Goal: Task Accomplishment & Management: Manage account settings

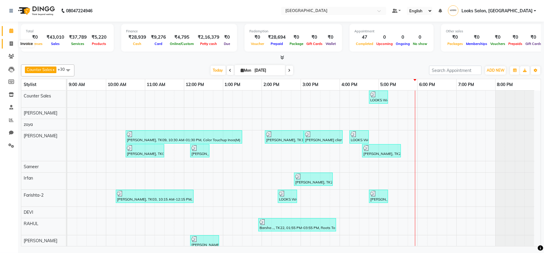
drag, startPoint x: 10, startPoint y: 44, endPoint x: 14, endPoint y: 46, distance: 5.1
click at [10, 44] on icon at bounding box center [11, 43] width 3 height 5
select select "service"
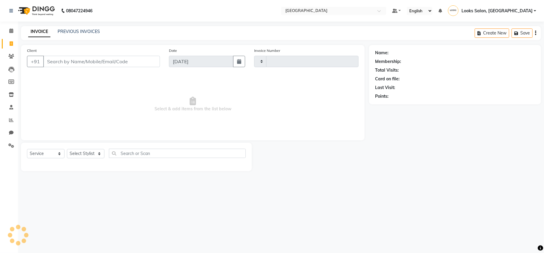
type input "10431"
select select "7647"
click at [95, 61] on input "Client" at bounding box center [101, 61] width 117 height 11
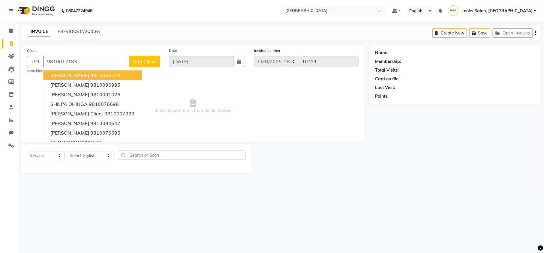
type input "9810017183"
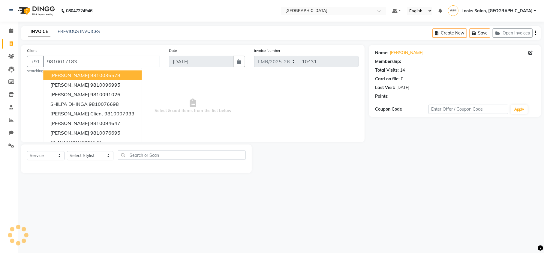
select select "1: Object"
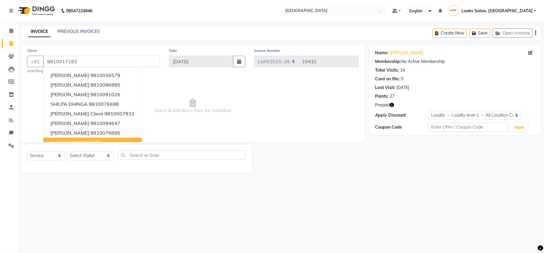
click at [116, 203] on div "08047224946 Select Location × [GEOGRAPHIC_DATA] Default Panel My Panel English …" at bounding box center [272, 126] width 544 height 253
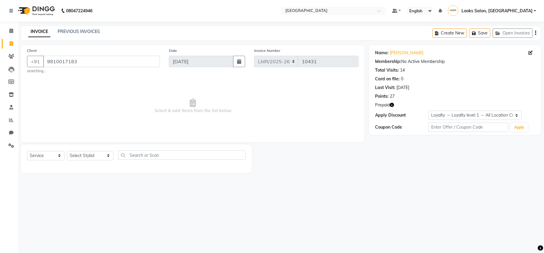
click at [390, 106] on icon "button" at bounding box center [392, 105] width 4 height 4
click at [398, 173] on div "Name: [PERSON_NAME] Membership: No Active Membership Total Visits: 14 Card on f…" at bounding box center [457, 109] width 176 height 128
click at [86, 153] on select "Select Stylist Counter Sales DEVI [PERSON_NAME] Dr [PERSON_NAME] Farishta-2 Gau…" at bounding box center [90, 155] width 47 height 9
select select "66882"
click at [67, 151] on select "Select Stylist Counter Sales DEVI [PERSON_NAME] Dr [PERSON_NAME] Farishta-2 Gau…" at bounding box center [90, 155] width 47 height 9
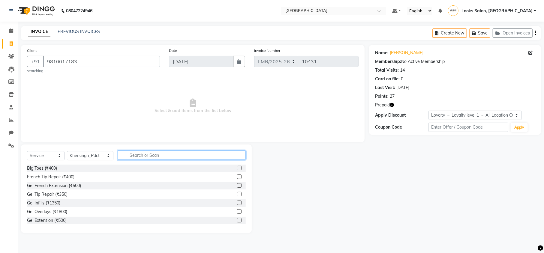
click at [134, 155] on input "text" at bounding box center [182, 155] width 128 height 9
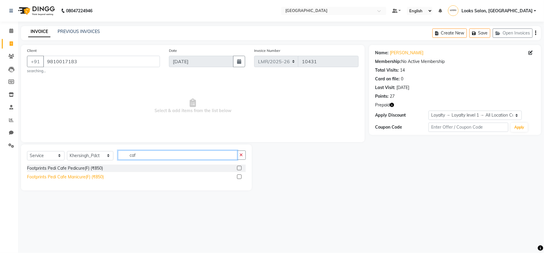
type input "caf"
click at [79, 179] on div "Footprints Pedi Cafe Manicure(F) (₹850)" at bounding box center [65, 177] width 77 height 6
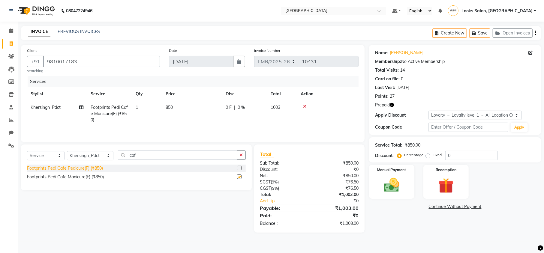
checkbox input "false"
click at [77, 157] on select "Select Stylist Counter Sales DEVI [PERSON_NAME] Dr [PERSON_NAME] Farishta-2 Gau…" at bounding box center [90, 155] width 47 height 9
select select "66883"
click at [67, 153] on select "Select Stylist Counter Sales DEVI [PERSON_NAME] Dr [PERSON_NAME] Farishta-2 Gau…" at bounding box center [90, 155] width 47 height 9
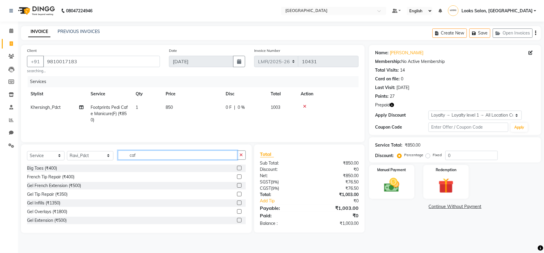
click at [134, 158] on input "caf" at bounding box center [177, 155] width 119 height 9
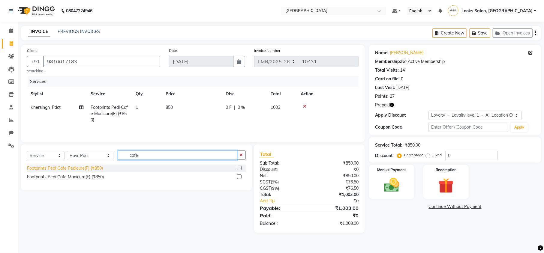
type input "cafe"
click at [81, 170] on div "Footprints Pedi Cafe Pedicure(F) (₹850)" at bounding box center [65, 168] width 76 height 6
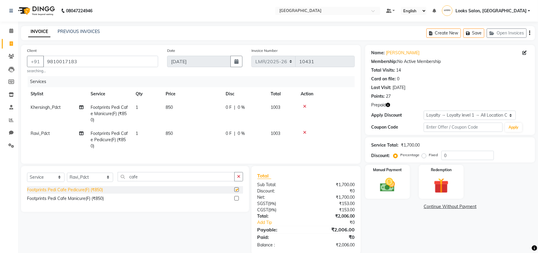
checkbox input "false"
drag, startPoint x: 82, startPoint y: 187, endPoint x: 83, endPoint y: 184, distance: 3.1
click at [82, 182] on select "Select Stylist Counter Sales DEVI Dr Manika Dr Nimisha Faizu_asst Farishta-2 Ga…" at bounding box center [90, 177] width 46 height 9
select select "66879"
click at [67, 179] on select "Select Stylist Counter Sales DEVI Dr Manika Dr Nimisha Faizu_asst Farishta-2 Ga…" at bounding box center [90, 177] width 46 height 9
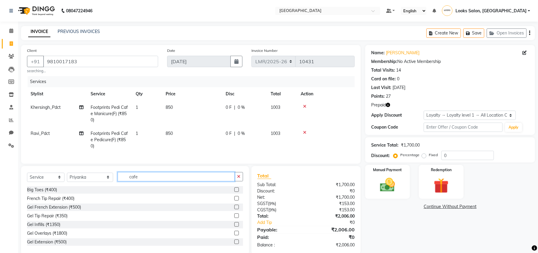
drag, startPoint x: 142, startPoint y: 183, endPoint x: 120, endPoint y: 185, distance: 21.7
click at [120, 182] on input "cafe" at bounding box center [176, 176] width 117 height 9
click at [129, 182] on input "text" at bounding box center [180, 176] width 125 height 9
click at [138, 182] on input "text" at bounding box center [180, 176] width 125 height 9
type input "half"
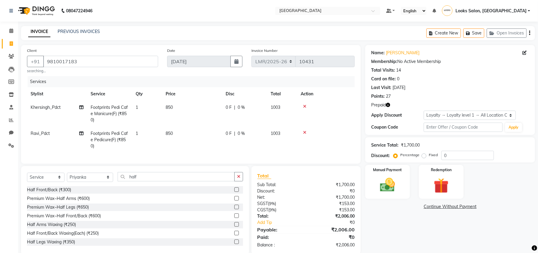
click at [62, 200] on div "Half Front/Back (₹300) Premium Wax~Half Arms (₹600) Premium Wax~Half Legs (₹650…" at bounding box center [135, 216] width 216 height 60
click at [64, 202] on div "Premium Wax~Half Arms (₹600)" at bounding box center [58, 199] width 63 height 6
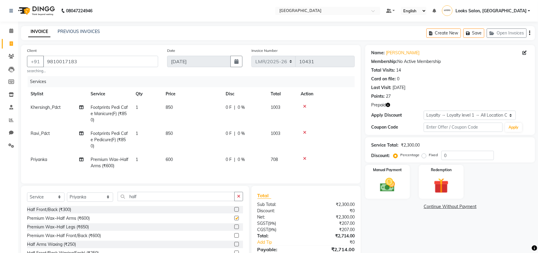
checkbox input "false"
drag, startPoint x: 134, startPoint y: 202, endPoint x: 114, endPoint y: 206, distance: 20.8
click at [118, 201] on input "half" at bounding box center [176, 196] width 117 height 9
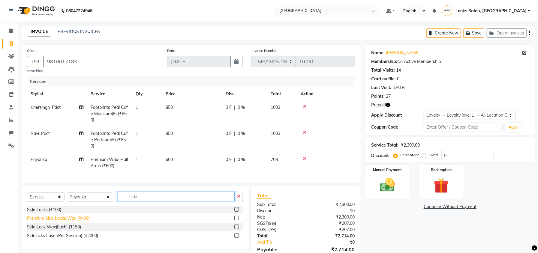
type input "side"
click at [59, 222] on div "Premium Side Locks Wax (₹400)" at bounding box center [58, 218] width 63 height 6
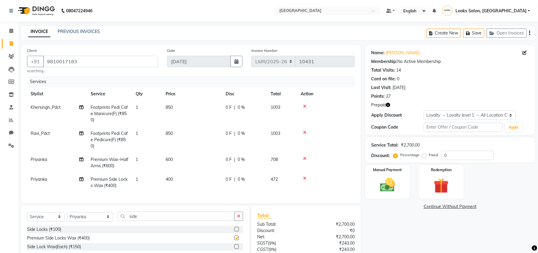
checkbox input "false"
drag, startPoint x: 135, startPoint y: 224, endPoint x: 112, endPoint y: 226, distance: 23.5
click at [118, 221] on input "side" at bounding box center [176, 216] width 117 height 9
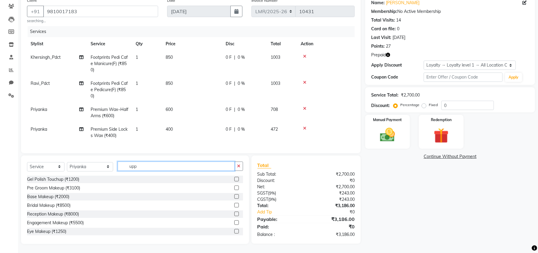
scroll to position [56, 0]
type input "upp"
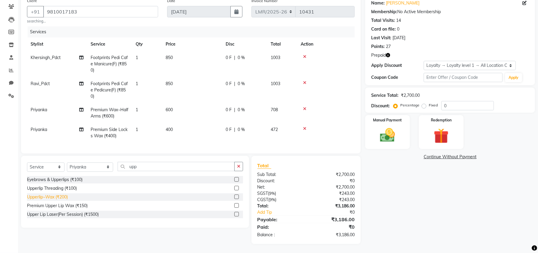
click at [50, 197] on div "Upperlip~Wax (₹200)" at bounding box center [47, 197] width 41 height 6
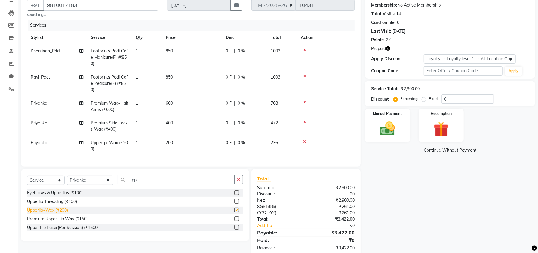
checkbox input "false"
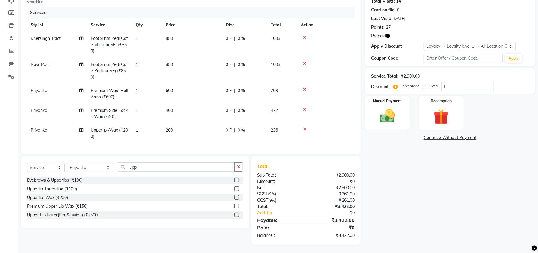
scroll to position [76, 0]
click at [452, 108] on img at bounding box center [442, 117] width 26 height 20
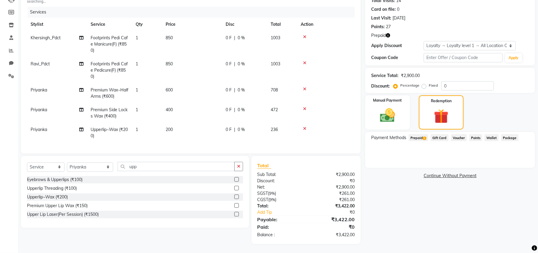
click at [419, 134] on span "Prepaid 1" at bounding box center [419, 137] width 20 height 7
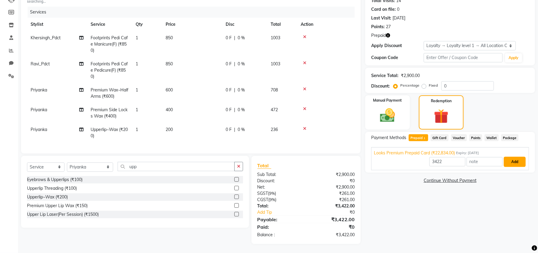
click at [507, 159] on button "Add" at bounding box center [515, 162] width 22 height 10
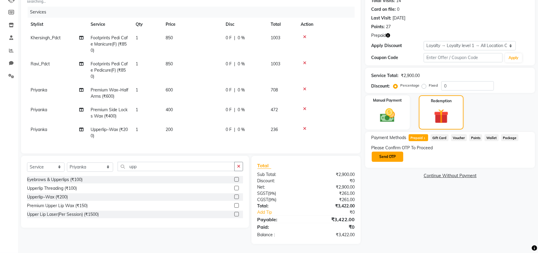
click at [393, 152] on button "Send OTP" at bounding box center [388, 157] width 32 height 10
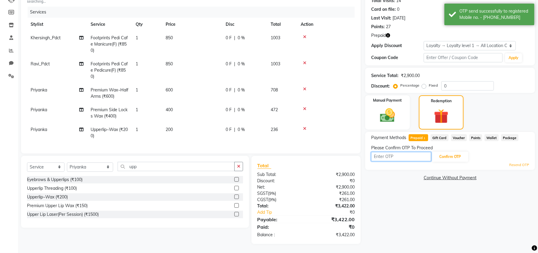
click at [401, 152] on input "text" at bounding box center [401, 156] width 60 height 9
type input "7599"
click at [449, 152] on button "Confirm OTP" at bounding box center [450, 157] width 37 height 10
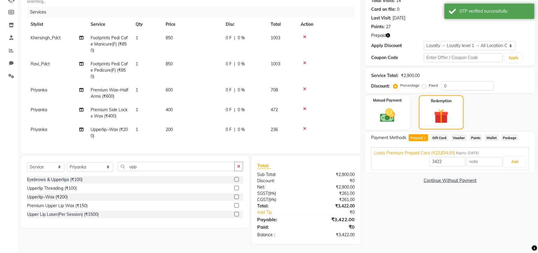
click at [387, 33] on icon "button" at bounding box center [388, 35] width 4 height 4
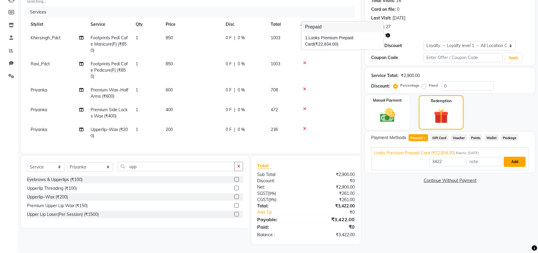
click at [512, 157] on button "Add" at bounding box center [515, 162] width 22 height 10
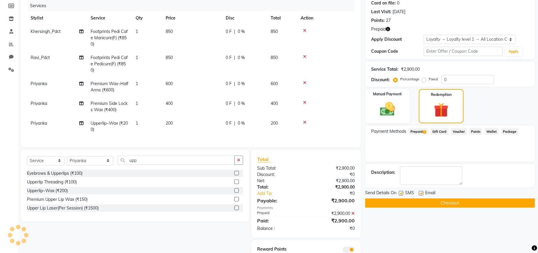
click at [438, 202] on button "Checkout" at bounding box center [450, 203] width 170 height 9
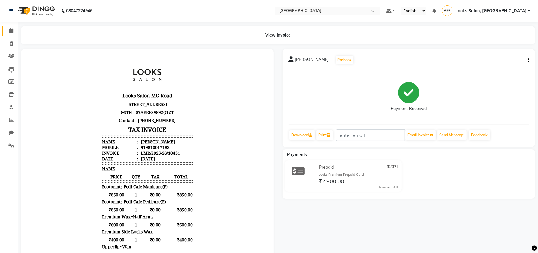
click at [8, 27] on link "Calendar" at bounding box center [9, 31] width 14 height 10
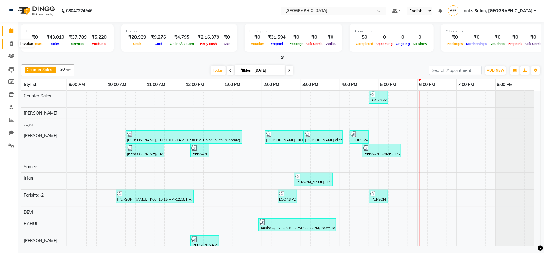
click at [11, 46] on icon at bounding box center [11, 43] width 3 height 5
select select "service"
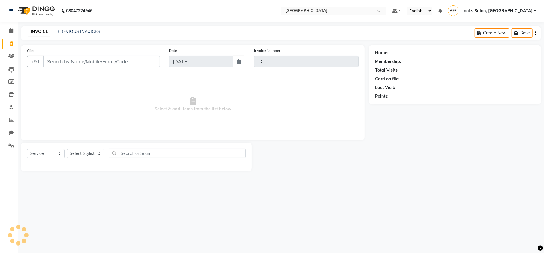
type input "10432"
select select "7647"
click at [75, 64] on input "Client" at bounding box center [101, 61] width 117 height 11
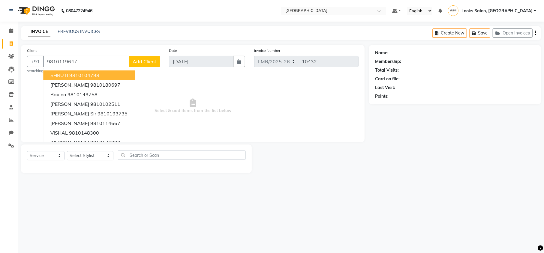
type input "9810119647"
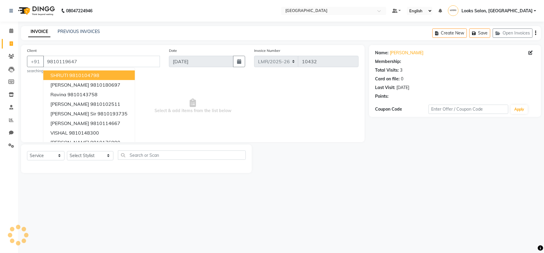
select select "1: Object"
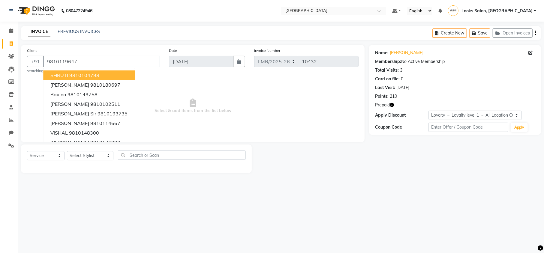
click at [186, 203] on div "08047224946 Select Location × Looks Mg Road, Sultanpur, New Delhi Default Panel…" at bounding box center [272, 126] width 544 height 253
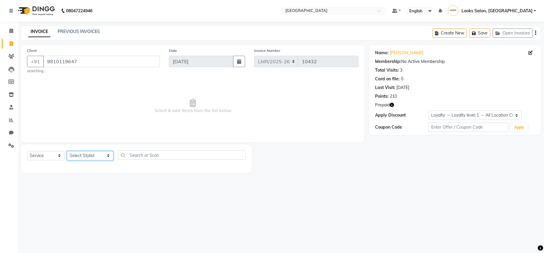
click at [76, 157] on select "Select Stylist Counter Sales DEVI Dr Manika Dr Nimisha Faizu_asst Farishta-2 Ga…" at bounding box center [90, 155] width 47 height 9
select select "66874"
click at [67, 151] on select "Select Stylist Counter Sales DEVI Dr Manika Dr Nimisha Faizu_asst Farishta-2 Ga…" at bounding box center [90, 155] width 47 height 9
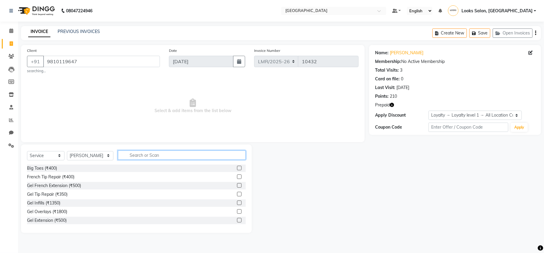
click at [148, 153] on input "text" at bounding box center [182, 155] width 128 height 9
type input "cut"
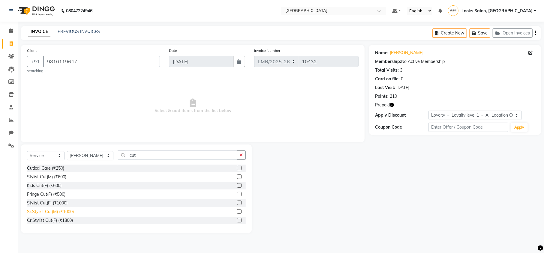
click at [41, 212] on div "Sr.Stylist Cut(M) (₹1000)" at bounding box center [50, 212] width 47 height 6
checkbox input "false"
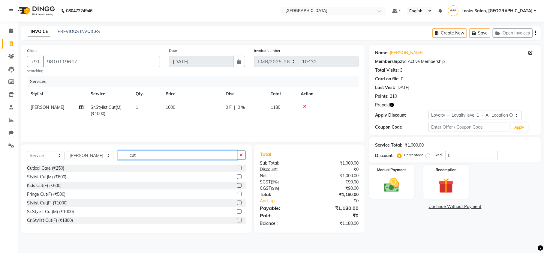
drag, startPoint x: 137, startPoint y: 154, endPoint x: 95, endPoint y: 159, distance: 42.6
click at [95, 159] on div "Select Service Product Membership Package Voucher Prepaid Gift Card Select Styl…" at bounding box center [136, 158] width 219 height 14
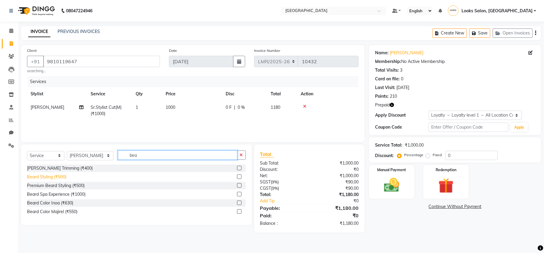
type input "bea"
click at [49, 178] on div "Beard Styling (₹500)" at bounding box center [46, 177] width 39 height 6
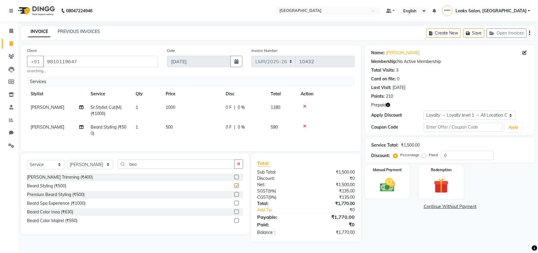
checkbox input "false"
click at [75, 168] on select "Select Stylist Counter Sales DEVI Dr Manika Dr Nimisha Faizu_asst Farishta-2 Ga…" at bounding box center [90, 164] width 46 height 9
select select "67155"
click at [67, 166] on select "Select Stylist Counter Sales DEVI Dr Manika Dr Nimisha Faizu_asst Farishta-2 Ga…" at bounding box center [90, 164] width 46 height 9
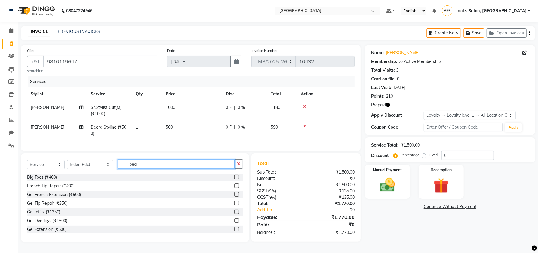
drag, startPoint x: 132, startPoint y: 171, endPoint x: 116, endPoint y: 172, distance: 16.5
click at [118, 169] on input "bea" at bounding box center [176, 164] width 117 height 9
type input "head"
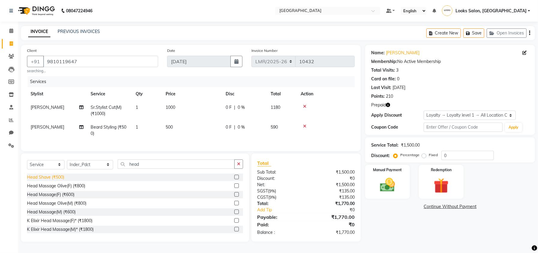
click at [60, 198] on div "Head Massage(F) (₹600)" at bounding box center [50, 195] width 47 height 6
checkbox input "false"
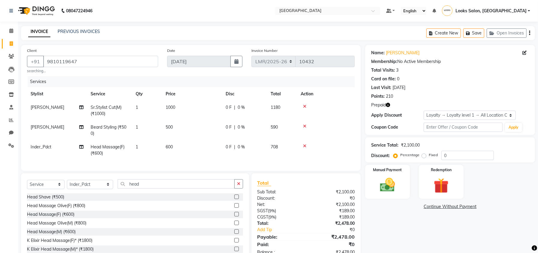
click at [388, 106] on icon "button" at bounding box center [388, 105] width 4 height 4
click at [447, 180] on img at bounding box center [442, 186] width 26 height 20
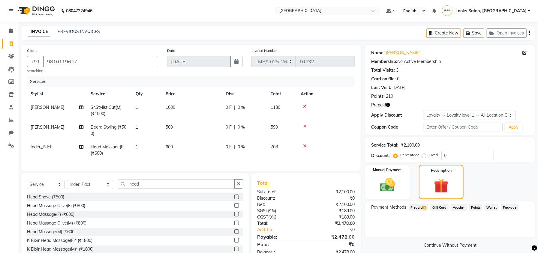
click at [411, 207] on span "Prepaid 1" at bounding box center [419, 207] width 20 height 7
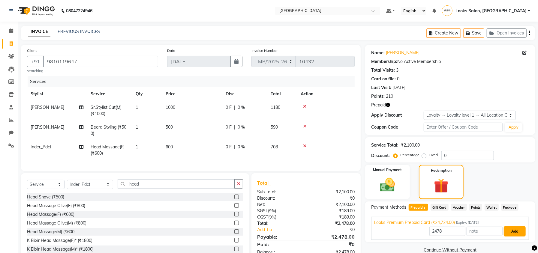
click at [512, 232] on button "Add" at bounding box center [515, 232] width 22 height 10
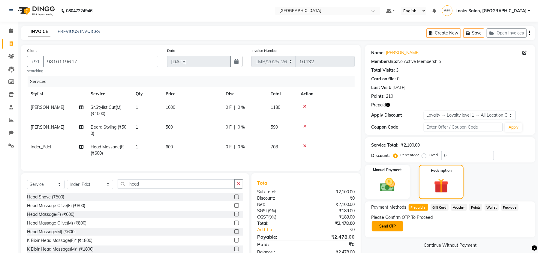
click at [391, 223] on button "Send OTP" at bounding box center [388, 226] width 32 height 10
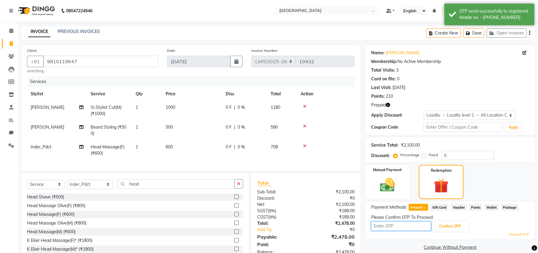
click at [389, 225] on input "text" at bounding box center [401, 226] width 60 height 9
type input "9062"
click at [451, 228] on button "Confirm OTP" at bounding box center [450, 226] width 37 height 10
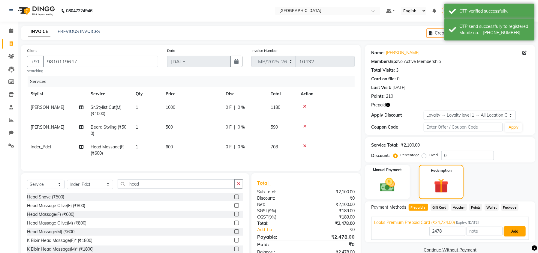
click at [507, 231] on button "Add" at bounding box center [515, 232] width 22 height 10
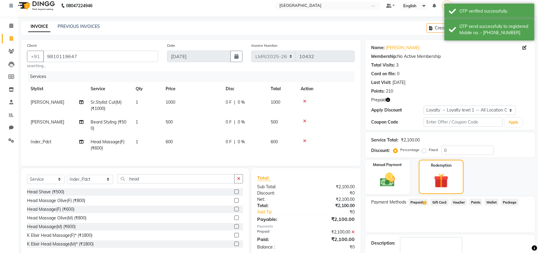
scroll to position [53, 0]
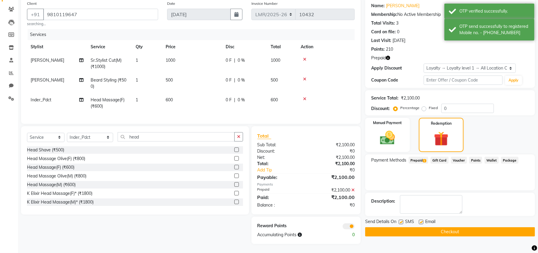
click at [460, 228] on button "Checkout" at bounding box center [450, 231] width 170 height 9
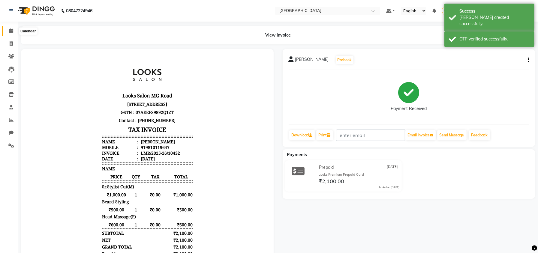
click at [11, 31] on icon at bounding box center [11, 31] width 4 height 5
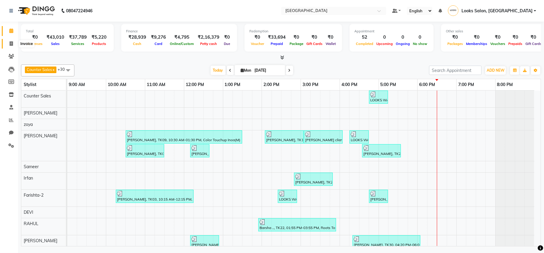
click at [10, 41] on icon at bounding box center [11, 43] width 3 height 5
select select "service"
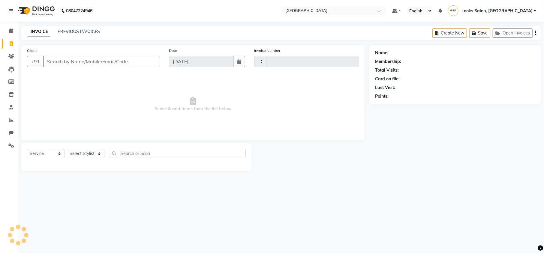
click at [76, 61] on input "Client" at bounding box center [101, 61] width 117 height 11
type input "10433"
select select "7647"
type input "9899339977"
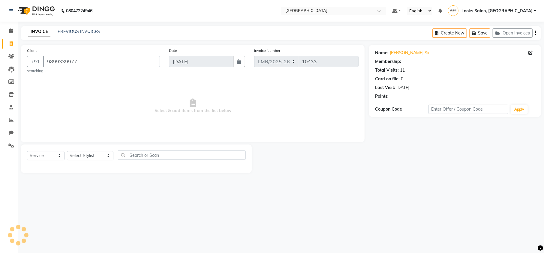
click at [118, 215] on div "08047224946 Select Location × Looks Mg Road, Sultanpur, New Delhi Default Panel…" at bounding box center [272, 126] width 544 height 253
click at [84, 154] on select "Select Stylist Counter Sales DEVI Dr Manika Dr Nimisha Faizu_asst Farishta-2 Ga…" at bounding box center [90, 155] width 47 height 9
select select "1: Object"
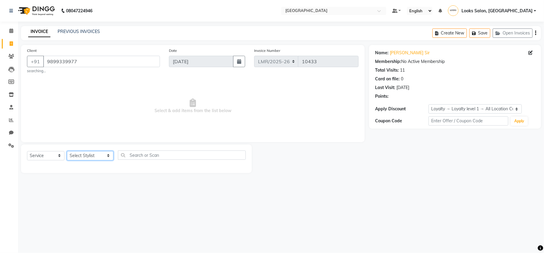
select select "67154"
click at [67, 151] on select "Select Stylist Counter Sales DEVI Dr Manika Dr Nimisha Faizu_asst Farishta-2 Ga…" at bounding box center [90, 155] width 47 height 9
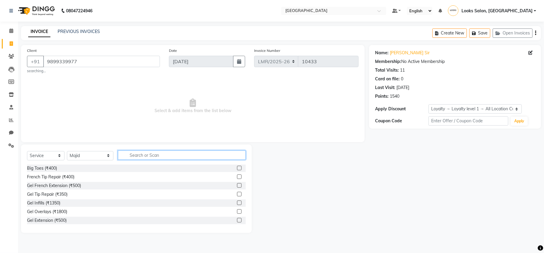
click at [137, 160] on input "text" at bounding box center [182, 155] width 128 height 9
type input "cu"
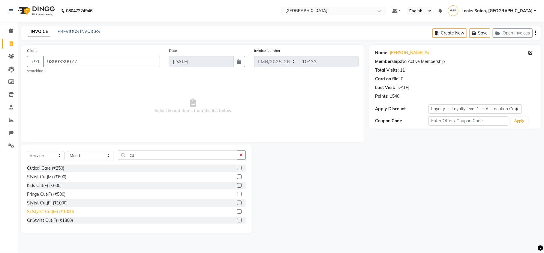
click at [52, 214] on div "Sr.Stylist Cut(M) (₹1000)" at bounding box center [50, 212] width 47 height 6
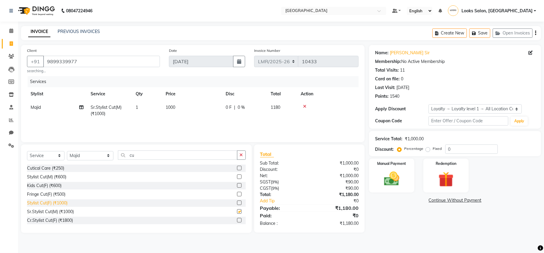
checkbox input "false"
drag, startPoint x: 134, startPoint y: 157, endPoint x: 99, endPoint y: 161, distance: 35.1
click at [99, 161] on div "Select Service Product Membership Package Voucher Prepaid Gift Card Select Styl…" at bounding box center [136, 158] width 219 height 14
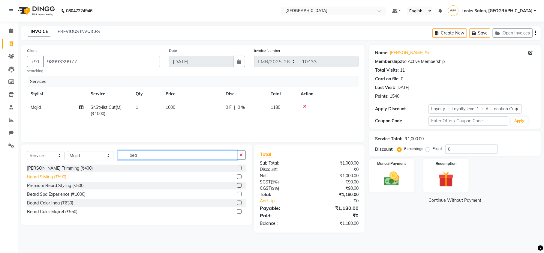
type input "bea"
click at [48, 178] on div "Beard Styling (₹500)" at bounding box center [46, 177] width 39 height 6
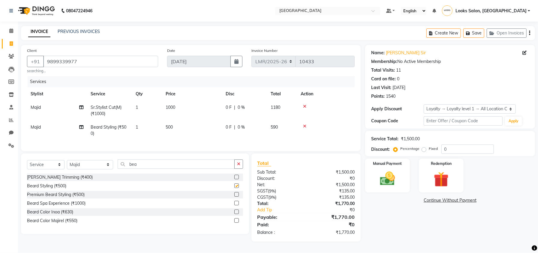
checkbox input "false"
click at [78, 168] on select "Select Stylist Counter Sales DEVI Dr Manika Dr Nimisha Faizu_asst Farishta-2 Ga…" at bounding box center [90, 164] width 46 height 9
select select "66884"
click at [67, 166] on select "Select Stylist Counter Sales DEVI Dr Manika Dr Nimisha Faizu_asst Farishta-2 Ga…" at bounding box center [90, 164] width 46 height 9
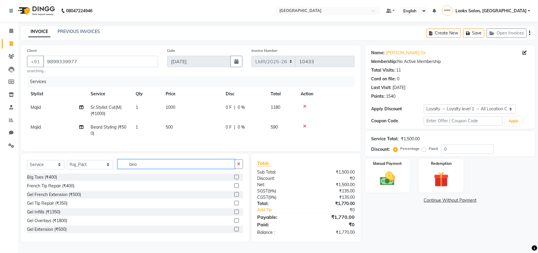
drag, startPoint x: 154, startPoint y: 174, endPoint x: 108, endPoint y: 174, distance: 46.2
click at [108, 174] on div "Select Service Product Membership Package Voucher Prepaid Gift Card Select Styl…" at bounding box center [135, 167] width 216 height 14
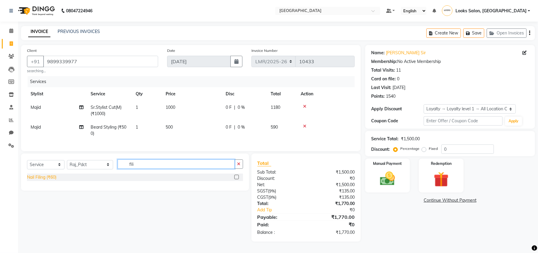
type input "fili"
click at [50, 181] on div "Nail Filing (₹60)" at bounding box center [41, 177] width 29 height 6
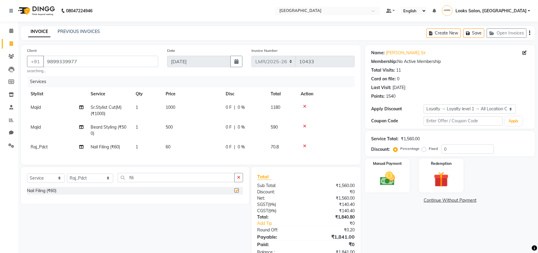
checkbox input "false"
click at [173, 144] on td "60" at bounding box center [192, 147] width 60 height 14
select select "66884"
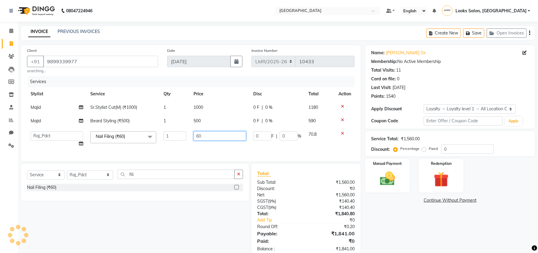
drag, startPoint x: 217, startPoint y: 137, endPoint x: 179, endPoint y: 143, distance: 37.7
click at [179, 143] on tr "Counter Sales DEVI Dr Manika Dr Nimisha Faizu_asst Farishta-2 Gaurav Inder_Pdct…" at bounding box center [191, 139] width 328 height 23
type input "100"
click at [405, 218] on div "Name: Hindpal Sir Membership: No Active Membership Total Visits: 11 Card on fil…" at bounding box center [452, 151] width 174 height 213
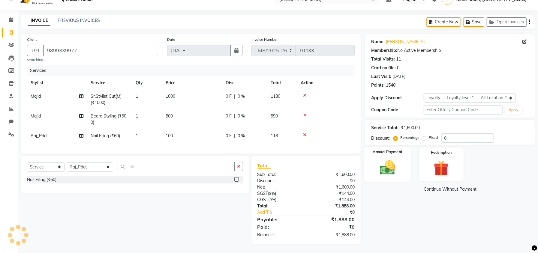
scroll to position [17, 0]
click at [178, 130] on td "100" at bounding box center [192, 136] width 60 height 14
select select "66884"
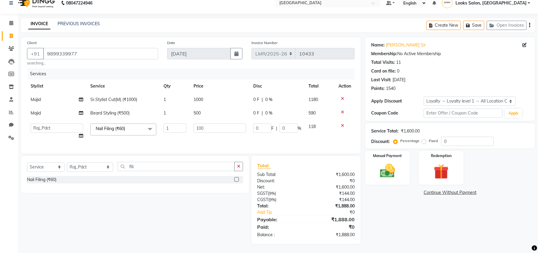
scroll to position [14, 0]
drag, startPoint x: 208, startPoint y: 121, endPoint x: 180, endPoint y: 126, distance: 28.6
click at [180, 126] on tr "Counter Sales DEVI Dr Manika Dr Nimisha Faizu_asst Farishta-2 Gaurav Inder_Pdct…" at bounding box center [191, 131] width 328 height 23
type input "102"
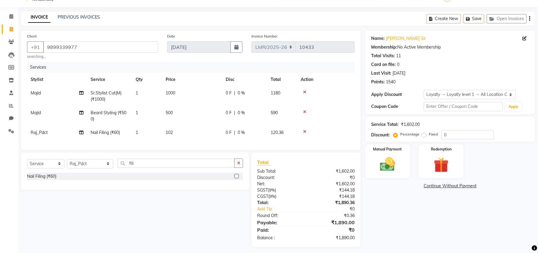
click at [461, 230] on div "Name: Hindpal Sir Membership: No Active Membership Total Visits: 11 Card on fil…" at bounding box center [452, 139] width 174 height 217
click at [387, 158] on img at bounding box center [388, 164] width 26 height 18
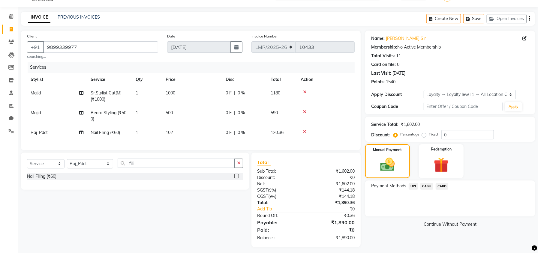
click at [426, 186] on span "CASH" at bounding box center [426, 186] width 13 height 7
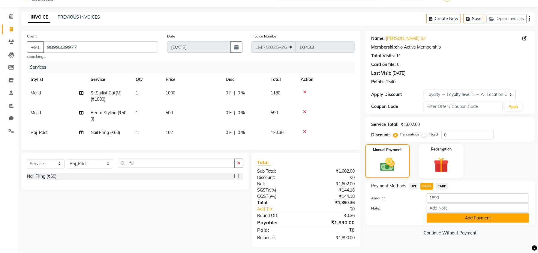
click at [438, 219] on button "Add Payment" at bounding box center [478, 218] width 102 height 9
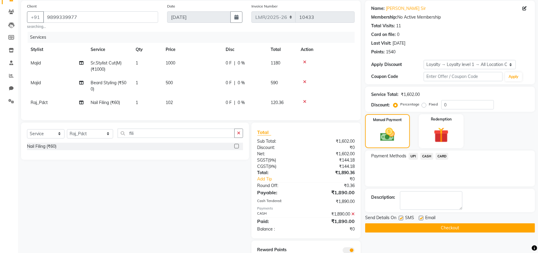
scroll to position [75, 0]
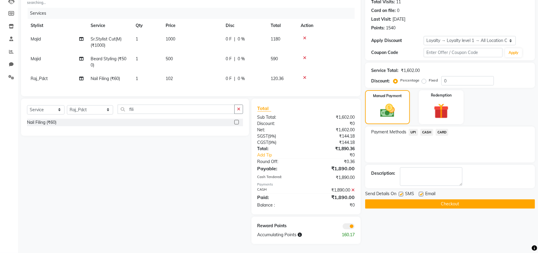
click at [433, 200] on button "Checkout" at bounding box center [450, 204] width 170 height 9
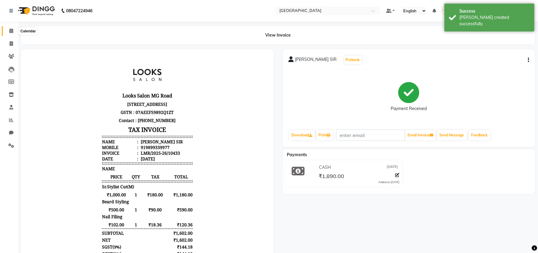
drag, startPoint x: 6, startPoint y: 29, endPoint x: 15, endPoint y: 32, distance: 8.8
click at [6, 29] on span at bounding box center [11, 31] width 11 height 7
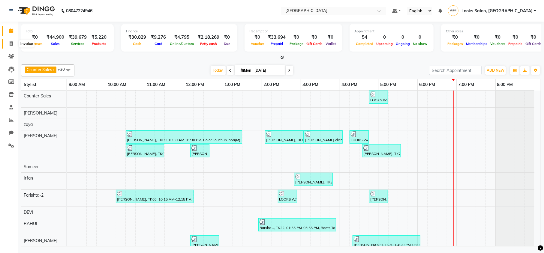
click at [10, 41] on span at bounding box center [11, 44] width 11 height 7
select select "service"
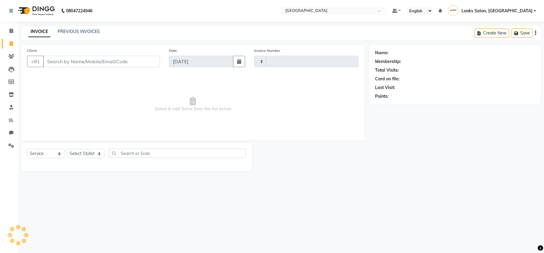
type input "10434"
select select "7647"
click at [80, 62] on input "Client" at bounding box center [101, 61] width 117 height 11
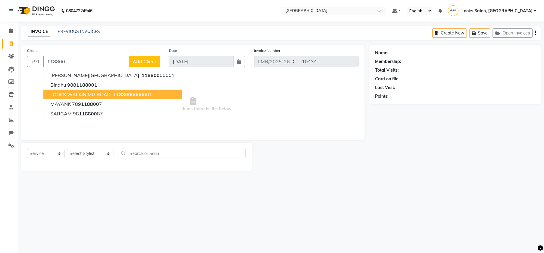
click at [90, 93] on span "LOOKS WALKIN MG ROAD" at bounding box center [80, 95] width 60 height 6
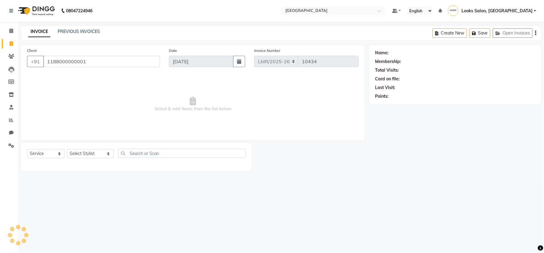
type input "1188000000001"
click at [75, 154] on select "Select Stylist Counter Sales DEVI Dr Manika Dr Nimisha Faizu_asst Farishta-2 Ga…" at bounding box center [90, 153] width 47 height 9
select select "1: Object"
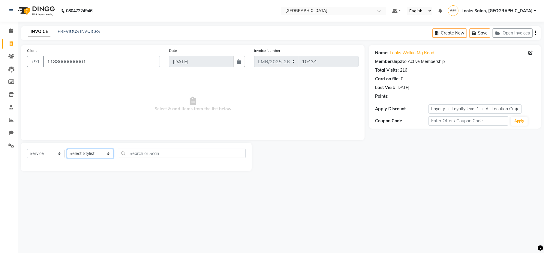
select select "66883"
click at [67, 149] on select "Select Stylist Counter Sales DEVI Dr Manika Dr Nimisha Faizu_asst Farishta-2 Ga…" at bounding box center [90, 153] width 47 height 9
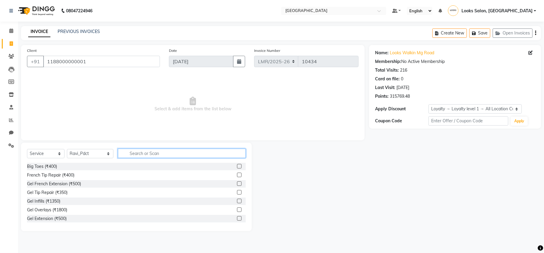
click at [133, 155] on input "text" at bounding box center [182, 153] width 128 height 9
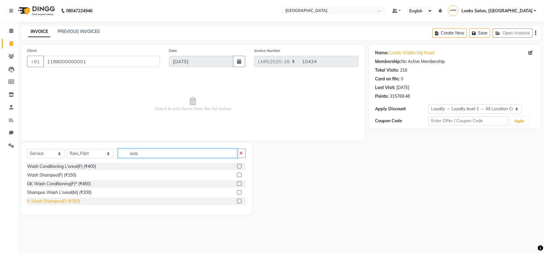
type input "was"
click at [65, 199] on div "K Wash Shampoo(F) (₹350)" at bounding box center [53, 201] width 53 height 6
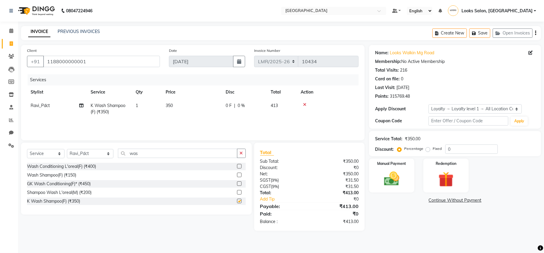
checkbox input "false"
click at [176, 103] on td "350" at bounding box center [192, 109] width 60 height 20
select select "66883"
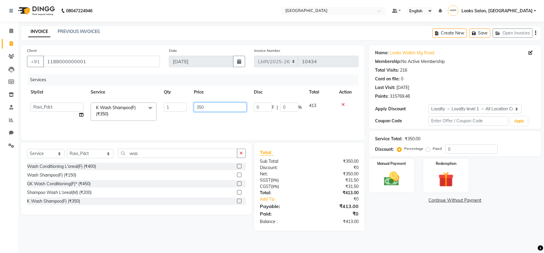
drag, startPoint x: 176, startPoint y: 103, endPoint x: 163, endPoint y: 104, distance: 12.6
click at [163, 104] on tr "Counter Sales DEVI Dr Manika Dr Nimisha Faizu_asst Farishta-2 Gaurav Inder_Pdct…" at bounding box center [193, 112] width 332 height 26
type input "500"
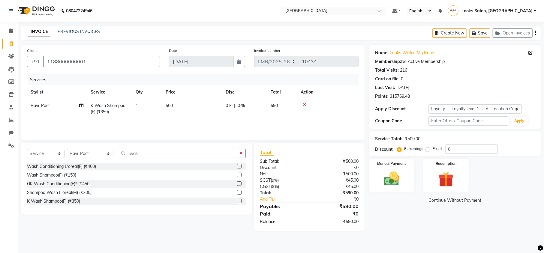
click at [399, 229] on div "Name: Looks Walkin Mg Road Membership: No Active Membership Total Visits: 216 C…" at bounding box center [457, 138] width 176 height 186
click at [83, 152] on select "Select Stylist Counter Sales DEVI Dr Manika Dr Nimisha Faizu_asst Farishta-2 Ga…" at bounding box center [90, 153] width 47 height 9
select select "66879"
click at [67, 149] on select "Select Stylist Counter Sales DEVI Dr Manika Dr Nimisha Faizu_asst Farishta-2 Ga…" at bounding box center [90, 153] width 47 height 9
drag, startPoint x: 136, startPoint y: 148, endPoint x: 136, endPoint y: 152, distance: 3.9
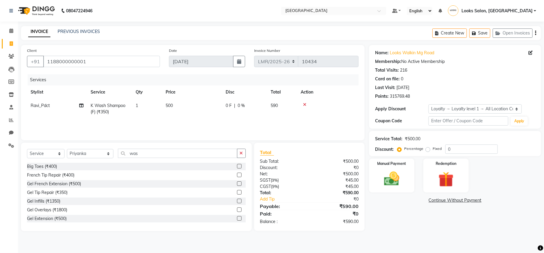
click at [136, 150] on div "Select Service Product Membership Package Voucher Prepaid Gift Card Select Styl…" at bounding box center [136, 187] width 231 height 89
drag, startPoint x: 136, startPoint y: 152, endPoint x: 102, endPoint y: 159, distance: 34.6
click at [102, 159] on div "Select Service Product Membership Package Voucher Prepaid Gift Card Select Styl…" at bounding box center [136, 156] width 219 height 14
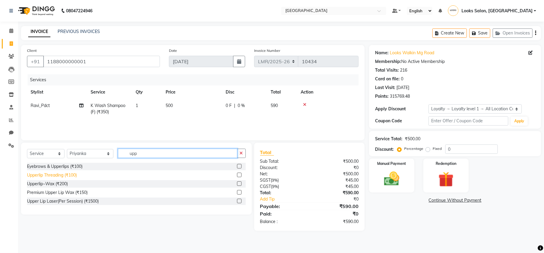
type input "upp"
click at [62, 173] on div "Upperlip Threading (₹100)" at bounding box center [52, 175] width 50 height 6
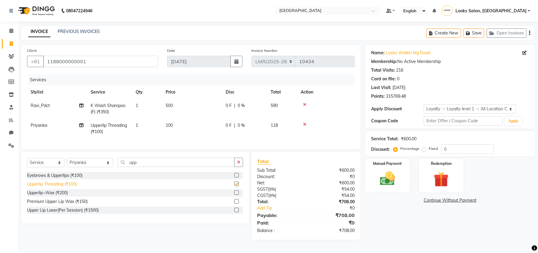
checkbox input "false"
click at [396, 233] on div "Name: Looks Walkin Mg Road Membership: No Active Membership Total Visits: 216 C…" at bounding box center [452, 142] width 174 height 195
click at [177, 126] on td "100" at bounding box center [192, 129] width 60 height 20
select select "66879"
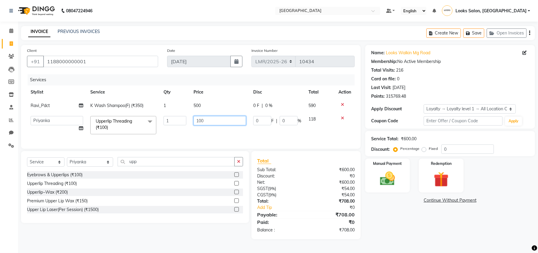
drag, startPoint x: 206, startPoint y: 123, endPoint x: 192, endPoint y: 121, distance: 13.6
click at [192, 121] on td "100" at bounding box center [220, 126] width 60 height 26
type input "102"
click at [408, 227] on div "Name: Looks Walkin Mg Road Membership: No Active Membership Total Visits: 216 C…" at bounding box center [452, 142] width 174 height 194
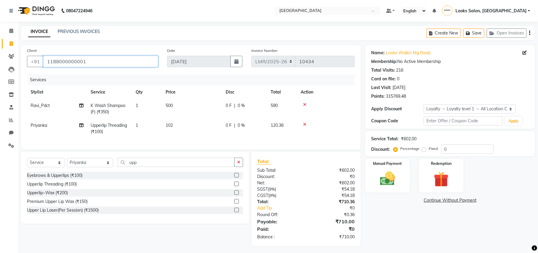
drag, startPoint x: 94, startPoint y: 62, endPoint x: 47, endPoint y: 64, distance: 46.6
click at [47, 64] on input "1188000000001" at bounding box center [100, 61] width 115 height 11
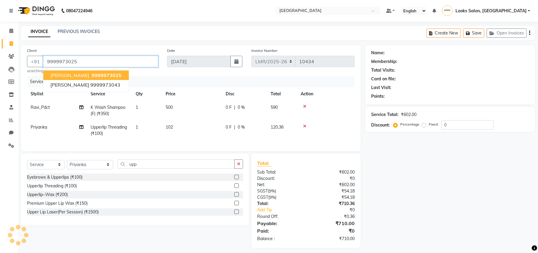
type input "9999973025"
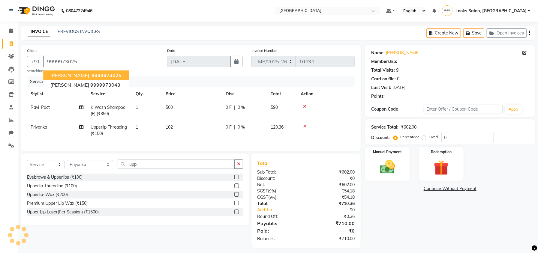
select select "1: Object"
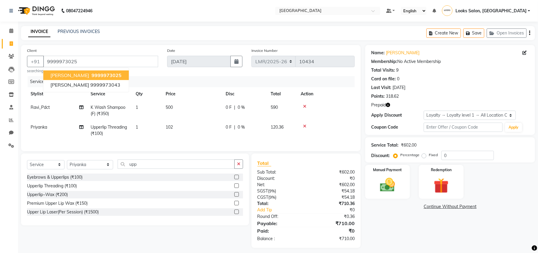
drag, startPoint x: 392, startPoint y: 229, endPoint x: 393, endPoint y: 220, distance: 8.4
click at [393, 229] on div "Name: Simran Ubhi Membership: No Active Membership Total Visits: 9 Card on file…" at bounding box center [452, 146] width 174 height 203
click at [390, 104] on icon "button" at bounding box center [388, 105] width 4 height 4
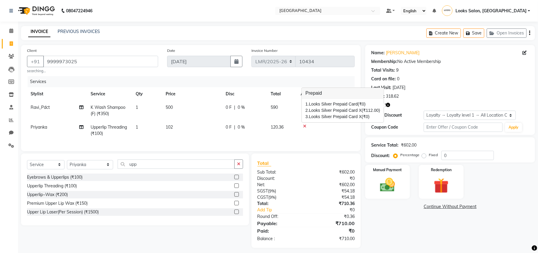
click at [390, 104] on icon "button" at bounding box center [388, 105] width 4 height 4
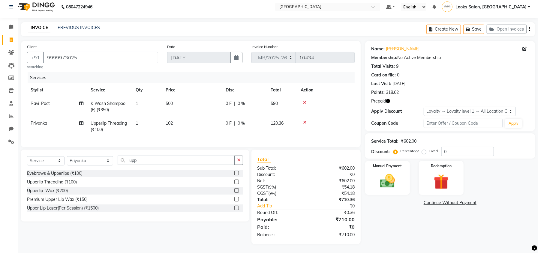
scroll to position [10, 0]
click at [397, 177] on img at bounding box center [388, 181] width 26 height 18
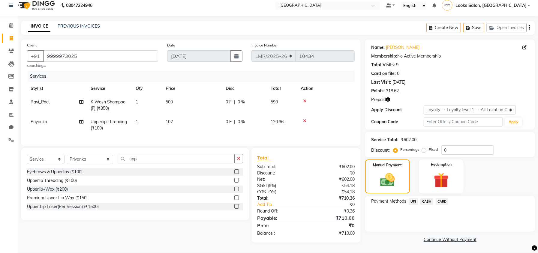
click at [414, 198] on span "UPI" at bounding box center [413, 201] width 9 height 7
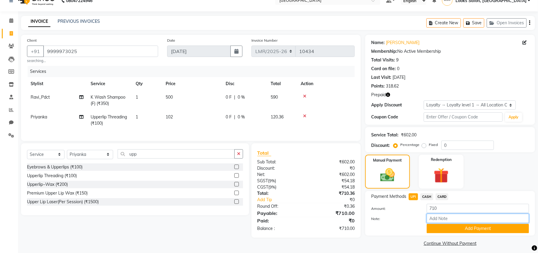
click at [438, 221] on input "Note:" at bounding box center [478, 218] width 102 height 9
paste input "470745222583"
type input "470745222583"
click at [441, 227] on button "Add Payment" at bounding box center [478, 228] width 102 height 9
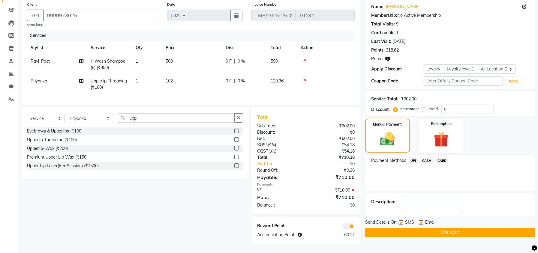
scroll to position [52, 0]
click at [417, 228] on button "Checkout" at bounding box center [450, 232] width 170 height 9
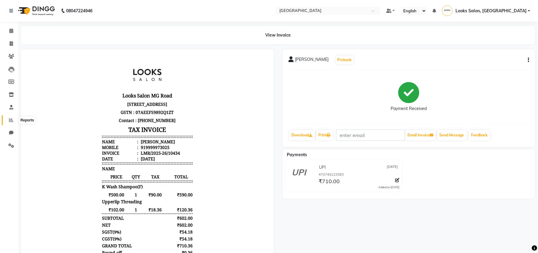
click at [11, 122] on icon at bounding box center [11, 120] width 5 height 5
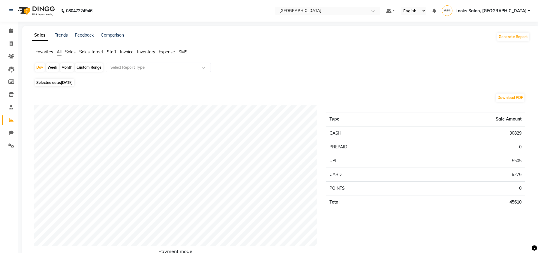
click at [109, 53] on span "Staff" at bounding box center [112, 51] width 10 height 5
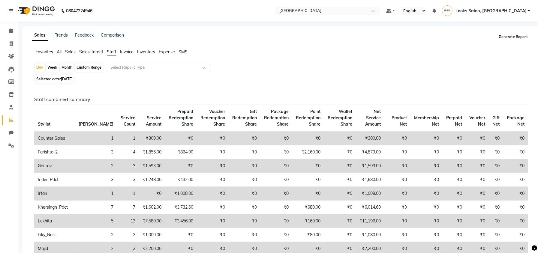
click at [516, 39] on button "Generate Report" at bounding box center [513, 37] width 32 height 8
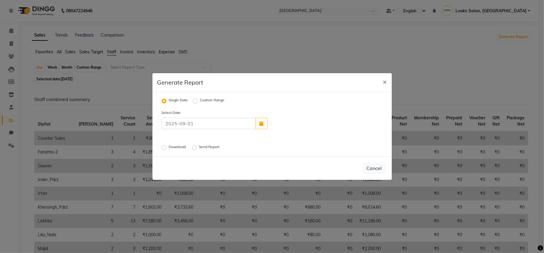
click at [169, 147] on label "Download" at bounding box center [178, 147] width 18 height 7
click at [163, 147] on input "Download" at bounding box center [165, 148] width 4 height 4
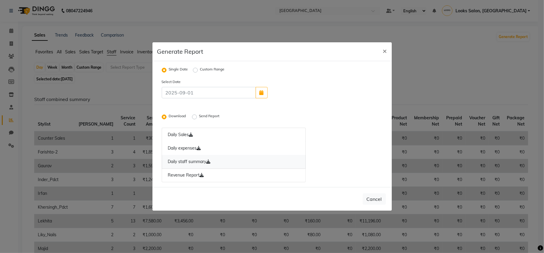
click at [203, 161] on link "Daily staff summary" at bounding box center [234, 162] width 144 height 14
click at [388, 47] on button "×" at bounding box center [385, 50] width 14 height 17
radio input "false"
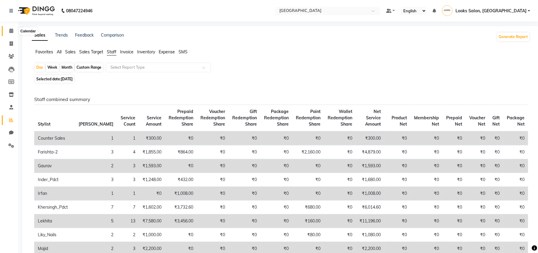
click at [8, 28] on span at bounding box center [11, 31] width 11 height 7
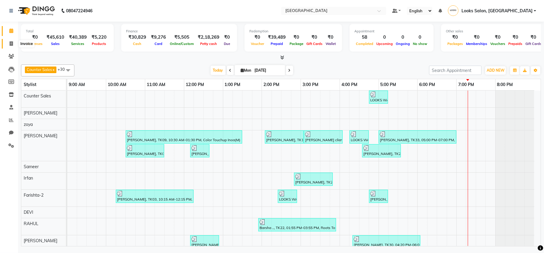
click at [14, 43] on span at bounding box center [11, 44] width 11 height 7
select select "service"
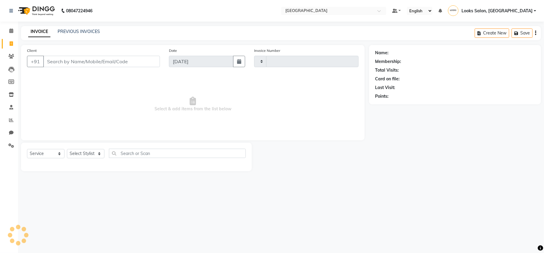
type input "10436"
select select "7647"
click at [68, 59] on input "Client" at bounding box center [101, 61] width 117 height 11
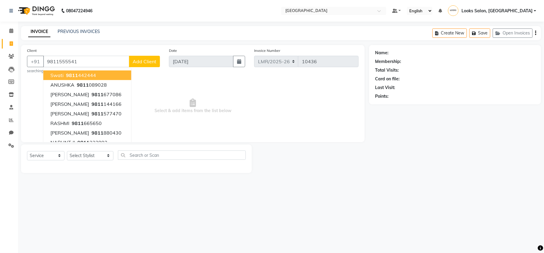
type input "9811555541"
select select "1: Object"
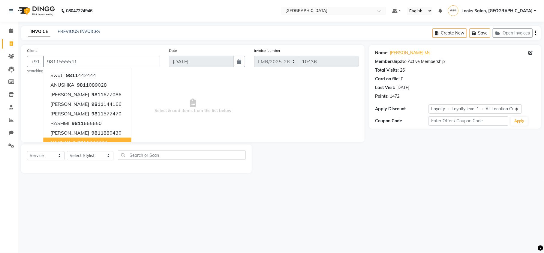
drag, startPoint x: 99, startPoint y: 177, endPoint x: 86, endPoint y: 171, distance: 14.2
click at [98, 177] on main "INVOICE PREVIOUS INVOICES Create New Save Open Invoices Client +91 9811555541 S…" at bounding box center [281, 104] width 526 height 156
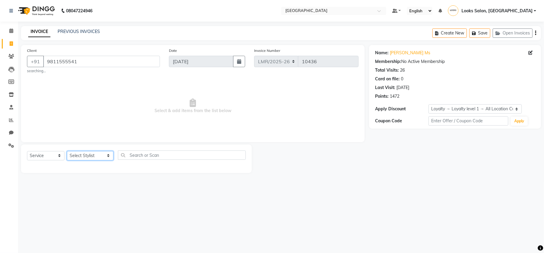
click at [80, 156] on select "Select Stylist Counter Sales DEVI Dr Manika Dr Nimisha Faizu_asst Farishta-2 Ga…" at bounding box center [90, 155] width 47 height 9
select select "66886"
click at [67, 151] on select "Select Stylist Counter Sales DEVI Dr Manika Dr Nimisha Faizu_asst Farishta-2 Ga…" at bounding box center [90, 155] width 47 height 9
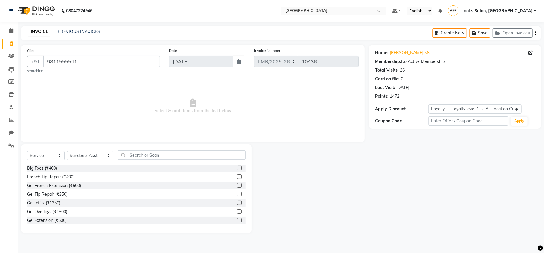
click at [132, 150] on div "Select Service Product Membership Package Voucher Prepaid Gift Card Select Styl…" at bounding box center [136, 189] width 231 height 89
click at [131, 152] on input "text" at bounding box center [182, 155] width 128 height 9
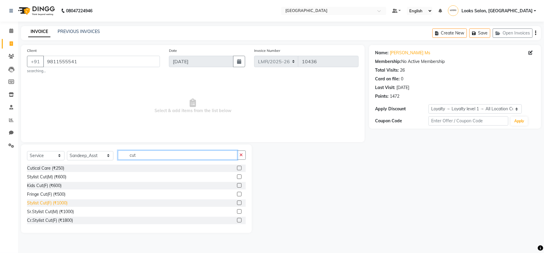
type input "cut"
drag, startPoint x: 44, startPoint y: 202, endPoint x: 62, endPoint y: 190, distance: 21.9
click at [44, 201] on div "Stylist Cut(F) (₹1000)" at bounding box center [47, 203] width 41 height 6
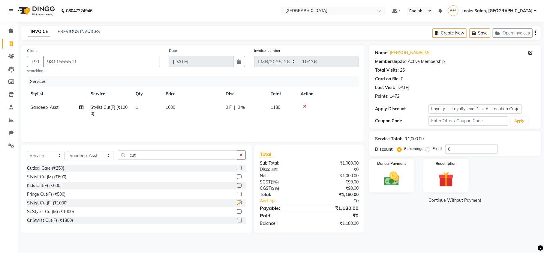
checkbox input "false"
click at [177, 111] on td "1000" at bounding box center [192, 111] width 60 height 20
select select "66886"
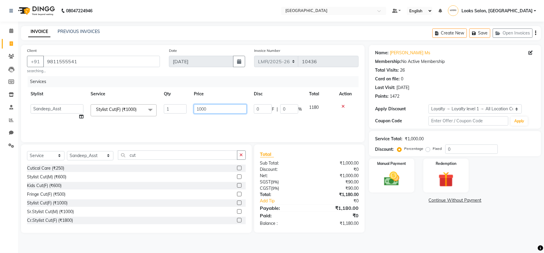
drag, startPoint x: 211, startPoint y: 107, endPoint x: 188, endPoint y: 110, distance: 22.5
click at [188, 110] on tr "Counter Sales DEVI Dr Manika Dr Nimisha Faizu_asst Farishta-2 Gaurav Inder_Pdct…" at bounding box center [193, 112] width 332 height 23
type input "1200"
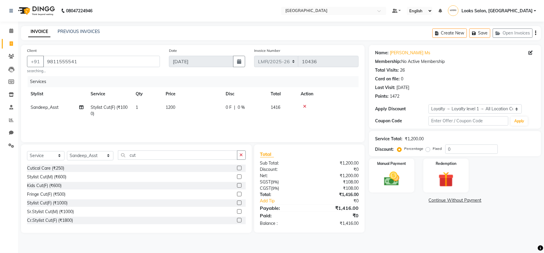
drag, startPoint x: 390, startPoint y: 212, endPoint x: 271, endPoint y: 191, distance: 121.0
click at [389, 213] on div "Name: Vineeta Ms Membership: No Active Membership Total Visits: 26 Card on file…" at bounding box center [457, 139] width 176 height 188
click at [90, 155] on select "Select Stylist Counter Sales DEVI Dr Manika Dr Nimisha Faizu_asst Farishta-2 Ga…" at bounding box center [90, 155] width 47 height 9
select select "66877"
click at [67, 151] on select "Select Stylist Counter Sales DEVI Dr Manika Dr Nimisha Faizu_asst Farishta-2 Ga…" at bounding box center [90, 155] width 47 height 9
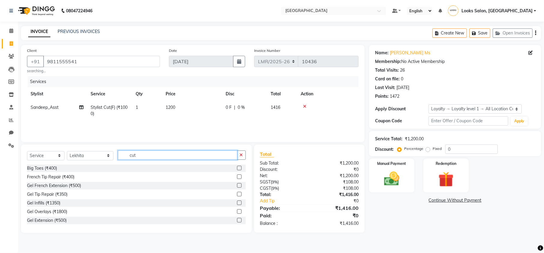
drag, startPoint x: 137, startPoint y: 157, endPoint x: 116, endPoint y: 155, distance: 20.5
click at [118, 155] on input "cut" at bounding box center [177, 155] width 119 height 9
type input "ey"
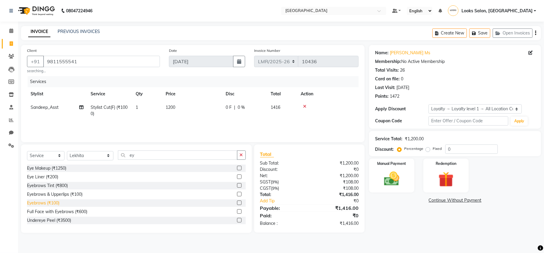
click at [38, 202] on div "Eyebrows (₹100)" at bounding box center [43, 203] width 32 height 6
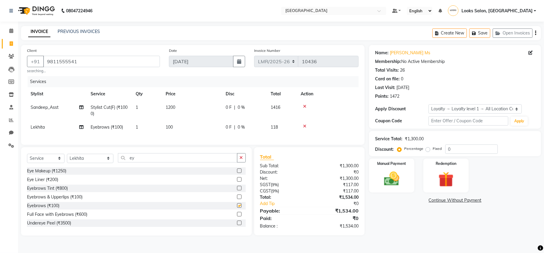
checkbox input "false"
click at [395, 181] on img at bounding box center [392, 179] width 26 height 18
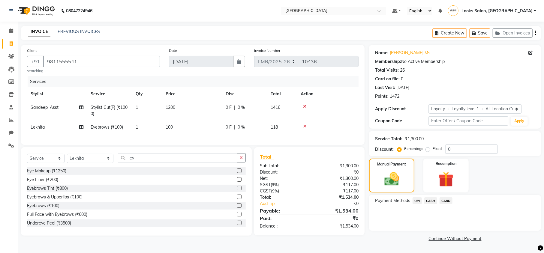
click at [430, 201] on span "CASH" at bounding box center [430, 200] width 13 height 7
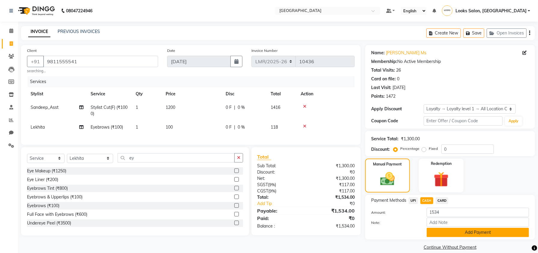
click at [448, 232] on button "Add Payment" at bounding box center [478, 232] width 102 height 9
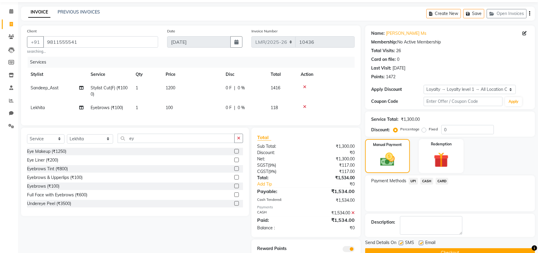
scroll to position [48, 0]
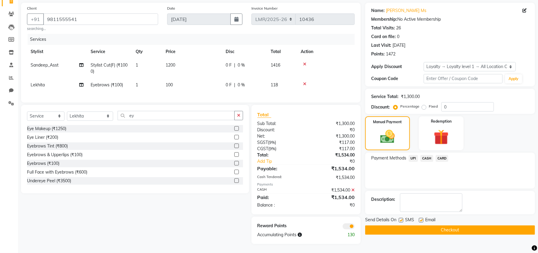
click at [430, 226] on button "Checkout" at bounding box center [450, 230] width 170 height 9
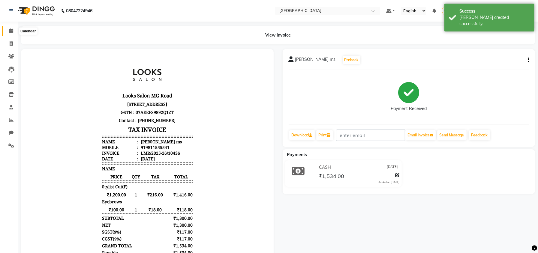
click at [8, 31] on span at bounding box center [11, 31] width 11 height 7
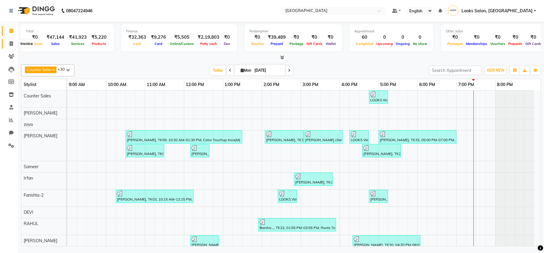
click at [11, 46] on icon at bounding box center [11, 43] width 3 height 5
select select "service"
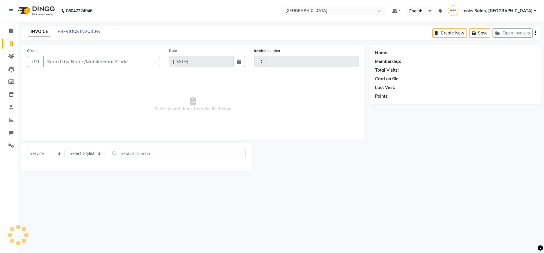
type input "10437"
select select "7647"
click at [63, 59] on input "Client" at bounding box center [101, 61] width 117 height 11
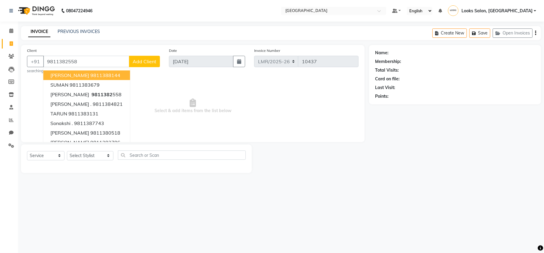
type input "9811382558"
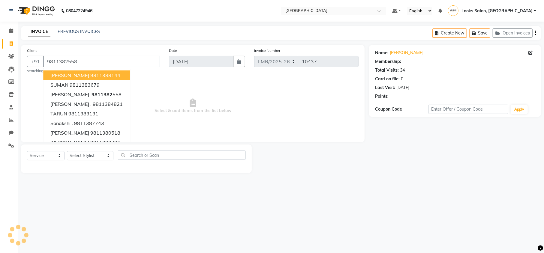
select select "1: Object"
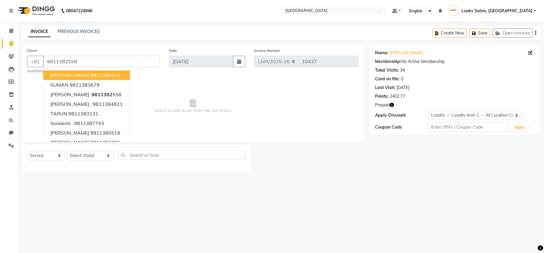
click at [146, 185] on div "08047224946 Select Location × Looks Mg Road, Sultanpur, New Delhi Default Panel…" at bounding box center [272, 126] width 544 height 253
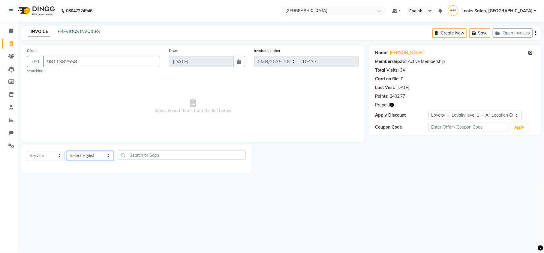
click at [77, 153] on select "Select Stylist Counter Sales DEVI Dr Manika Dr Nimisha Faizu_asst Farishta-2 Ga…" at bounding box center [90, 155] width 47 height 9
select select "66877"
click at [67, 151] on select "Select Stylist Counter Sales DEVI Dr Manika Dr Nimisha Faizu_asst Farishta-2 Ga…" at bounding box center [90, 155] width 47 height 9
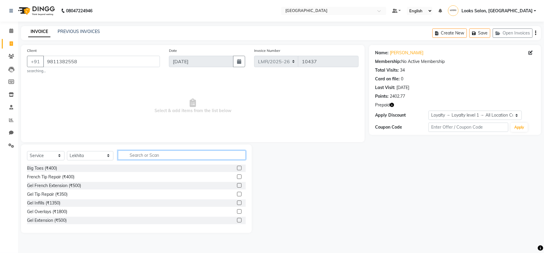
click at [137, 155] on input "text" at bounding box center [182, 155] width 128 height 9
type input "ey"
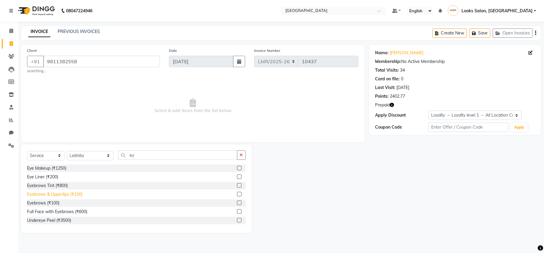
click at [52, 195] on div "Eyebrows & Upperlips (₹100)" at bounding box center [55, 194] width 56 height 6
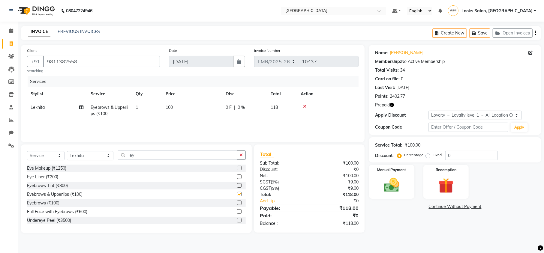
checkbox input "false"
click at [169, 104] on td "100" at bounding box center [192, 111] width 60 height 20
select select "66877"
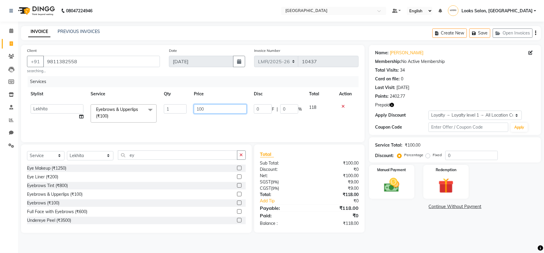
drag, startPoint x: 207, startPoint y: 107, endPoint x: 175, endPoint y: 111, distance: 31.7
click at [175, 111] on tr "Counter Sales DEVI Dr Manika Dr Nimisha Faizu_asst Farishta-2 Gaurav Inder_Pdct…" at bounding box center [193, 114] width 332 height 26
type input "203"
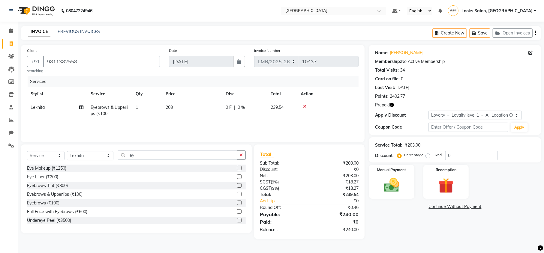
click at [420, 230] on div "Name: Namrata Rajpal Membership: No Active Membership Total Visits: 34 Card on …" at bounding box center [457, 142] width 176 height 194
click at [399, 186] on img at bounding box center [392, 185] width 26 height 18
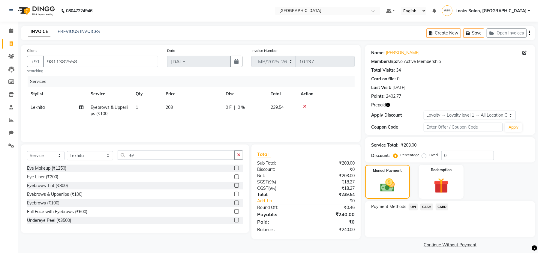
click at [429, 206] on span "CASH" at bounding box center [426, 207] width 13 height 7
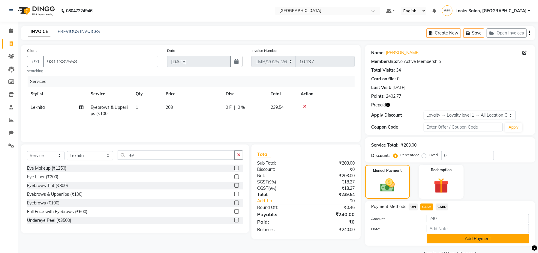
click at [459, 238] on button "Add Payment" at bounding box center [478, 238] width 102 height 9
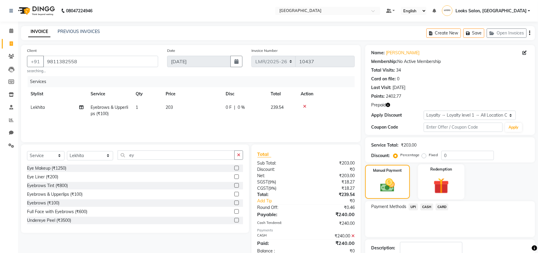
scroll to position [46, 0]
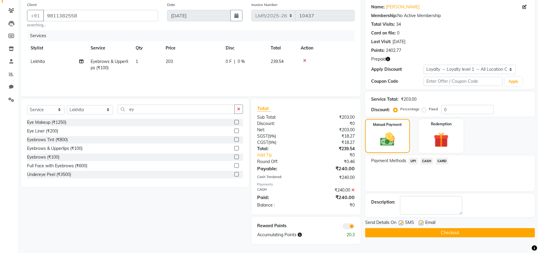
click at [420, 232] on button "Checkout" at bounding box center [450, 232] width 170 height 9
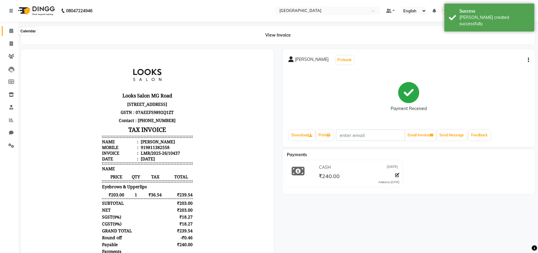
click at [11, 29] on icon at bounding box center [11, 31] width 4 height 5
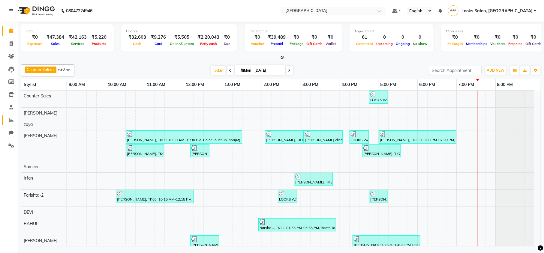
click at [5, 121] on link "Reports" at bounding box center [9, 121] width 14 height 10
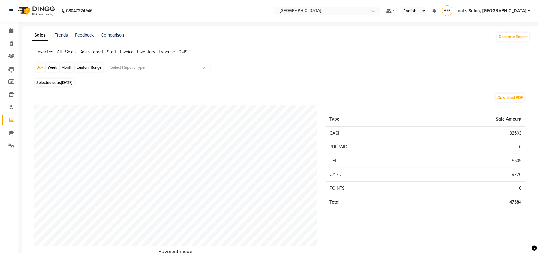
click at [111, 52] on span "Staff" at bounding box center [112, 51] width 10 height 5
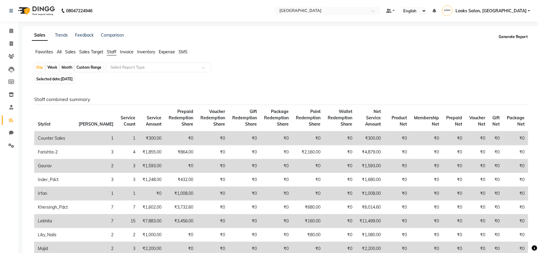
click at [510, 35] on button "Generate Report" at bounding box center [513, 37] width 32 height 8
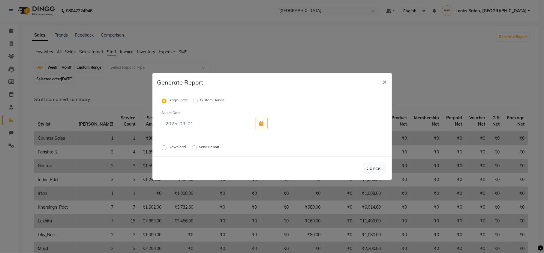
click at [169, 148] on label "Download" at bounding box center [178, 147] width 18 height 7
click at [163, 148] on input "Download" at bounding box center [165, 148] width 4 height 4
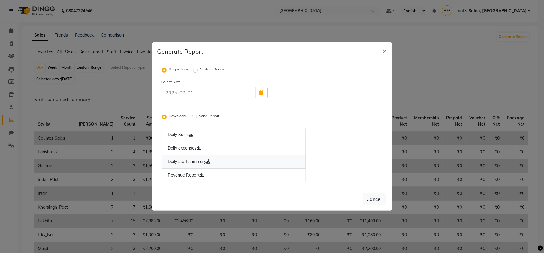
click at [210, 160] on icon at bounding box center [208, 162] width 4 height 4
click at [382, 49] on button "×" at bounding box center [385, 50] width 14 height 17
radio input "false"
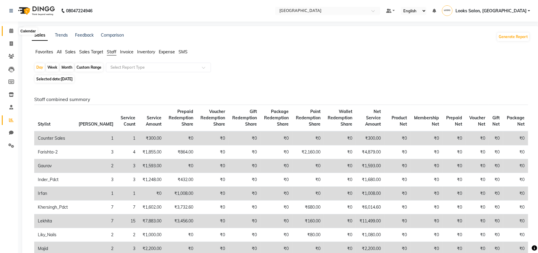
click at [11, 31] on icon at bounding box center [11, 31] width 4 height 5
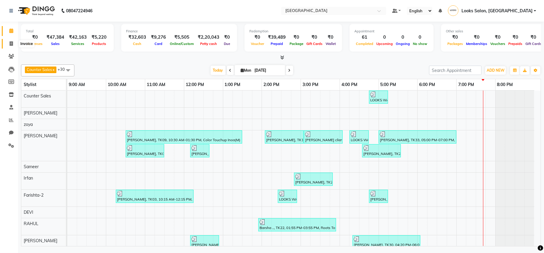
click at [7, 41] on span at bounding box center [11, 44] width 11 height 7
select select "service"
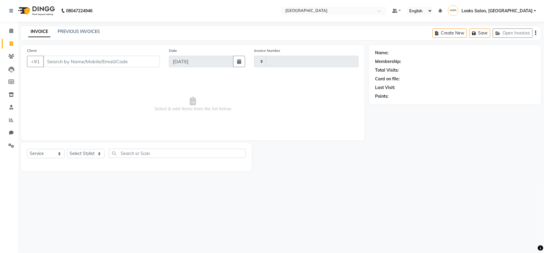
type input "10438"
select select "7647"
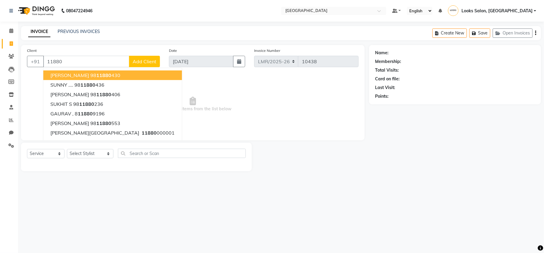
drag, startPoint x: 64, startPoint y: 62, endPoint x: 17, endPoint y: 63, distance: 46.8
click at [17, 63] on div "Client +91 11880 Gautum 98 11880 430 SUNNY .... 98 11880 436 purna mehra 98 118…" at bounding box center [193, 108] width 353 height 126
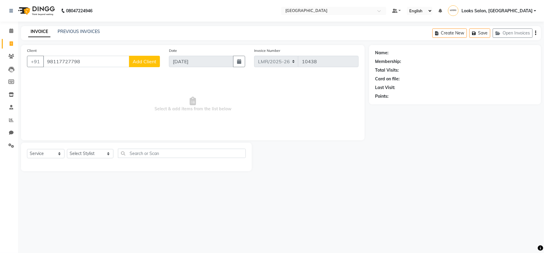
click at [70, 61] on input "98117727798" at bounding box center [86, 61] width 86 height 11
type input "9811772798"
click at [370, 200] on div "08047224946 Select Location × Looks Mg Road, Sultanpur, New Delhi Default Panel…" at bounding box center [272, 126] width 544 height 253
click at [140, 62] on span "Add Client" at bounding box center [145, 62] width 24 height 6
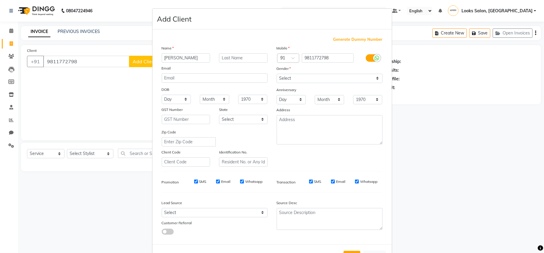
type input "Puneet"
click at [234, 61] on input "text" at bounding box center [243, 57] width 49 height 9
type input "Client"
click at [292, 80] on select "Select Male Female Other Prefer Not To Say" at bounding box center [330, 78] width 106 height 9
select select "male"
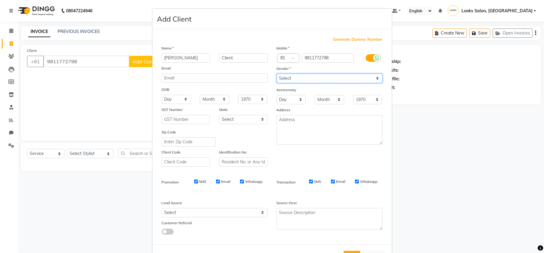
click at [277, 74] on select "Select Male Female Other Prefer Not To Say" at bounding box center [330, 78] width 106 height 9
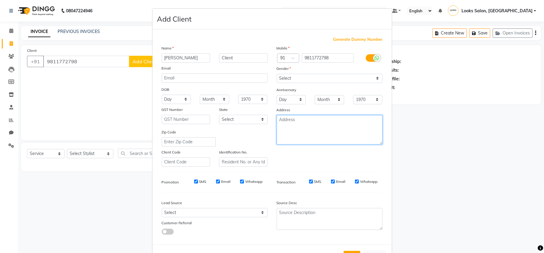
click at [292, 127] on textarea at bounding box center [330, 129] width 106 height 29
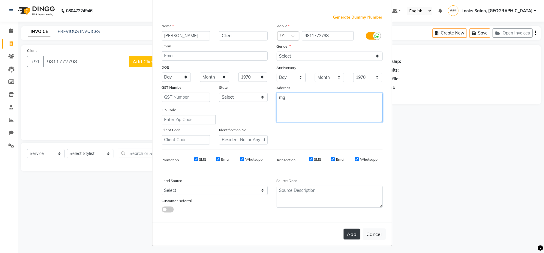
type textarea "mg"
click at [348, 232] on button "Add" at bounding box center [352, 234] width 17 height 11
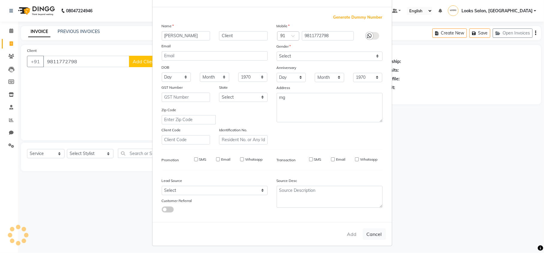
select select
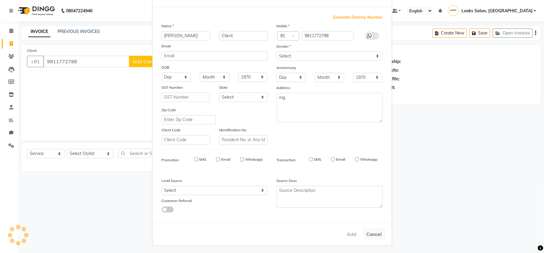
select select
checkbox input "false"
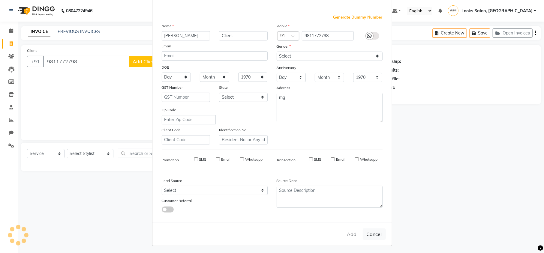
checkbox input "false"
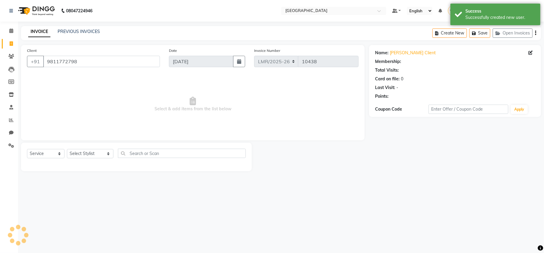
select select "1: Object"
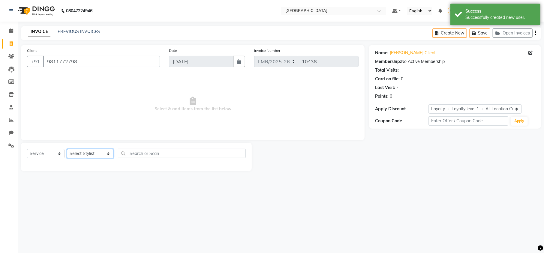
click at [88, 157] on select "Select Stylist Counter Sales DEVI Dr Manika Dr Nimisha Faizu_asst Farishta-2 Ga…" at bounding box center [90, 153] width 47 height 9
select select "66876"
click at [67, 149] on select "Select Stylist Counter Sales DEVI Dr Manika Dr Nimisha Faizu_asst Farishta-2 Ga…" at bounding box center [90, 153] width 47 height 9
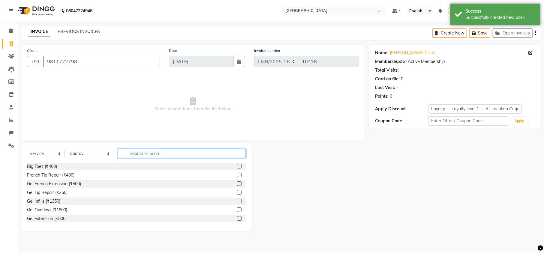
click at [141, 155] on input "text" at bounding box center [182, 153] width 128 height 9
type input "l"
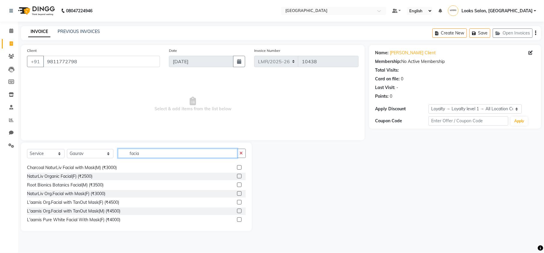
scroll to position [160, 0]
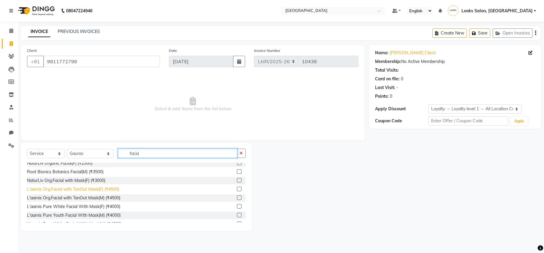
type input "facia"
click at [98, 191] on div "L'aamis Org.Facial with TanOut Mask(F) (₹4500)" at bounding box center [73, 189] width 92 height 6
checkbox input "false"
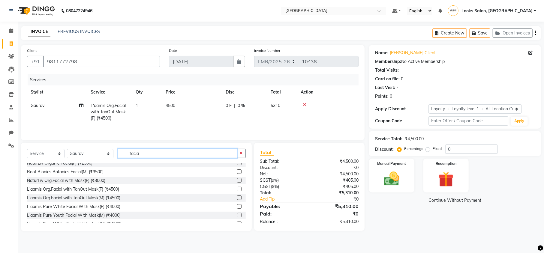
drag, startPoint x: 136, startPoint y: 155, endPoint x: 118, endPoint y: 158, distance: 18.5
click at [118, 158] on input "facia" at bounding box center [177, 153] width 119 height 9
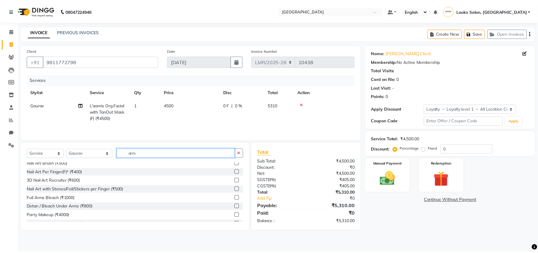
scroll to position [0, 0]
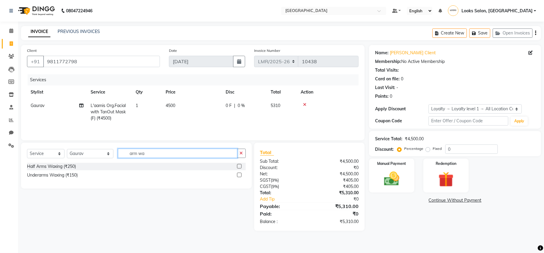
drag, startPoint x: 119, startPoint y: 155, endPoint x: 108, endPoint y: 155, distance: 11.4
click at [108, 155] on div "Select Service Product Membership Package Voucher Prepaid Gift Card Select Styl…" at bounding box center [136, 156] width 219 height 14
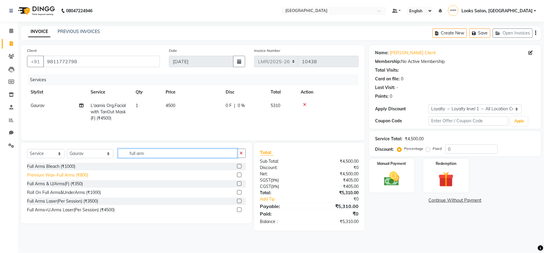
type input "full arm"
click at [80, 175] on div "Premium Wax~Full Arms (₹800)" at bounding box center [57, 175] width 61 height 6
checkbox input "false"
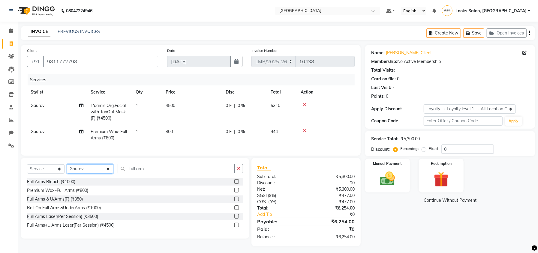
click at [87, 173] on select "Select Stylist Counter Sales DEVI Dr Manika Dr Nimisha Faizu_asst Farishta-2 Ga…" at bounding box center [90, 168] width 46 height 9
select select "66885"
click at [67, 170] on select "Select Stylist Counter Sales DEVI Dr Manika Dr Nimisha Faizu_asst Farishta-2 Ga…" at bounding box center [90, 168] width 46 height 9
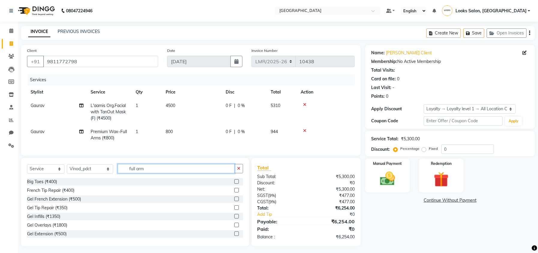
drag, startPoint x: 122, startPoint y: 174, endPoint x: 108, endPoint y: 174, distance: 13.2
click at [108, 174] on div "Select Service Product Membership Package Voucher Prepaid Gift Card Select Styl…" at bounding box center [135, 171] width 216 height 14
type input "pedi"
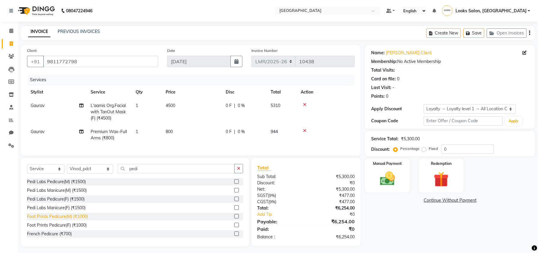
click at [53, 220] on div "Foot Prints Pedicure(M) (₹1000)" at bounding box center [57, 217] width 61 height 6
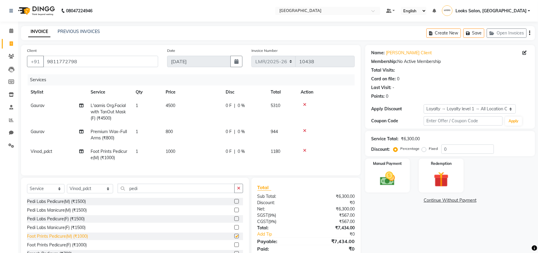
checkbox input "false"
click at [54, 214] on div "Pedi Labs Manicure(M) (₹1500)" at bounding box center [57, 210] width 60 height 6
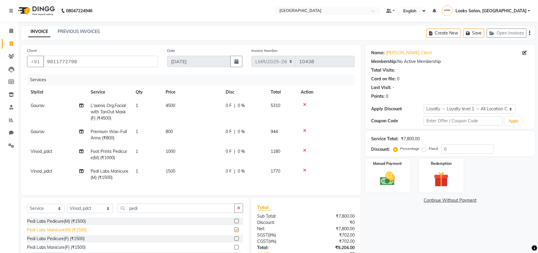
checkbox input "false"
click at [300, 148] on td at bounding box center [326, 155] width 58 height 20
click at [305, 150] on icon at bounding box center [304, 151] width 3 height 4
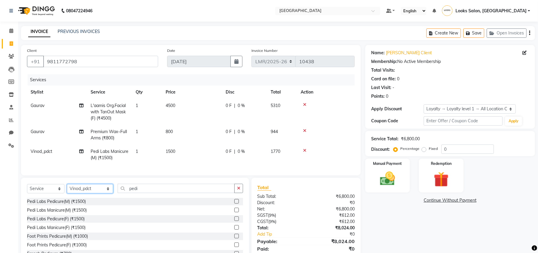
click at [80, 193] on select "Select Stylist Counter Sales DEVI Dr Manika Dr Nimisha Faizu_asst Farishta-2 Ga…" at bounding box center [90, 188] width 46 height 9
select select "66884"
click at [67, 190] on select "Select Stylist Counter Sales DEVI Dr Manika Dr Nimisha Faizu_asst Farishta-2 Ga…" at bounding box center [90, 188] width 46 height 9
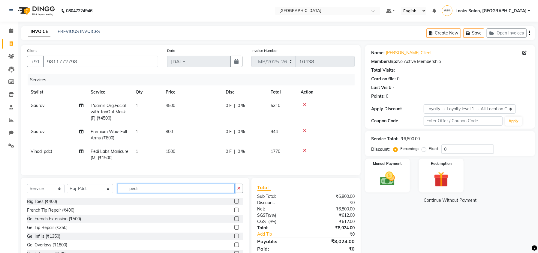
click at [131, 193] on input "pedi" at bounding box center [176, 188] width 117 height 9
type input "pedi"
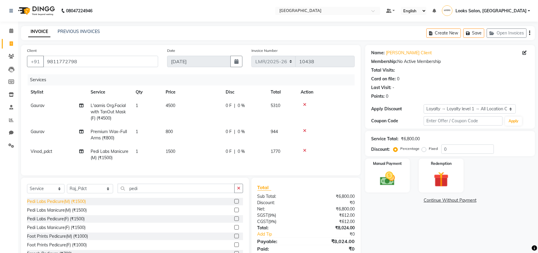
click at [59, 205] on div "Pedi Labs Pedicure(M) (₹1500)" at bounding box center [56, 202] width 59 height 6
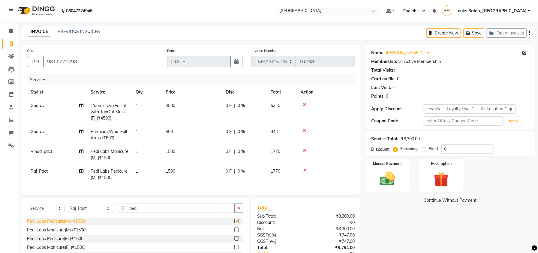
checkbox input "false"
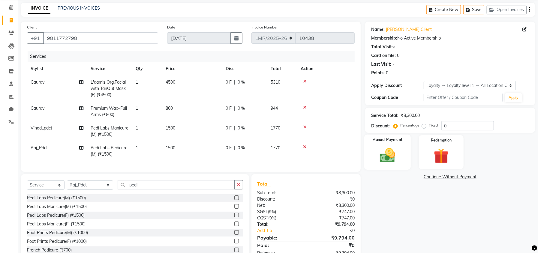
scroll to position [48, 0]
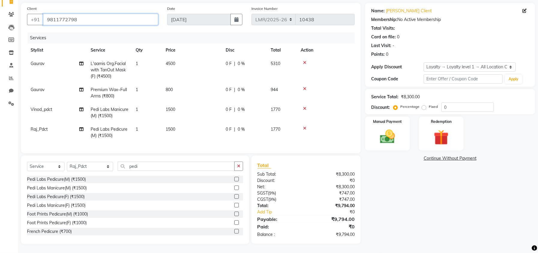
drag, startPoint x: 89, startPoint y: 10, endPoint x: 47, endPoint y: 16, distance: 42.5
click at [47, 16] on input "9811772798" at bounding box center [100, 19] width 115 height 11
paste input "9970910"
type input "9899709108"
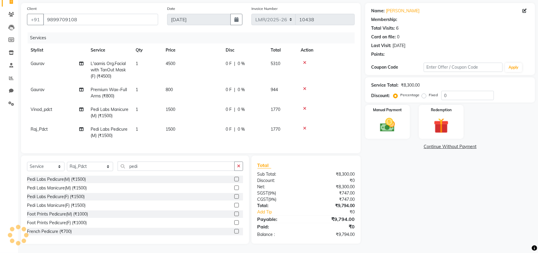
select select "1: Object"
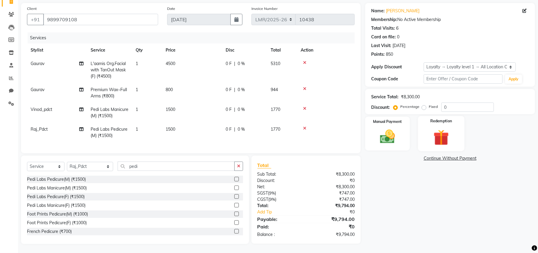
click at [445, 128] on img at bounding box center [442, 138] width 26 height 20
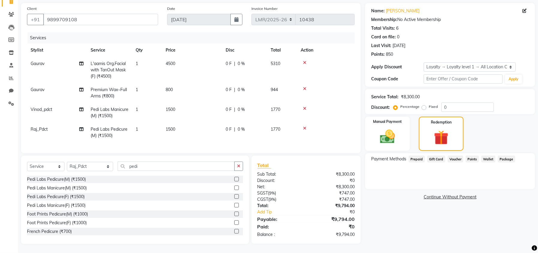
click at [473, 156] on span "Points" at bounding box center [472, 159] width 13 height 7
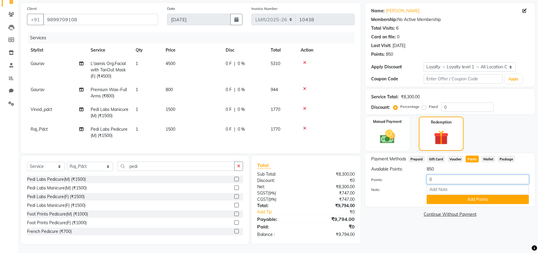
drag, startPoint x: 440, startPoint y: 174, endPoint x: 412, endPoint y: 182, distance: 28.9
click at [412, 182] on div "Points: 0 Note: Add Points" at bounding box center [450, 189] width 158 height 29
type input "850"
click at [447, 196] on button "Add Points" at bounding box center [478, 199] width 102 height 9
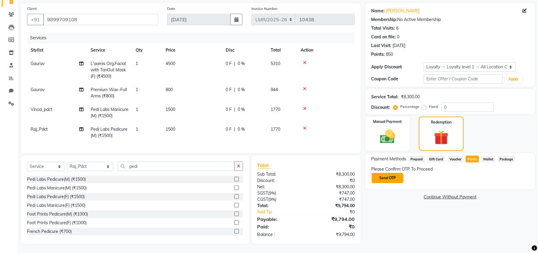
click at [391, 173] on button "Send OTP" at bounding box center [388, 178] width 32 height 10
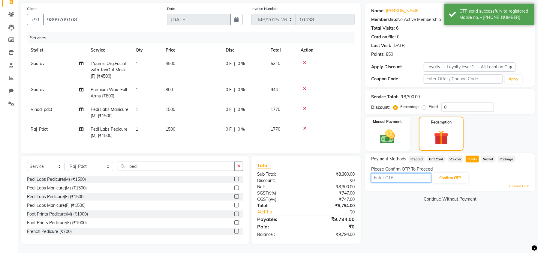
click at [396, 173] on input "text" at bounding box center [401, 177] width 60 height 9
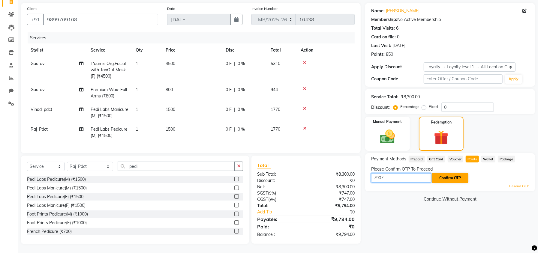
type input "7907"
click at [444, 173] on button "Confirm OTP" at bounding box center [450, 178] width 37 height 10
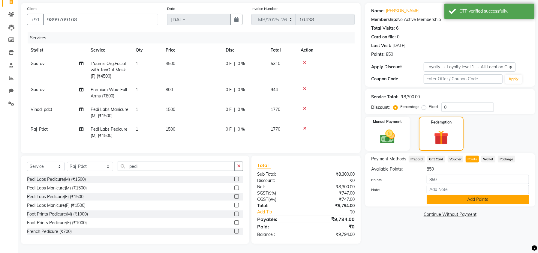
click at [456, 195] on button "Add Points" at bounding box center [478, 199] width 102 height 9
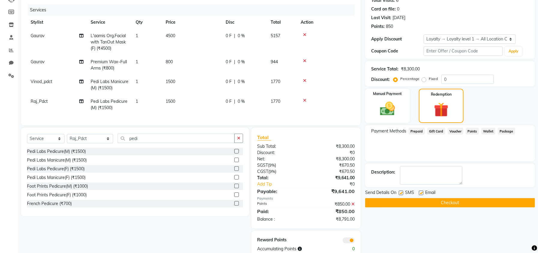
scroll to position [90, 0]
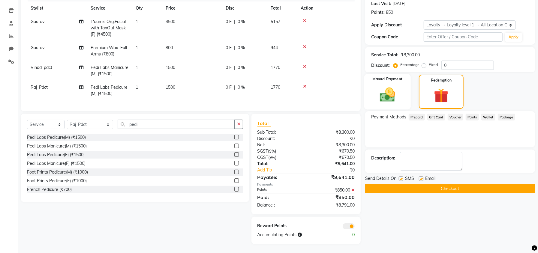
click at [379, 92] on img at bounding box center [388, 95] width 26 height 18
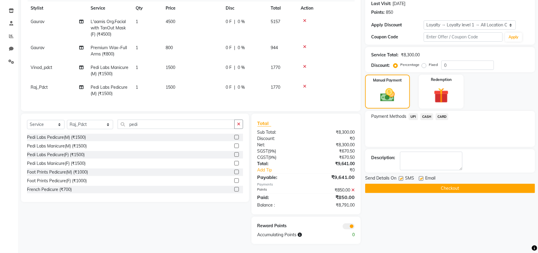
click at [429, 113] on span "CASH" at bounding box center [426, 116] width 13 height 7
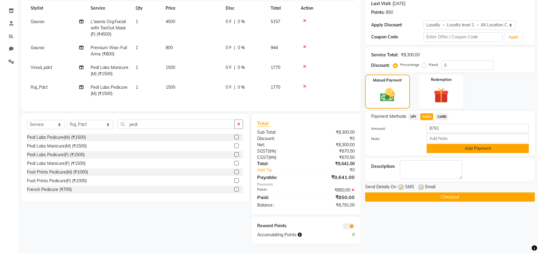
click at [465, 144] on button "Add Payment" at bounding box center [478, 148] width 102 height 9
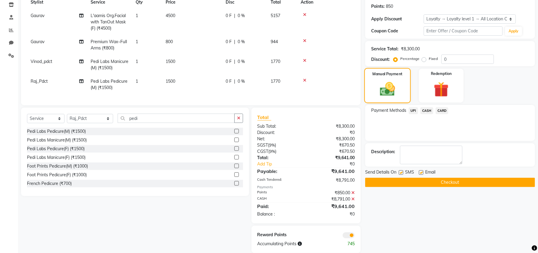
click at [391, 86] on img at bounding box center [387, 88] width 25 height 17
click at [423, 111] on span "CASH" at bounding box center [426, 110] width 13 height 7
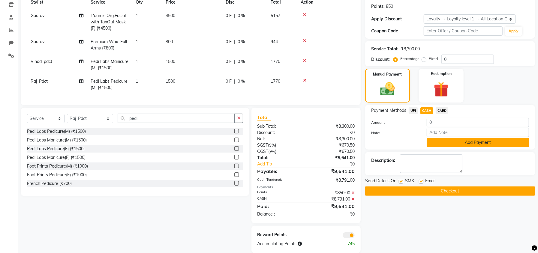
click at [441, 144] on button "Add Payment" at bounding box center [478, 142] width 102 height 9
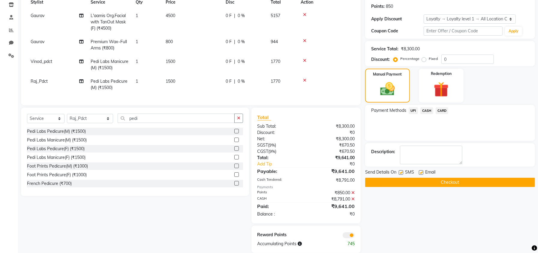
click at [428, 182] on button "Checkout" at bounding box center [450, 182] width 170 height 9
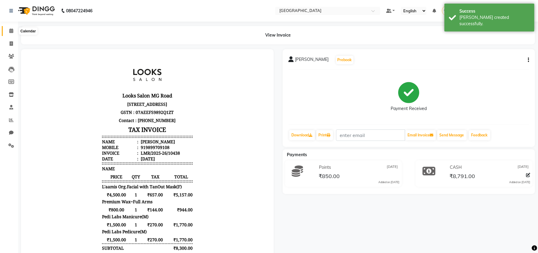
click at [7, 31] on span at bounding box center [11, 31] width 11 height 7
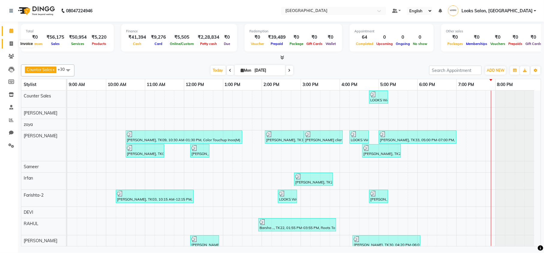
click at [7, 41] on span at bounding box center [11, 44] width 11 height 7
select select "service"
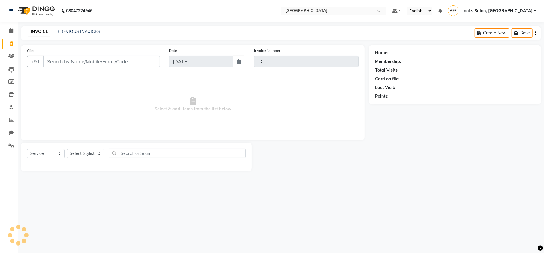
type input "10439"
select select "7647"
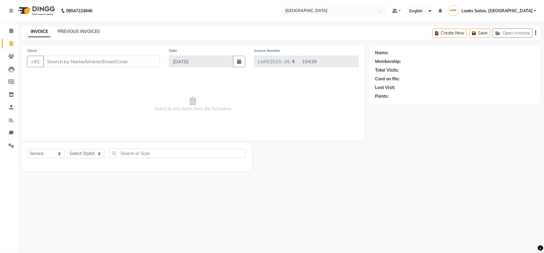
click at [73, 33] on link "PREVIOUS INVOICES" at bounding box center [79, 31] width 42 height 5
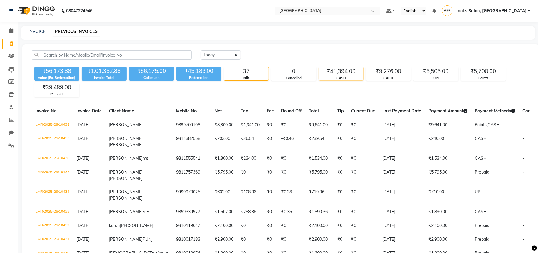
click at [348, 73] on div "₹41,394.00" at bounding box center [341, 71] width 44 height 8
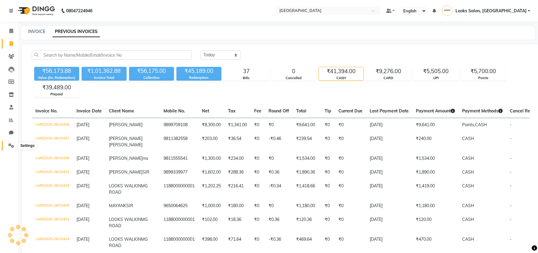
click at [8, 143] on span at bounding box center [11, 146] width 11 height 7
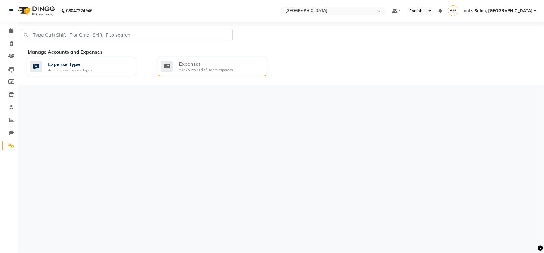
click at [188, 69] on div "Add / View / Edit / Delete expenses" at bounding box center [206, 70] width 54 height 5
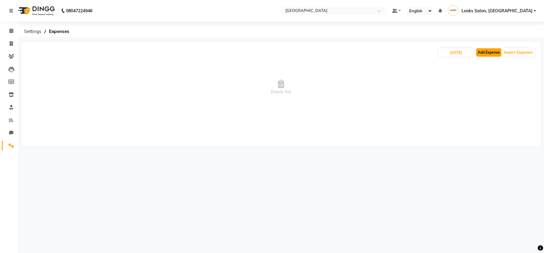
click at [486, 50] on button "Add Expense" at bounding box center [488, 52] width 25 height 8
select select "1"
select select "3343"
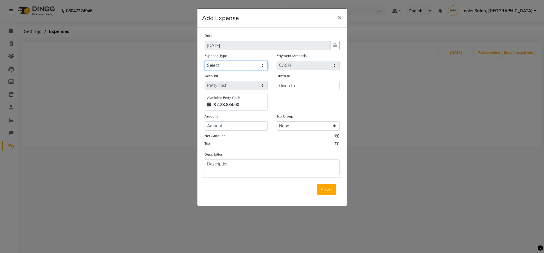
click at [226, 69] on select "Select Bank Deposit Blinkit Cash Handover CLIENT Client ordered food Client Ref…" at bounding box center [236, 65] width 63 height 9
select select "23704"
click at [205, 61] on select "Select Bank Deposit Blinkit Cash Handover CLIENT Client ordered food Client Ref…" at bounding box center [236, 65] width 63 height 9
click at [294, 86] on input "text" at bounding box center [308, 85] width 63 height 9
type input "staff"
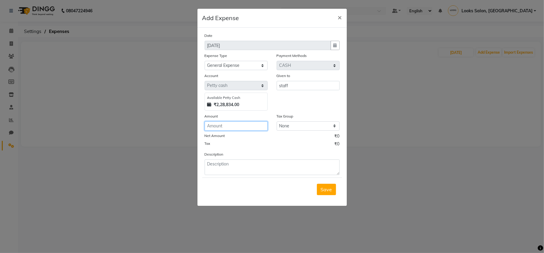
click at [240, 125] on input "number" at bounding box center [236, 126] width 63 height 9
type input "400"
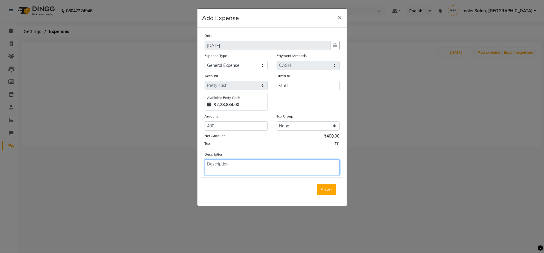
click at [242, 161] on textarea at bounding box center [272, 168] width 135 height 16
type textarea "Staff tea"
click at [321, 192] on span "Save" at bounding box center [326, 190] width 11 height 6
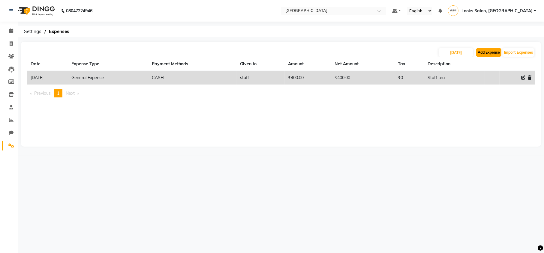
click at [486, 51] on button "Add Expense" at bounding box center [488, 52] width 25 height 8
select select "1"
select select "3343"
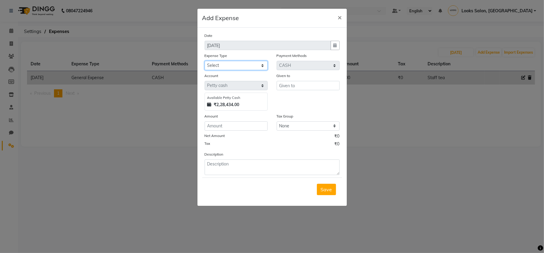
click at [215, 68] on select "Select Bank Deposit Blinkit Cash Handover CLIENT Client ordered food Client Ref…" at bounding box center [236, 65] width 63 height 9
select select "24082"
click at [205, 61] on select "Select Bank Deposit Blinkit Cash Handover CLIENT Client ordered food Client Ref…" at bounding box center [236, 65] width 63 height 9
click at [285, 81] on input "text" at bounding box center [308, 85] width 63 height 9
drag, startPoint x: 294, startPoint y: 84, endPoint x: 278, endPoint y: 84, distance: 16.2
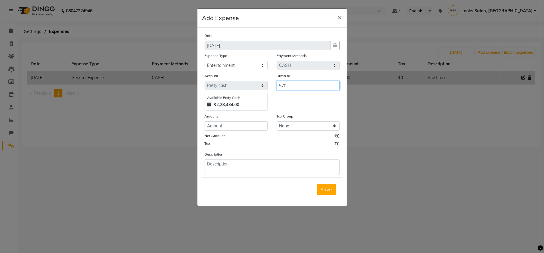
click at [278, 84] on input "570" at bounding box center [308, 85] width 63 height 9
type input "Client"
click at [248, 128] on input "number" at bounding box center [236, 126] width 63 height 9
type input "570"
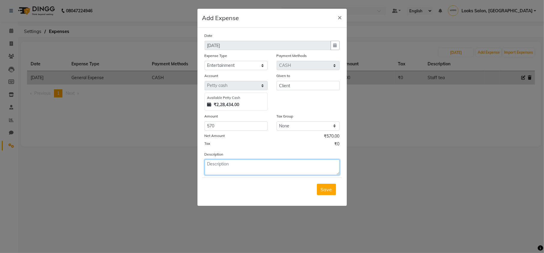
click at [252, 165] on textarea at bounding box center [272, 168] width 135 height 16
type textarea "Cake for Raman singh"
click at [324, 191] on span "Save" at bounding box center [326, 190] width 11 height 6
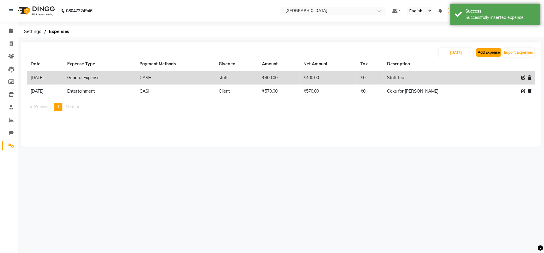
click at [480, 53] on button "Add Expense" at bounding box center [488, 52] width 25 height 8
select select "1"
select select "3343"
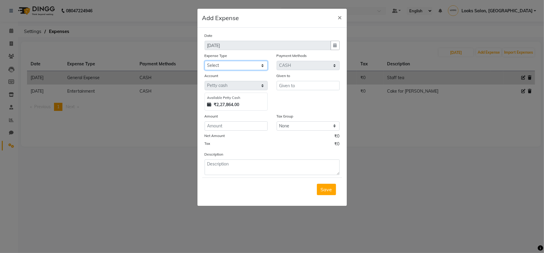
click at [232, 67] on select "Select Bank Deposit Blinkit Cash Handover CLIENT Client ordered food Client Ref…" at bounding box center [236, 65] width 63 height 9
select select "24082"
click at [205, 61] on select "Select Bank Deposit Blinkit Cash Handover CLIENT Client ordered food Client Ref…" at bounding box center [236, 65] width 63 height 9
click at [297, 87] on input "text" at bounding box center [308, 85] width 63 height 9
type input "Clent"
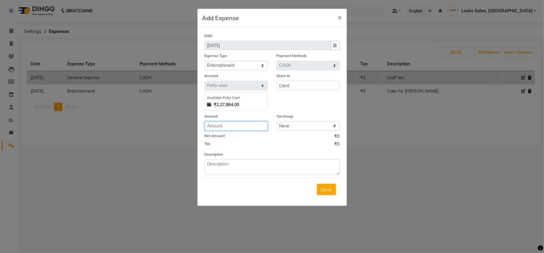
click at [240, 124] on input "number" at bounding box center [236, 126] width 63 height 9
type input "86"
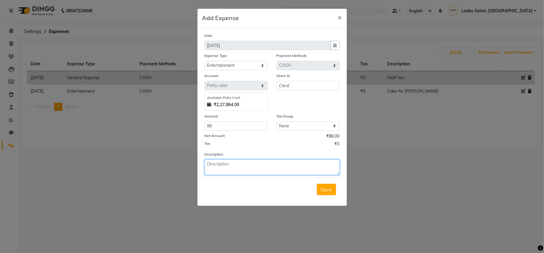
click at [222, 164] on textarea at bounding box center [272, 168] width 135 height 16
type textarea "Coconut water for Sushma ma'am"
click at [327, 187] on span "Save" at bounding box center [326, 190] width 11 height 6
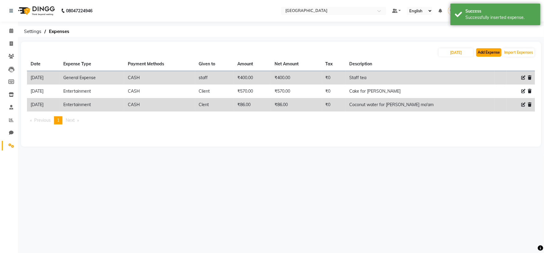
click at [490, 54] on button "Add Expense" at bounding box center [488, 52] width 25 height 8
select select "1"
select select "3343"
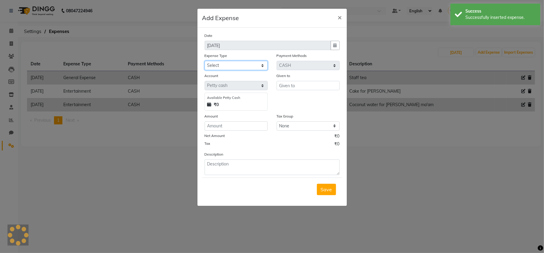
click at [223, 65] on select "Select Bank Deposit Blinkit Cash Handover CLIENT Client ordered food Client Ref…" at bounding box center [236, 65] width 63 height 9
select select "24082"
click at [205, 61] on select "Select Bank Deposit Blinkit Cash Handover CLIENT Client ordered food Client Ref…" at bounding box center [236, 65] width 63 height 9
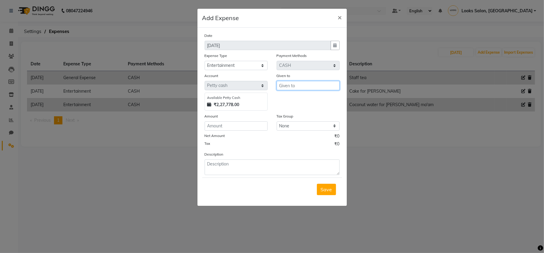
type input "3"
type input "Client"
click at [222, 126] on input "number" at bounding box center [236, 126] width 63 height 9
type input "300"
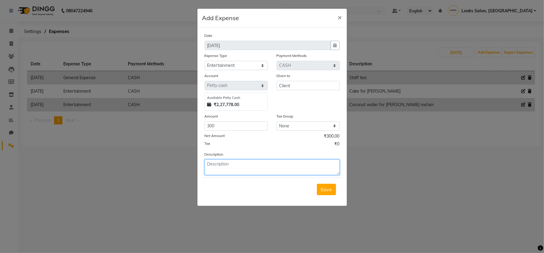
click at [262, 172] on textarea at bounding box center [272, 168] width 135 height 16
type textarea "Flower for Raman Singh"
click at [329, 185] on button "Save" at bounding box center [326, 189] width 19 height 11
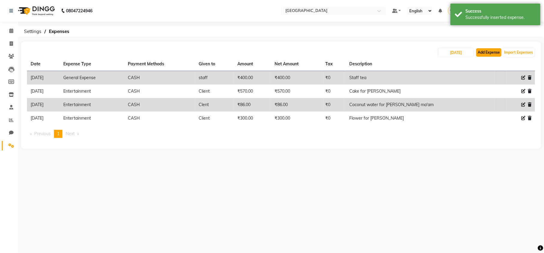
click at [491, 54] on button "Add Expense" at bounding box center [488, 52] width 25 height 8
select select "1"
select select "3343"
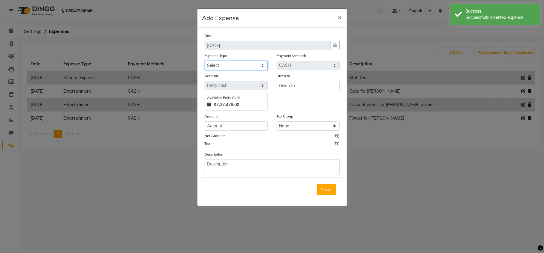
click at [244, 68] on select "Select Bank Deposit Blinkit Cash Handover CLIENT Client ordered food Client Ref…" at bounding box center [236, 65] width 63 height 9
select select "23704"
click at [205, 61] on select "Select Bank Deposit Blinkit Cash Handover CLIENT Client ordered food Client Ref…" at bounding box center [236, 65] width 63 height 9
type input "6"
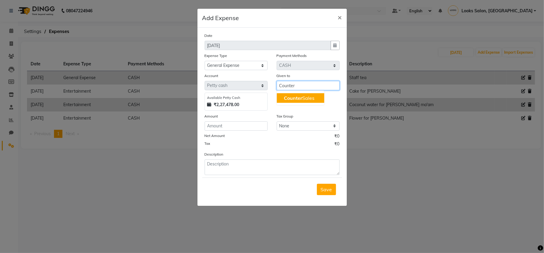
type input "Counter"
click at [240, 125] on input "number" at bounding box center [236, 126] width 63 height 9
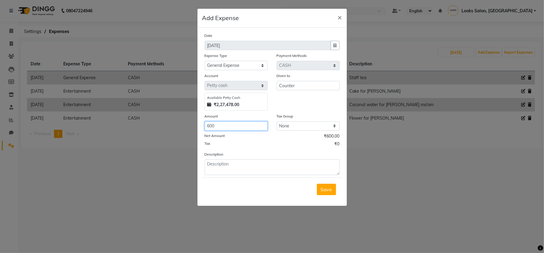
type input "600"
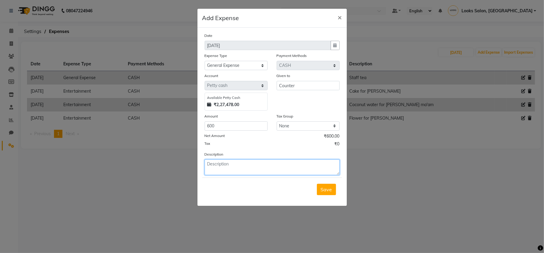
click at [253, 166] on textarea at bounding box center [272, 168] width 135 height 16
type textarea "Sugar, Sugar free, Coffee Stick"
click at [327, 188] on span "Save" at bounding box center [326, 190] width 11 height 6
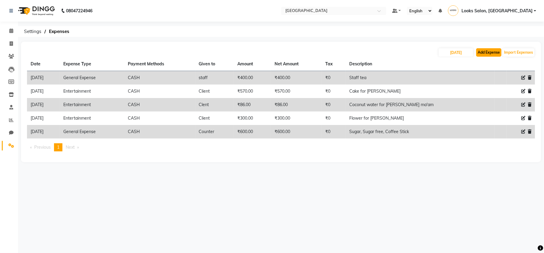
click at [487, 56] on button "Add Expense" at bounding box center [488, 52] width 25 height 8
select select "1"
select select "3343"
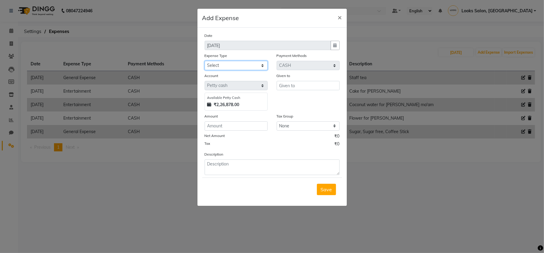
click at [235, 69] on select "Select Bank Deposit Blinkit Cash Handover CLIENT Client ordered food Client Ref…" at bounding box center [236, 65] width 63 height 9
select select "24082"
click at [205, 61] on select "Select Bank Deposit Blinkit Cash Handover CLIENT Client ordered food Client Ref…" at bounding box center [236, 65] width 63 height 9
click at [285, 84] on input "text" at bounding box center [308, 85] width 63 height 9
click at [298, 86] on input "text" at bounding box center [308, 85] width 63 height 9
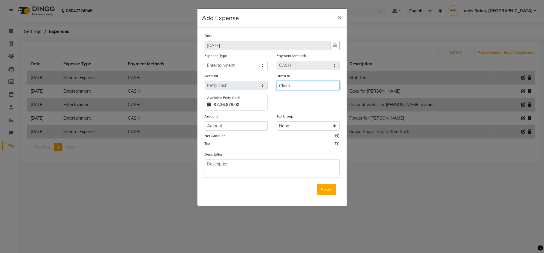
type input "Client"
click at [248, 124] on input "number" at bounding box center [236, 126] width 63 height 9
drag, startPoint x: 247, startPoint y: 124, endPoint x: 194, endPoint y: 129, distance: 53.1
click at [194, 129] on ngb-modal-window "Add Expense × Date 01-09-2025 Expense Type Select Bank Deposit Blinkit Cash Han…" at bounding box center [272, 126] width 544 height 253
type input "146"
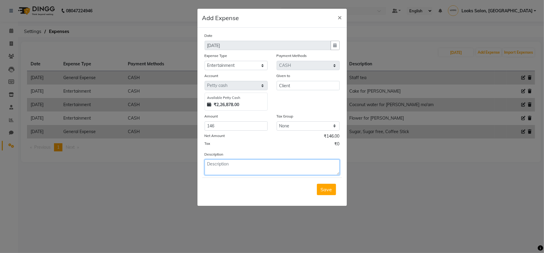
click at [214, 172] on textarea at bounding box center [272, 168] width 135 height 16
type textarea "Tea for Client"
click at [330, 189] on span "Save" at bounding box center [326, 190] width 11 height 6
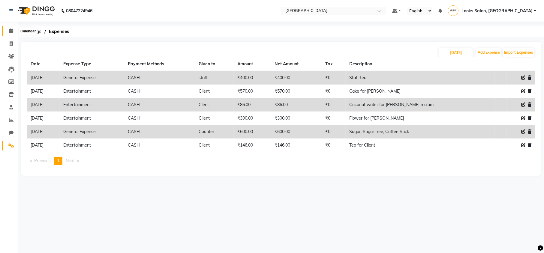
click at [13, 30] on span at bounding box center [11, 31] width 11 height 7
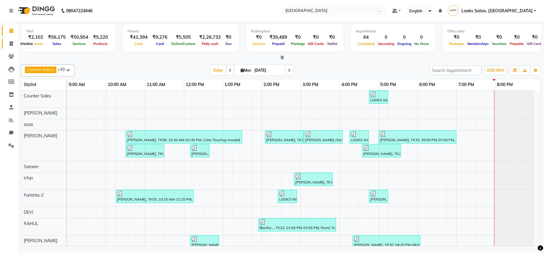
click at [12, 42] on icon at bounding box center [11, 43] width 3 height 5
select select "service"
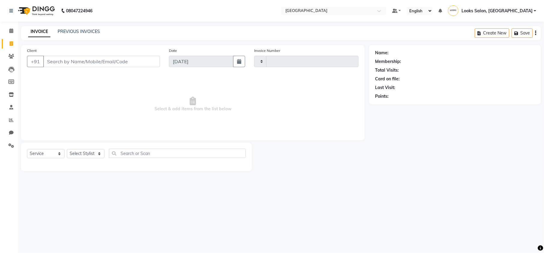
type input "10439"
select select "7647"
click at [84, 59] on input "Client" at bounding box center [101, 61] width 117 height 11
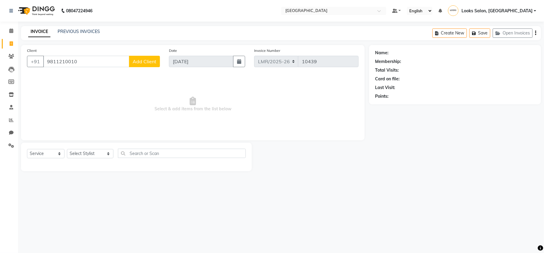
drag, startPoint x: 83, startPoint y: 62, endPoint x: 25, endPoint y: 71, distance: 58.7
click at [25, 71] on div "Client +91 9811210010 Add Client" at bounding box center [94, 59] width 142 height 25
click at [52, 59] on input "9811210010" at bounding box center [86, 61] width 86 height 11
type input "9911210010"
select select "1: Object"
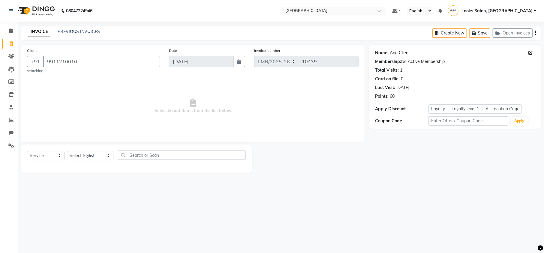
click at [398, 53] on link "Arin Client" at bounding box center [400, 53] width 20 height 6
drag, startPoint x: 85, startPoint y: 61, endPoint x: 41, endPoint y: 68, distance: 44.4
click at [41, 68] on div "Client +91 9911210010 searching..." at bounding box center [94, 60] width 142 height 26
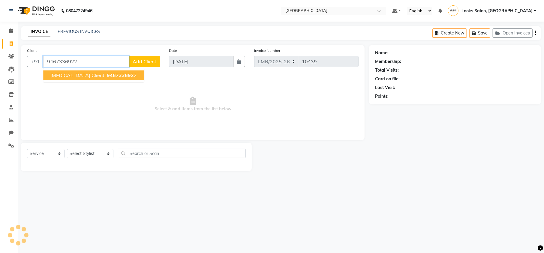
type input "9467336922"
select select "1: Object"
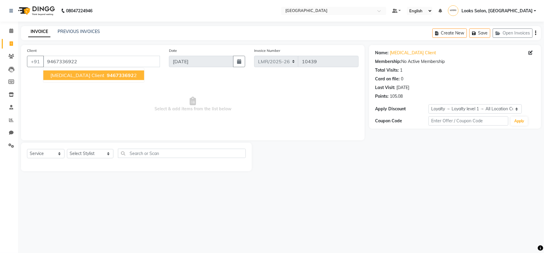
click at [60, 77] on span "Nikita Client" at bounding box center [77, 75] width 54 height 6
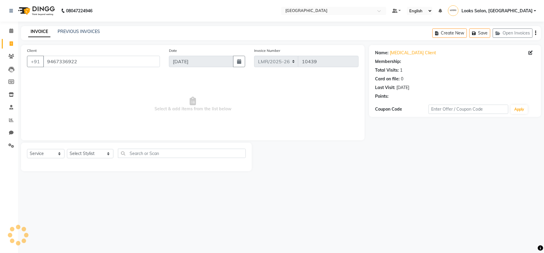
select select "1: Object"
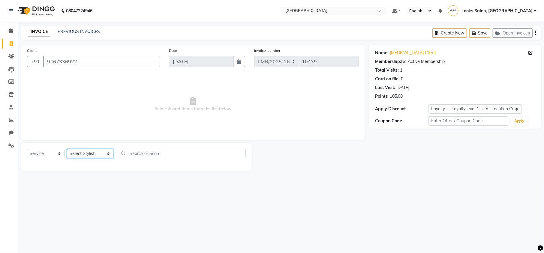
click at [85, 153] on select "Select Stylist Counter Sales DEVI Dr Manika Dr Nimisha Faizu_asst Farishta-2 Ga…" at bounding box center [90, 153] width 47 height 9
select select "86406"
click at [67, 149] on select "Select Stylist Counter Sales DEVI Dr Manika Dr Nimisha Faizu_asst Farishta-2 Ga…" at bounding box center [90, 153] width 47 height 9
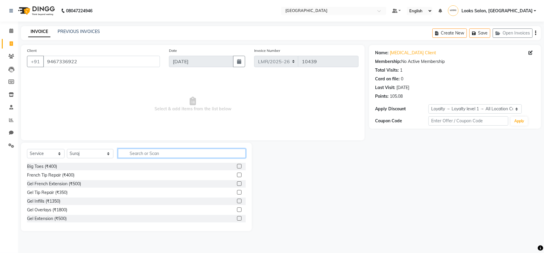
click at [138, 153] on input "text" at bounding box center [182, 153] width 128 height 9
type input "cut"
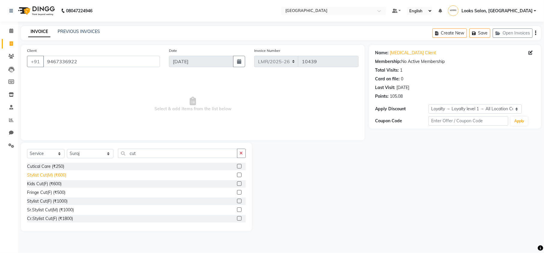
click at [58, 173] on div "Stylist Cut(M) (₹600)" at bounding box center [46, 175] width 39 height 6
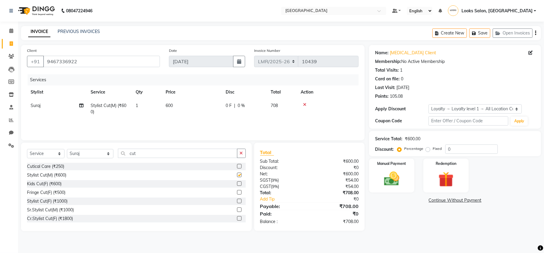
checkbox input "false"
drag, startPoint x: 136, startPoint y: 155, endPoint x: 100, endPoint y: 160, distance: 36.3
click at [100, 160] on div "Select Service Product Membership Package Voucher Prepaid Gift Card Select Styl…" at bounding box center [136, 156] width 219 height 14
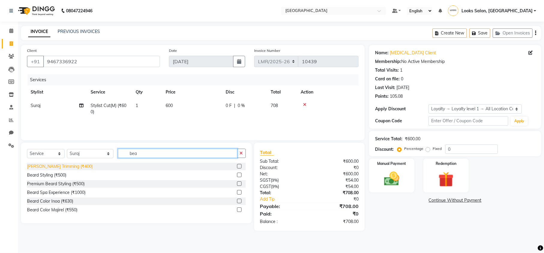
type input "bea"
click at [58, 165] on div "Beard Trimming (₹400)" at bounding box center [60, 167] width 66 height 6
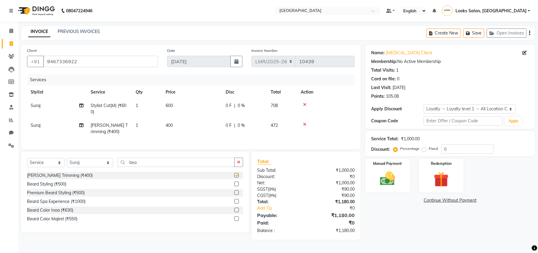
checkbox input "false"
drag, startPoint x: 138, startPoint y: 169, endPoint x: 104, endPoint y: 170, distance: 34.5
click at [104, 170] on div "Select Service Product Membership Package Voucher Prepaid Gift Card Select Styl…" at bounding box center [135, 165] width 216 height 14
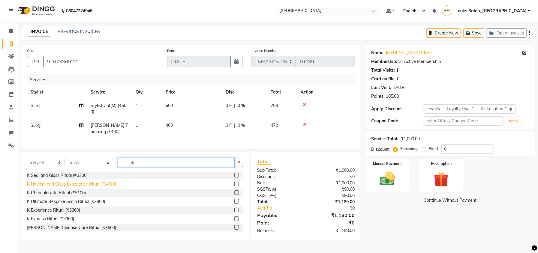
type input "ritu"
click at [83, 188] on div "K Nourish and Gloss Experience Ritual (₹4000)" at bounding box center [71, 184] width 89 height 6
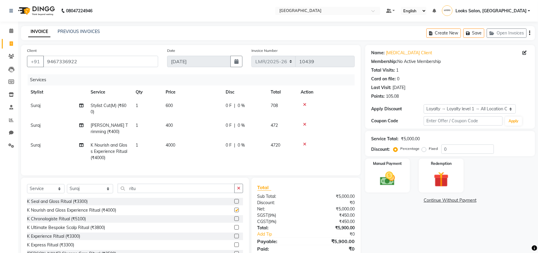
checkbox input "false"
drag, startPoint x: 171, startPoint y: 143, endPoint x: 192, endPoint y: 147, distance: 21.7
click at [171, 143] on span "4000" at bounding box center [171, 145] width 10 height 5
select select "86406"
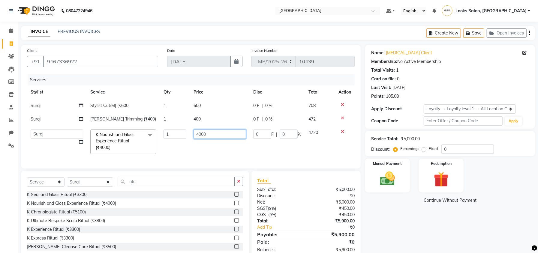
drag, startPoint x: 212, startPoint y: 136, endPoint x: 168, endPoint y: 139, distance: 43.3
click at [168, 139] on tr "Counter Sales DEVI Dr Manika Dr Nimisha Faizu_asst Farishta-2 Gaurav Inder_Pdct…" at bounding box center [191, 142] width 328 height 32
type input "4500"
click at [413, 232] on div "Name: Nikita Client Membership: No Active Membership Total Visits: 1 Card on fi…" at bounding box center [452, 152] width 174 height 215
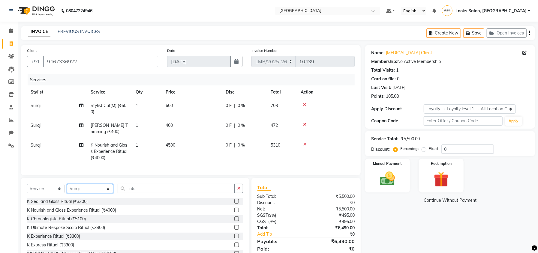
click at [82, 194] on select "Select Stylist Counter Sales DEVI Dr Manika Dr Nimisha Faizu_asst Farishta-2 Ga…" at bounding box center [90, 188] width 46 height 9
select select "66868"
click at [67, 190] on select "Select Stylist Counter Sales DEVI Dr Manika Dr Nimisha Faizu_asst Farishta-2 Ga…" at bounding box center [90, 188] width 46 height 9
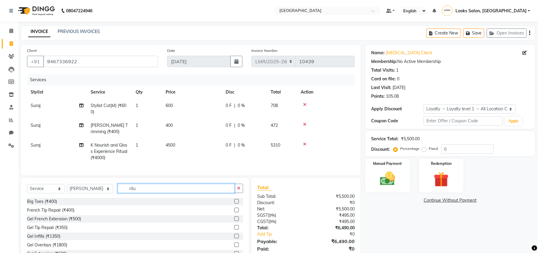
drag, startPoint x: 157, startPoint y: 190, endPoint x: 101, endPoint y: 196, distance: 56.1
click at [101, 196] on div "Select Service Product Membership Package Voucher Prepaid Gift Card Select Styl…" at bounding box center [135, 191] width 216 height 14
type input "cut"
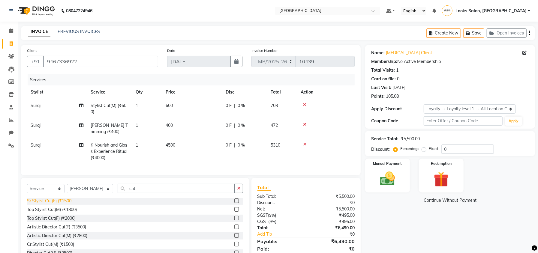
click at [56, 204] on div "Sr.Stylist Cut(F) (₹1500)" at bounding box center [50, 201] width 46 height 6
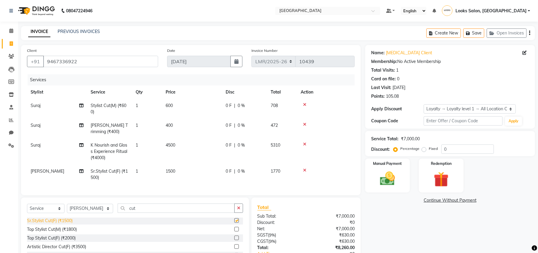
checkbox input "false"
click at [84, 213] on select "Select Stylist Counter Sales DEVI Dr Manika Dr Nimisha Faizu_asst Farishta-2 Ga…" at bounding box center [90, 208] width 46 height 9
select select "66879"
click at [67, 210] on select "Select Stylist Counter Sales DEVI Dr Manika Dr Nimisha Faizu_asst Farishta-2 Ga…" at bounding box center [90, 208] width 46 height 9
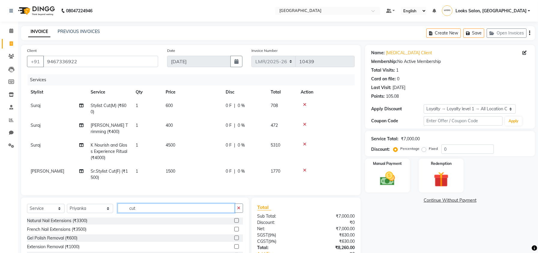
drag, startPoint x: 136, startPoint y: 215, endPoint x: 106, endPoint y: 217, distance: 30.1
click at [106, 217] on div "Select Service Product Membership Package Voucher Prepaid Gift Card Select Styl…" at bounding box center [135, 211] width 216 height 14
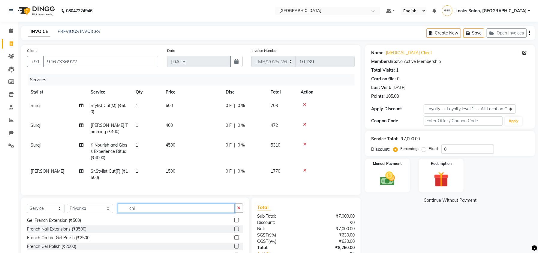
scroll to position [0, 0]
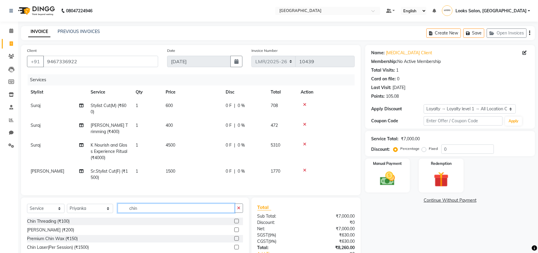
type input "chin"
click at [52, 234] on div "Chin Waxing (₹200)" at bounding box center [135, 231] width 216 height 8
click at [52, 234] on div "Chin Waxing (₹200)" at bounding box center [50, 230] width 47 height 6
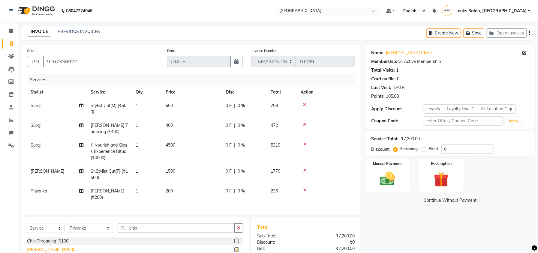
checkbox input "false"
click at [183, 188] on td "200" at bounding box center [192, 195] width 60 height 20
select select "66879"
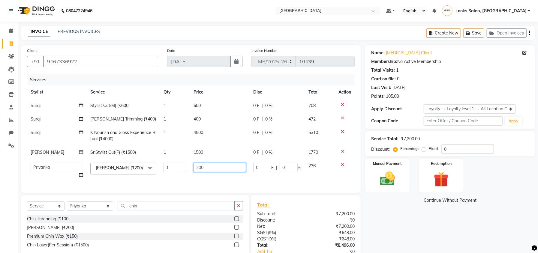
drag, startPoint x: 218, startPoint y: 170, endPoint x: 152, endPoint y: 169, distance: 66.0
click at [152, 169] on tr "Counter Sales DEVI Dr Manika Dr Nimisha Faizu_asst Farishta-2 Gaurav Inder_Pdct…" at bounding box center [191, 170] width 328 height 23
type input "300"
click at [408, 236] on div "Name: Nikita Client Membership: No Active Membership Total Visits: 1 Card on fi…" at bounding box center [452, 164] width 174 height 239
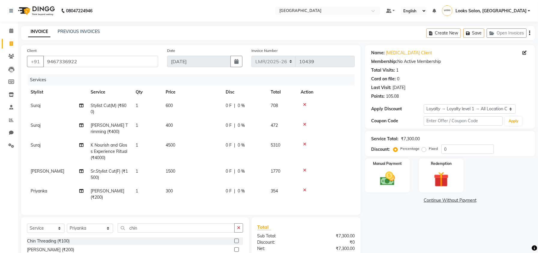
scroll to position [68, 0]
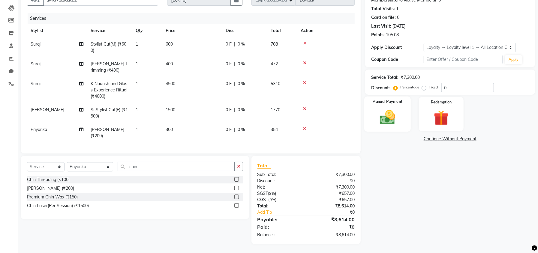
click at [387, 111] on img at bounding box center [388, 117] width 26 height 18
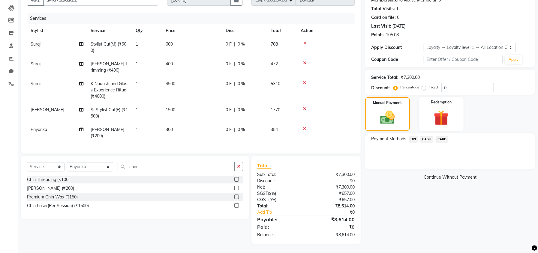
click at [415, 136] on span "UPI" at bounding box center [413, 139] width 9 height 7
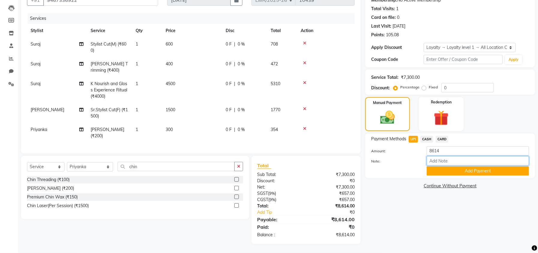
click at [444, 156] on input "Note:" at bounding box center [478, 160] width 102 height 9
paste input "561001782410"
click at [445, 167] on button "Add Payment" at bounding box center [478, 171] width 102 height 9
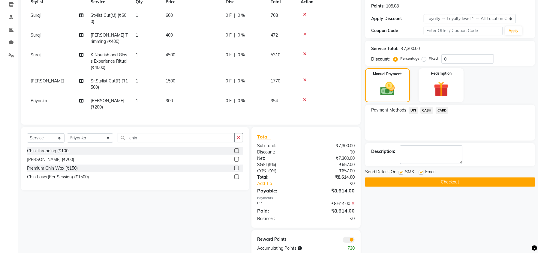
scroll to position [110, 0]
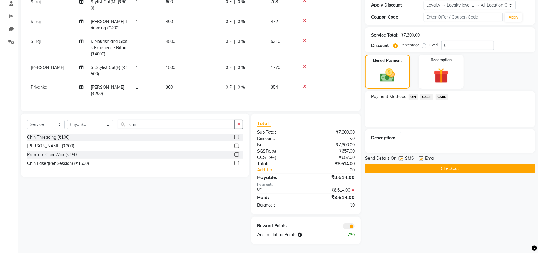
click at [423, 164] on button "Checkout" at bounding box center [450, 168] width 170 height 9
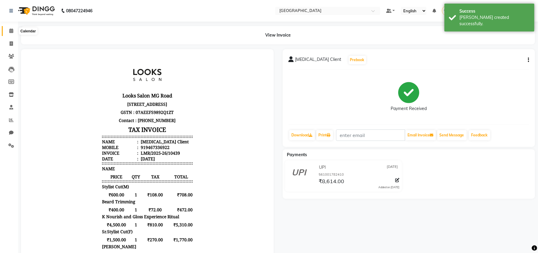
click at [10, 33] on icon at bounding box center [11, 31] width 4 height 5
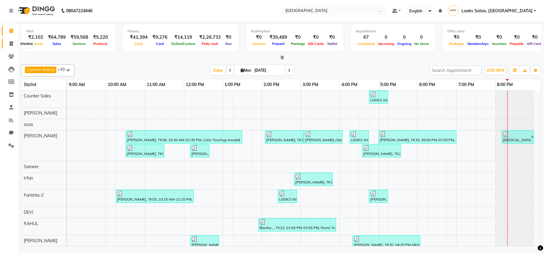
click at [10, 45] on icon at bounding box center [11, 43] width 3 height 5
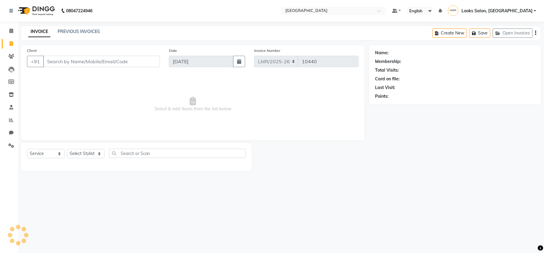
click at [71, 63] on input "Client" at bounding box center [101, 61] width 117 height 11
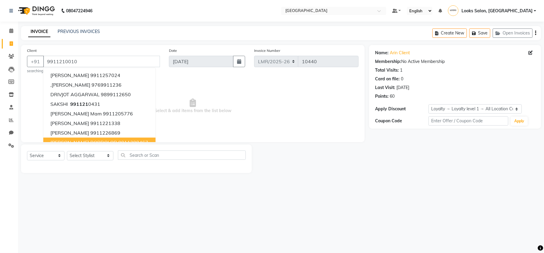
click at [93, 213] on div "08047224946 Select Location × Looks Mg Road, Sultanpur, New Delhi Default Panel…" at bounding box center [272, 126] width 544 height 253
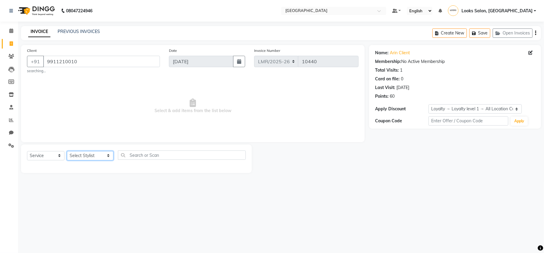
drag, startPoint x: 79, startPoint y: 155, endPoint x: 79, endPoint y: 152, distance: 3.1
click at [79, 155] on select "Select Stylist Counter Sales DEVI Dr Manika Dr Nimisha Faizu_asst Farishta-2 Ga…" at bounding box center [90, 155] width 47 height 9
click at [67, 151] on select "Select Stylist Counter Sales DEVI Dr Manika Dr Nimisha Faizu_asst Farishta-2 Ga…" at bounding box center [90, 155] width 47 height 9
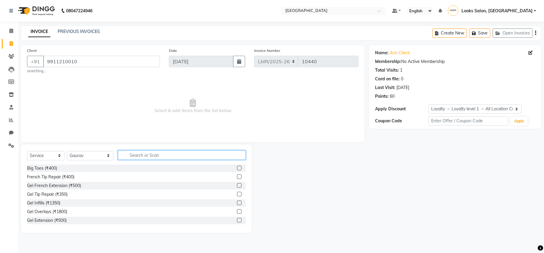
click at [136, 155] on input "text" at bounding box center [182, 155] width 128 height 9
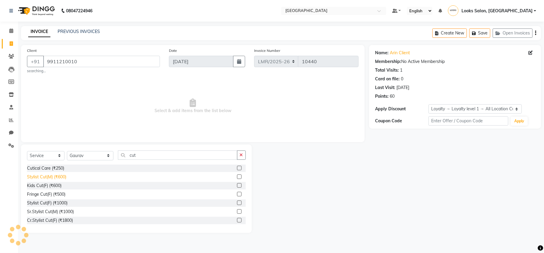
click at [47, 178] on div "Stylist Cut(M) (₹600)" at bounding box center [46, 177] width 39 height 6
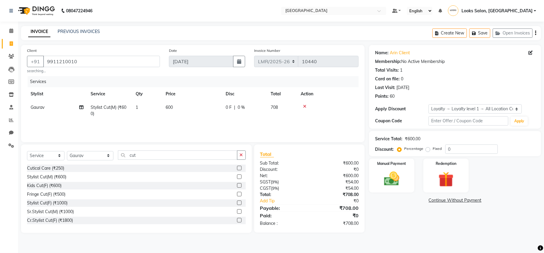
click at [167, 101] on td "600" at bounding box center [192, 111] width 60 height 20
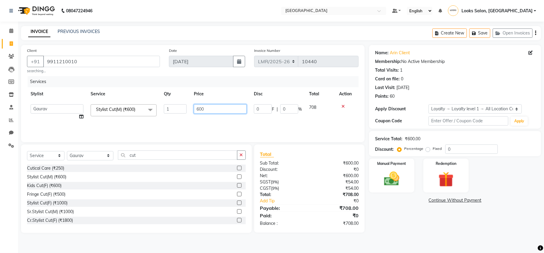
drag, startPoint x: 212, startPoint y: 108, endPoint x: 176, endPoint y: 113, distance: 37.2
click at [176, 113] on tr "Counter Sales DEVI Dr Manika Dr Nimisha Faizu_asst Farishta-2 Gaurav Inder_Pdct…" at bounding box center [193, 112] width 332 height 23
drag, startPoint x: 395, startPoint y: 242, endPoint x: 402, endPoint y: 214, distance: 28.5
click at [395, 242] on main "INVOICE PREVIOUS INVOICES Create New Save Open Invoices Client +91 9911210010 s…" at bounding box center [281, 134] width 526 height 216
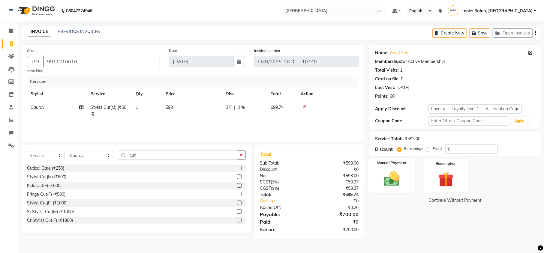
click at [381, 188] on img at bounding box center [392, 179] width 26 height 18
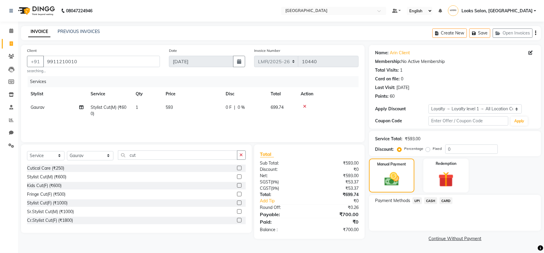
drag, startPoint x: 414, startPoint y: 200, endPoint x: 420, endPoint y: 203, distance: 5.9
click at [415, 200] on span "UPI" at bounding box center [417, 200] width 9 height 7
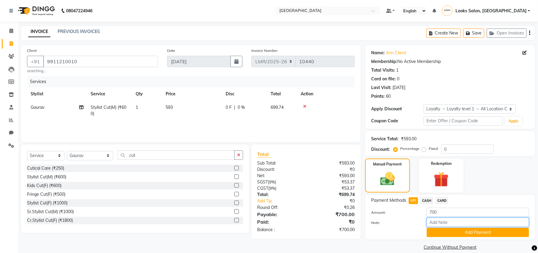
click at [436, 221] on input "Note:" at bounding box center [478, 222] width 102 height 9
paste input "110643236371"
click at [438, 230] on button "Add Payment" at bounding box center [478, 232] width 102 height 9
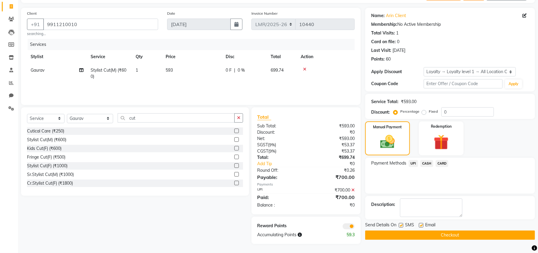
scroll to position [38, 0]
click at [428, 232] on button "Checkout" at bounding box center [450, 235] width 170 height 9
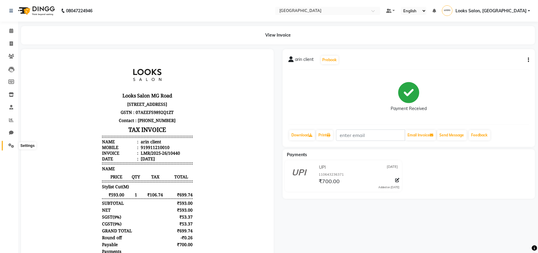
click at [11, 145] on icon at bounding box center [11, 145] width 6 height 5
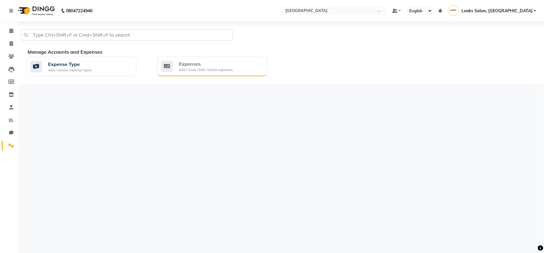
click at [230, 65] on div "Expenses" at bounding box center [206, 63] width 54 height 7
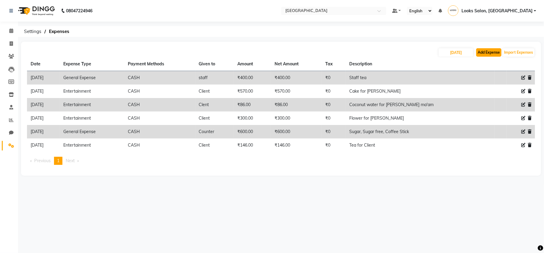
click at [485, 51] on button "Add Expense" at bounding box center [488, 52] width 25 height 8
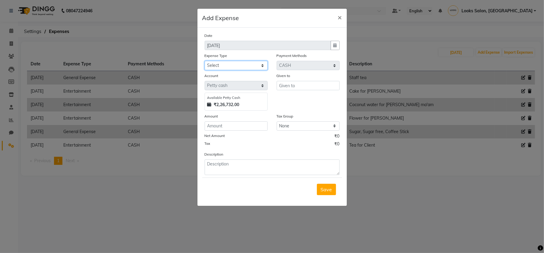
click at [217, 65] on select "Select Bank Deposit Blinkit Cash Handover CLIENT Client ordered food Client Ref…" at bounding box center [236, 65] width 63 height 9
click at [205, 61] on select "Select Bank Deposit Blinkit Cash Handover CLIENT Client ordered food Client Ref…" at bounding box center [236, 65] width 63 height 9
click at [299, 87] on input "text" at bounding box center [308, 85] width 63 height 9
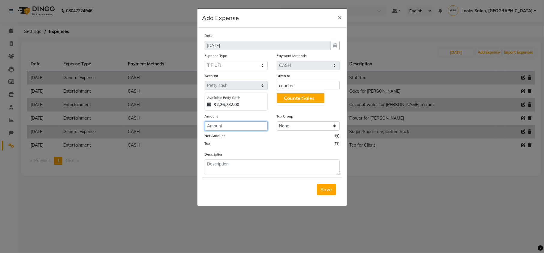
click at [242, 126] on input "number" at bounding box center [236, 126] width 63 height 9
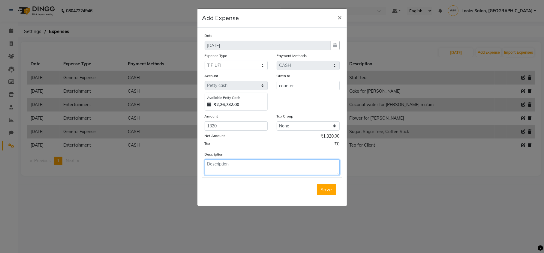
click at [233, 168] on textarea at bounding box center [272, 168] width 135 height 16
click at [317, 191] on button "Save" at bounding box center [326, 189] width 19 height 11
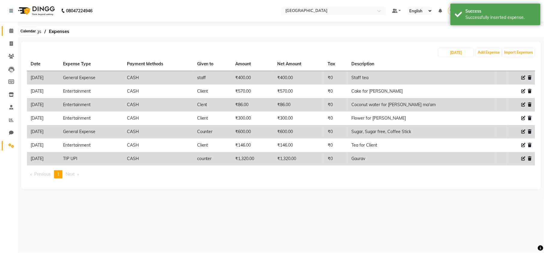
click at [14, 31] on span at bounding box center [11, 31] width 11 height 7
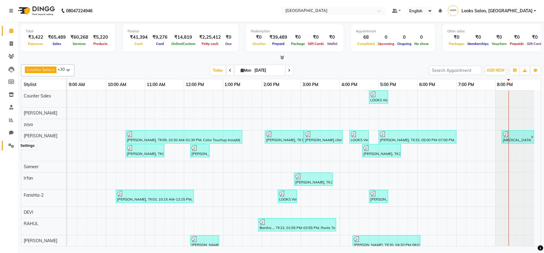
click at [8, 143] on span at bounding box center [11, 146] width 11 height 7
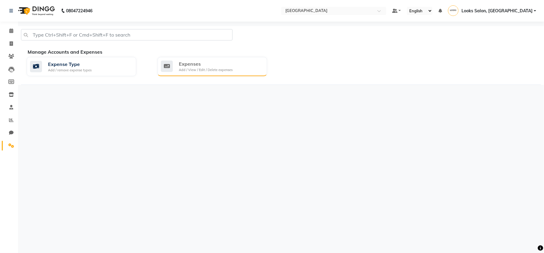
click at [197, 66] on div "Expenses" at bounding box center [206, 63] width 54 height 7
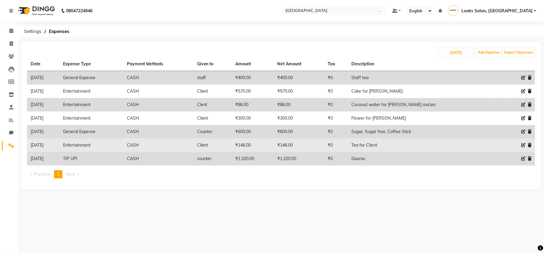
click at [522, 144] on icon at bounding box center [523, 145] width 4 height 4
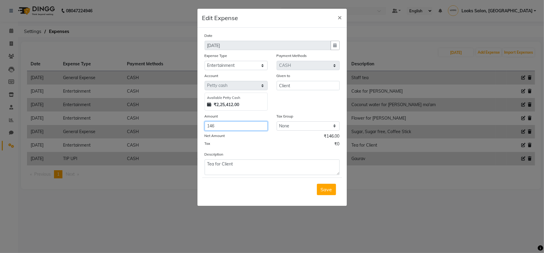
drag, startPoint x: 221, startPoint y: 123, endPoint x: 185, endPoint y: 127, distance: 36.0
click at [185, 127] on ngb-modal-window "Edit Expense × Date 01-09-2025 Expense Type Select Bank Deposit Blinkit Cash Ha…" at bounding box center [272, 126] width 544 height 253
click at [326, 192] on button "Save" at bounding box center [326, 189] width 19 height 11
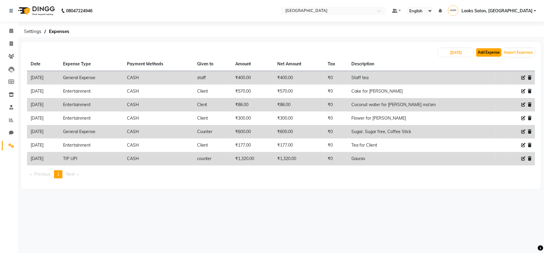
click at [487, 54] on button "Add Expense" at bounding box center [488, 52] width 25 height 8
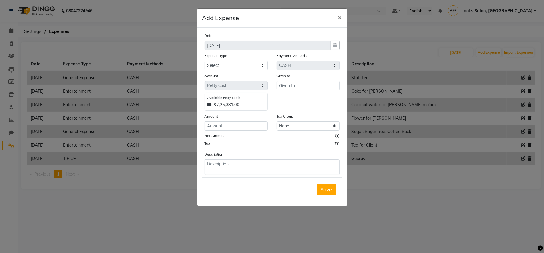
click at [239, 71] on div "Date 01-09-2025 Expense Type Select Bank Deposit Blinkit Cash Handover CLIENT C…" at bounding box center [272, 103] width 135 height 143
click at [240, 68] on select "Select Bank Deposit Blinkit Cash Handover CLIENT Client ordered food Client Ref…" at bounding box center [236, 65] width 63 height 9
click at [205, 61] on select "Select Bank Deposit Blinkit Cash Handover CLIENT Client ordered food Client Ref…" at bounding box center [236, 65] width 63 height 9
click at [233, 125] on input "number" at bounding box center [236, 126] width 63 height 9
click at [231, 164] on textarea at bounding box center [272, 168] width 135 height 16
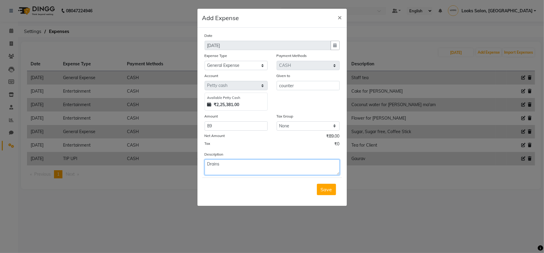
drag, startPoint x: 235, startPoint y: 166, endPoint x: 230, endPoint y: 166, distance: 5.4
click at [230, 166] on textarea "Drains" at bounding box center [272, 168] width 135 height 16
click at [237, 168] on textarea "Drains h" at bounding box center [272, 168] width 135 height 16
drag, startPoint x: 234, startPoint y: 165, endPoint x: 203, endPoint y: 165, distance: 30.9
click at [203, 165] on div "Description Drains h" at bounding box center [272, 163] width 144 height 24
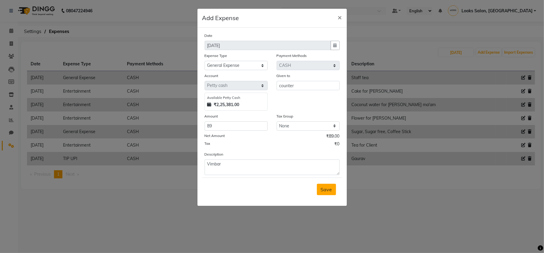
click at [325, 189] on span "Save" at bounding box center [326, 190] width 11 height 6
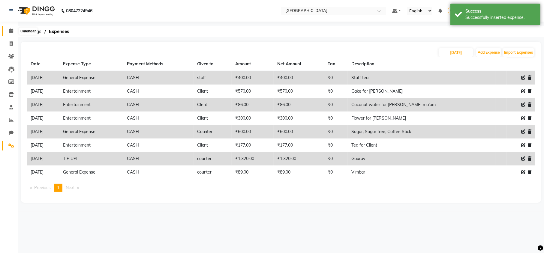
click at [9, 29] on icon at bounding box center [11, 31] width 4 height 5
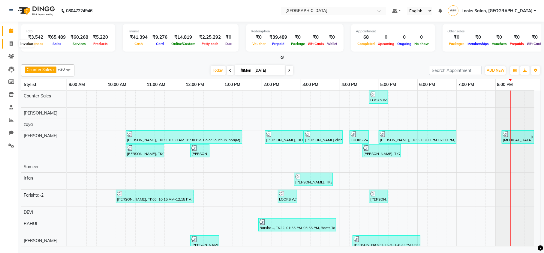
click at [11, 44] on icon at bounding box center [11, 43] width 3 height 5
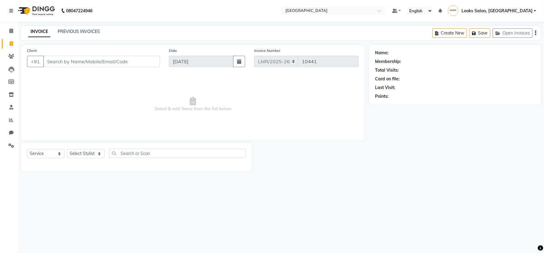
click at [95, 56] on input "Client" at bounding box center [101, 61] width 117 height 11
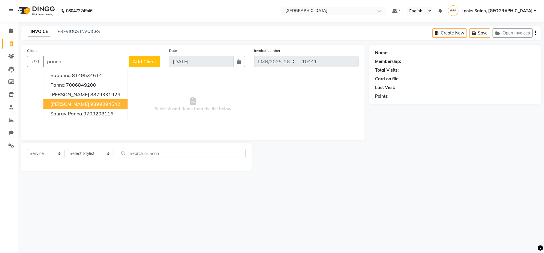
click at [89, 100] on button "PANNA JOHAR 9899094542" at bounding box center [85, 104] width 84 height 10
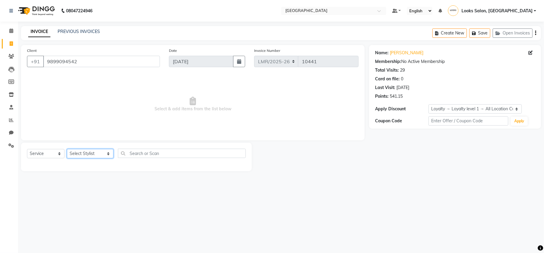
click at [83, 155] on select "Select Stylist Counter Sales DEVI Dr Manika Dr Nimisha Faizu_asst Farishta-2 Ga…" at bounding box center [90, 153] width 47 height 9
click at [67, 149] on select "Select Stylist Counter Sales DEVI Dr Manika Dr Nimisha Faizu_asst Farishta-2 Ga…" at bounding box center [90, 153] width 47 height 9
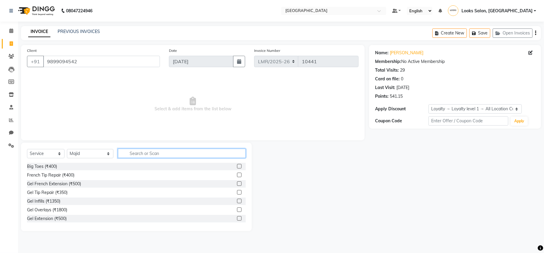
click at [132, 152] on input "text" at bounding box center [182, 153] width 128 height 9
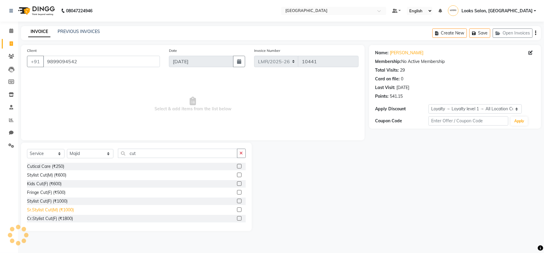
click at [46, 211] on div "Sr.Stylist Cut(M) (₹1000)" at bounding box center [50, 210] width 47 height 6
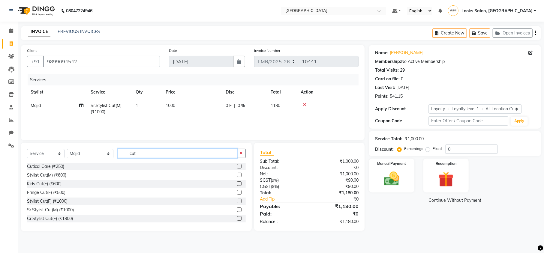
drag, startPoint x: 134, startPoint y: 155, endPoint x: 109, endPoint y: 158, distance: 25.4
click at [109, 158] on div "Select Service Product Membership Package Voucher Prepaid Gift Card Select Styl…" at bounding box center [136, 156] width 219 height 14
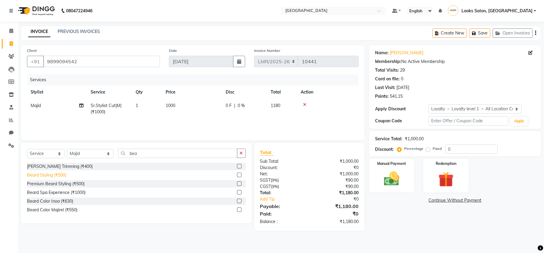
click at [46, 173] on div "Beard Styling (₹500)" at bounding box center [46, 175] width 39 height 6
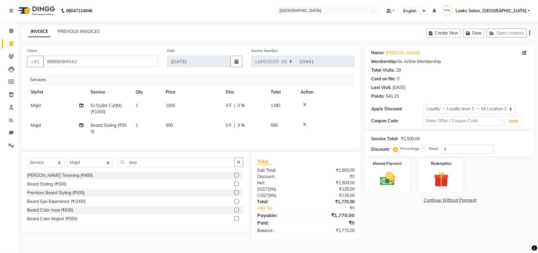
click at [304, 104] on icon at bounding box center [304, 105] width 3 height 4
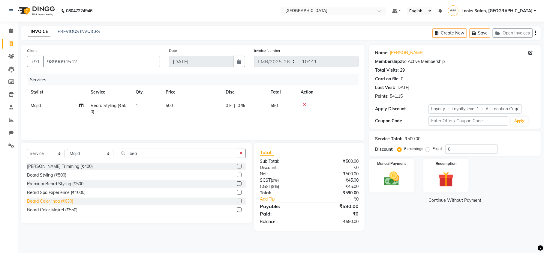
click at [56, 202] on div "Beard Color Inoa (₹630)" at bounding box center [50, 201] width 46 height 6
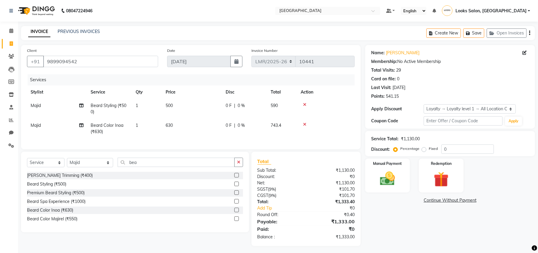
click at [169, 126] on span "630" at bounding box center [169, 125] width 7 height 5
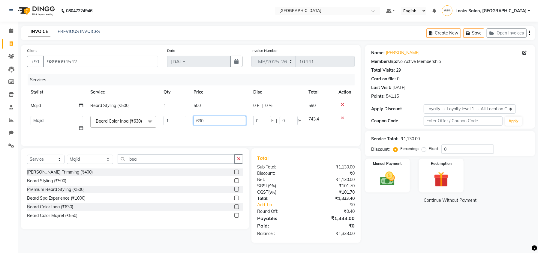
drag, startPoint x: 222, startPoint y: 123, endPoint x: 176, endPoint y: 133, distance: 46.7
click at [176, 133] on tr "Counter Sales DEVI Dr Manika Dr Nimisha Faizu_asst Farishta-2 Gaurav Inder_Pdct…" at bounding box center [191, 124] width 328 height 23
click at [406, 214] on div "Name: Panna Johar Membership: No Active Membership Total Visits: 29 Card on fil…" at bounding box center [452, 144] width 174 height 198
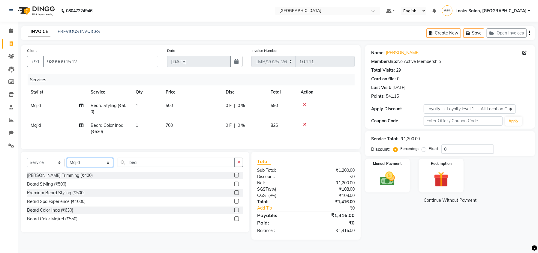
drag, startPoint x: 87, startPoint y: 169, endPoint x: 83, endPoint y: 166, distance: 4.7
click at [87, 167] on select "Select Stylist Counter Sales DEVI Dr Manika Dr Nimisha Faizu_asst Farishta-2 Ga…" at bounding box center [90, 162] width 46 height 9
click at [67, 164] on select "Select Stylist Counter Sales DEVI Dr Manika Dr Nimisha Faizu_asst Farishta-2 Ga…" at bounding box center [90, 162] width 46 height 9
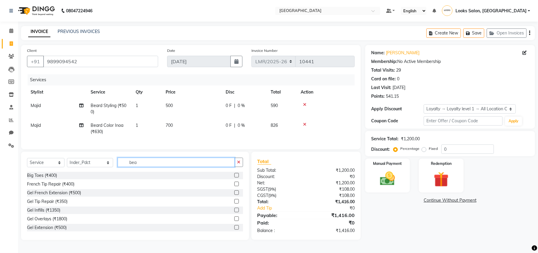
drag, startPoint x: 130, startPoint y: 170, endPoint x: 114, endPoint y: 170, distance: 15.9
click at [118, 167] on input "bea" at bounding box center [176, 162] width 117 height 9
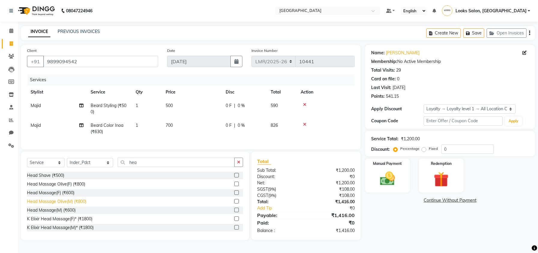
click at [56, 205] on div "Head Massage Olive(M) (₹800)" at bounding box center [56, 202] width 59 height 6
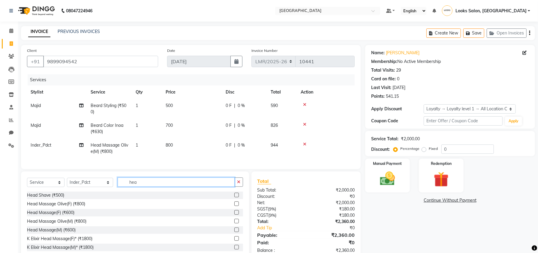
drag, startPoint x: 135, startPoint y: 189, endPoint x: 118, endPoint y: 193, distance: 17.9
click at [118, 192] on div "Select Service Product Membership Package Voucher Prepaid Gift Card Select Styl…" at bounding box center [135, 185] width 216 height 14
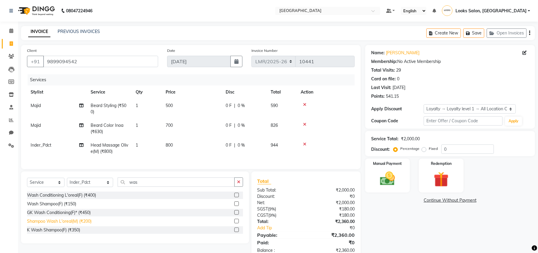
click at [65, 225] on div "Shampoo Wash L'oreal(M) (₹200)" at bounding box center [59, 221] width 65 height 6
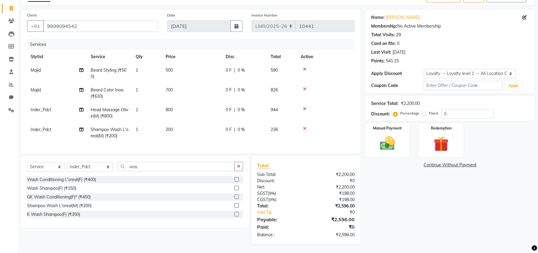
scroll to position [41, 0]
click at [172, 127] on span "200" at bounding box center [169, 129] width 7 height 5
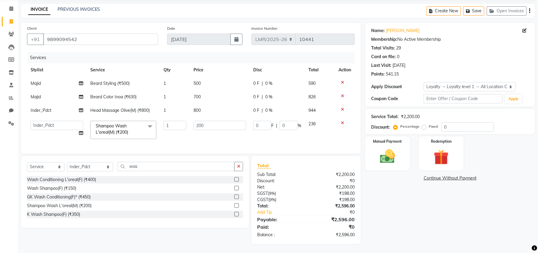
scroll to position [28, 0]
drag, startPoint x: 212, startPoint y: 120, endPoint x: 175, endPoint y: 124, distance: 36.8
click at [175, 124] on tr "Counter Sales DEVI Dr Manika Dr Nimisha Faizu_asst Farishta-2 Gaurav Inder_Pdct…" at bounding box center [191, 130] width 328 height 26
click at [397, 217] on div "Name: Panna Johar Membership: No Active Membership Total Visits: 29 Card on fil…" at bounding box center [452, 133] width 174 height 221
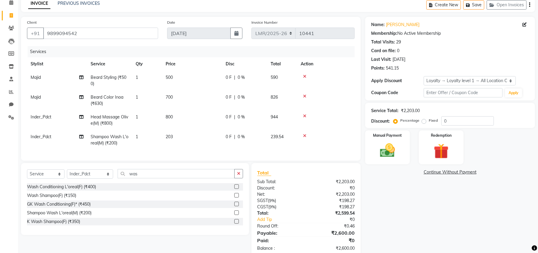
click at [179, 116] on td "800" at bounding box center [192, 120] width 60 height 20
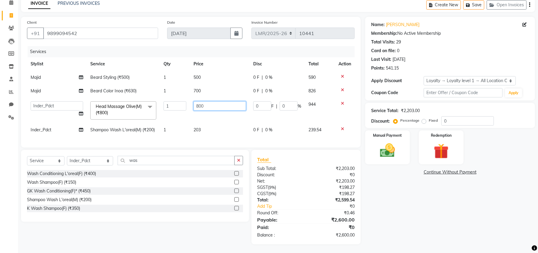
drag, startPoint x: 210, startPoint y: 105, endPoint x: 164, endPoint y: 112, distance: 46.7
click at [164, 112] on tr "Counter Sales DEVI Dr Manika Dr Nimisha Faizu_asst Farishta-2 Gaurav Inder_Pdct…" at bounding box center [191, 111] width 328 height 26
click at [436, 214] on div "Name: Panna Johar Membership: No Active Membership Total Visits: 29 Card on fil…" at bounding box center [452, 131] width 174 height 228
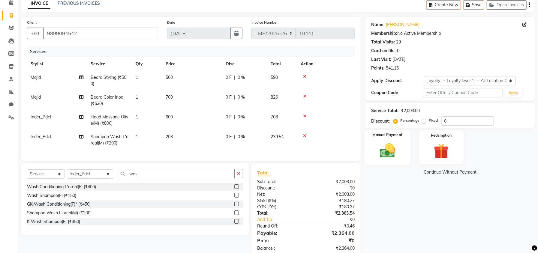
click at [397, 150] on img at bounding box center [388, 151] width 26 height 18
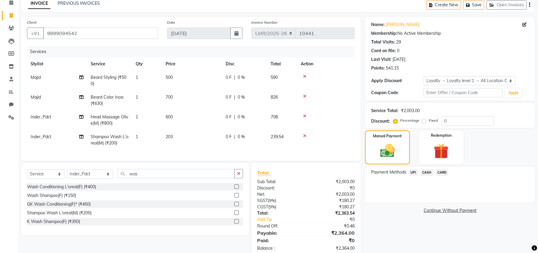
click at [442, 171] on span "CARD" at bounding box center [442, 172] width 13 height 7
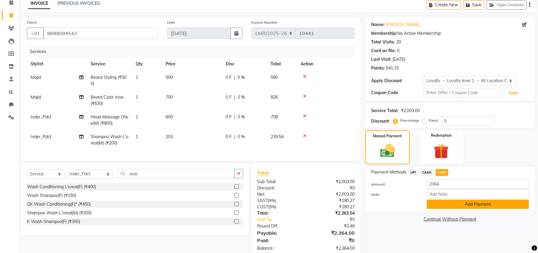
click at [437, 201] on button "Add Payment" at bounding box center [478, 204] width 102 height 9
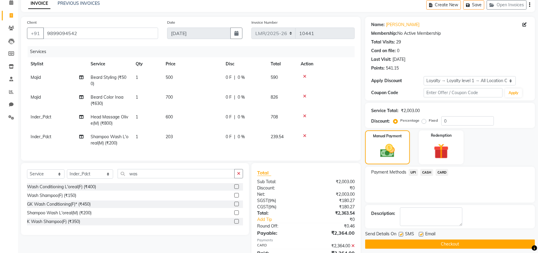
scroll to position [90, 0]
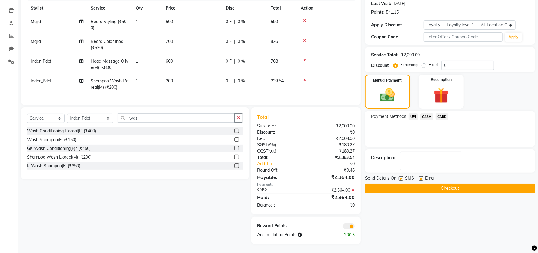
click at [424, 184] on button "Checkout" at bounding box center [450, 188] width 170 height 9
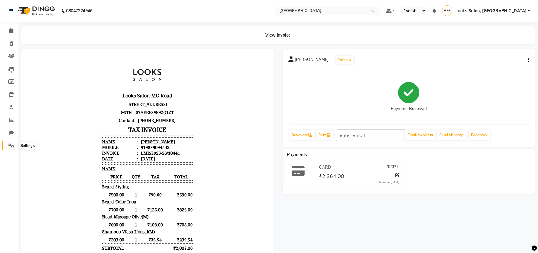
click at [12, 143] on icon at bounding box center [11, 145] width 6 height 5
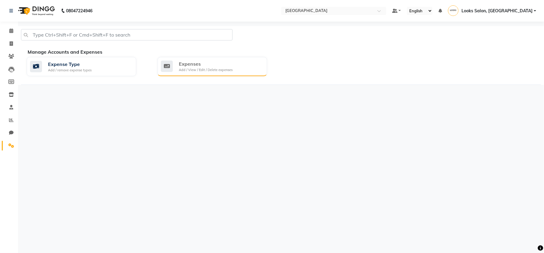
click at [241, 62] on div "Expenses Add / View / Edit / Delete expenses" at bounding box center [211, 66] width 101 height 12
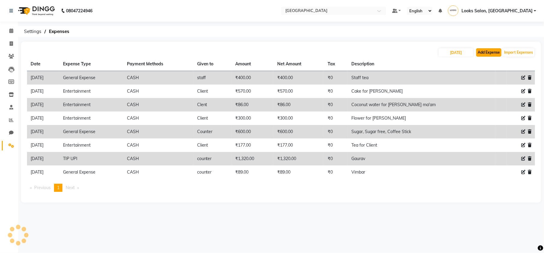
click at [492, 53] on button "Add Expense" at bounding box center [488, 52] width 25 height 8
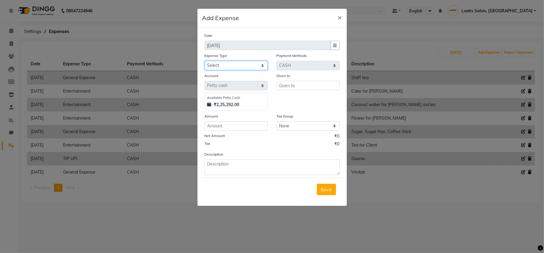
click at [215, 63] on select "Select Bank Deposit Blinkit Cash Handover CLIENT Client ordered food Client Ref…" at bounding box center [236, 65] width 63 height 9
click at [205, 61] on select "Select Bank Deposit Blinkit Cash Handover CLIENT Client ordered food Client Ref…" at bounding box center [236, 65] width 63 height 9
click at [298, 86] on input "text" at bounding box center [308, 85] width 63 height 9
click at [297, 84] on input "staff" at bounding box center [308, 85] width 63 height 9
drag, startPoint x: 297, startPoint y: 84, endPoint x: 276, endPoint y: 89, distance: 21.6
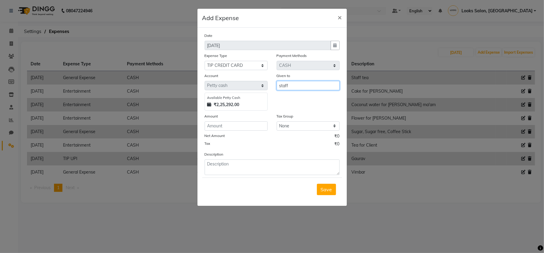
click at [276, 89] on div "Given to staff" at bounding box center [308, 92] width 72 height 38
click at [287, 94] on button "Counter Sales" at bounding box center [300, 98] width 47 height 10
click at [251, 126] on input "number" at bounding box center [236, 126] width 63 height 9
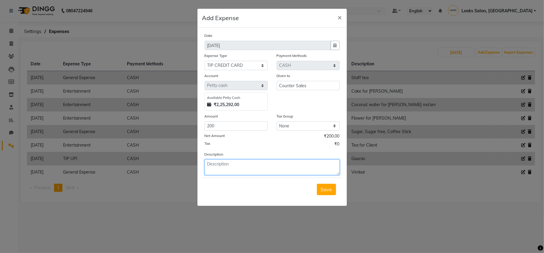
click at [243, 162] on textarea at bounding box center [272, 168] width 135 height 16
click at [319, 192] on button "Save" at bounding box center [326, 189] width 19 height 11
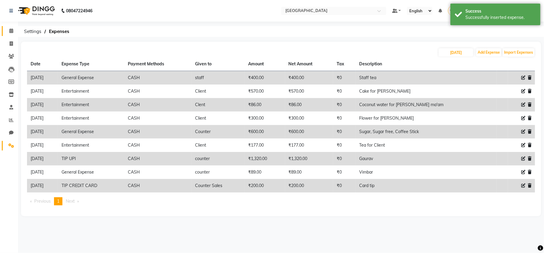
click at [4, 32] on link "Calendar" at bounding box center [9, 31] width 14 height 10
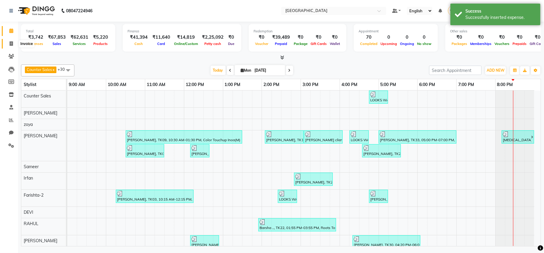
click at [8, 46] on span at bounding box center [11, 44] width 11 height 7
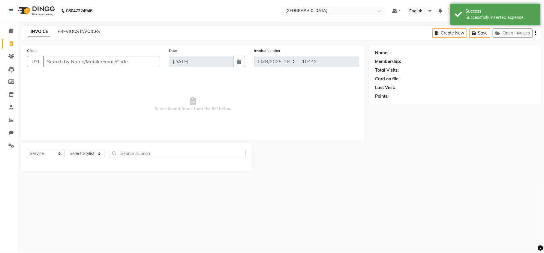
click at [62, 33] on link "PREVIOUS INVOICES" at bounding box center [79, 31] width 42 height 5
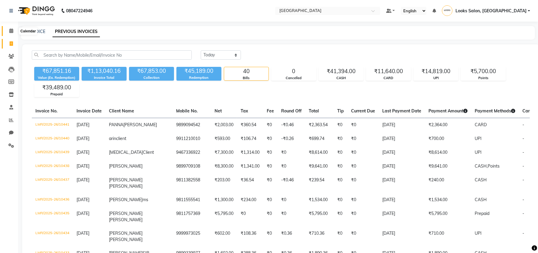
click at [10, 29] on icon at bounding box center [11, 31] width 4 height 5
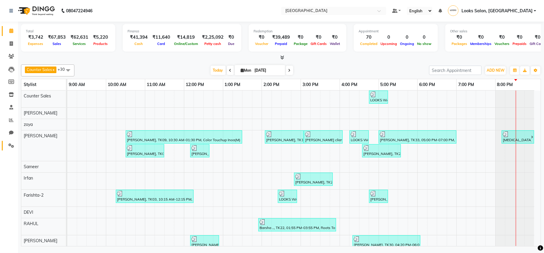
click at [7, 144] on span at bounding box center [11, 146] width 11 height 7
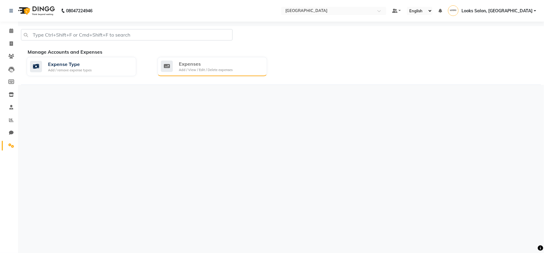
click at [198, 67] on div "Expenses" at bounding box center [206, 63] width 54 height 7
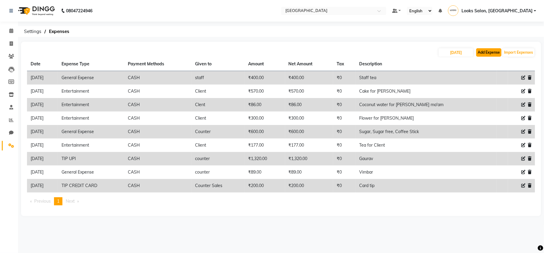
click at [493, 53] on button "Add Expense" at bounding box center [488, 52] width 25 height 8
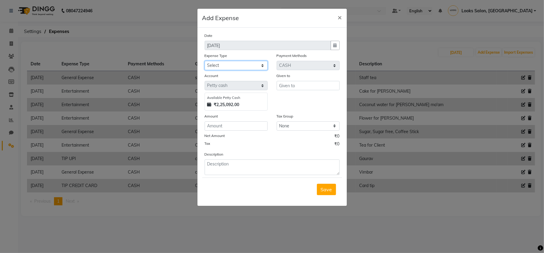
click at [218, 68] on select "Select Bank Deposit Blinkit Cash Handover CLIENT Client ordered food Client Ref…" at bounding box center [236, 65] width 63 height 9
click at [205, 61] on select "Select Bank Deposit Blinkit Cash Handover CLIENT Client ordered food Client Ref…" at bounding box center [236, 65] width 63 height 9
click at [286, 88] on input "text" at bounding box center [308, 85] width 63 height 9
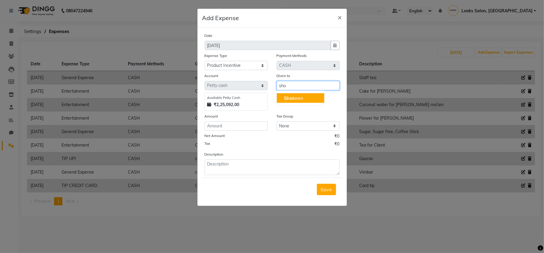
click at [286, 96] on span "Sho" at bounding box center [288, 98] width 9 height 6
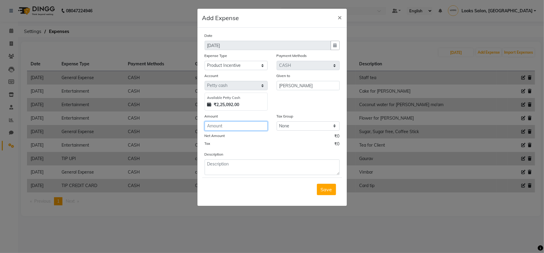
click at [248, 125] on input "number" at bounding box center [236, 126] width 63 height 9
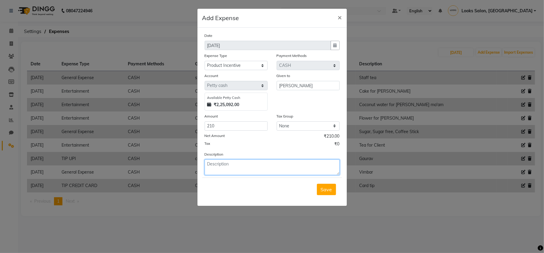
click at [242, 164] on textarea at bounding box center [272, 168] width 135 height 16
click at [326, 195] on button "Save" at bounding box center [326, 189] width 19 height 11
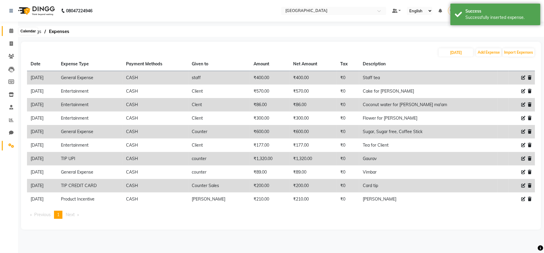
click at [10, 29] on icon at bounding box center [11, 31] width 4 height 5
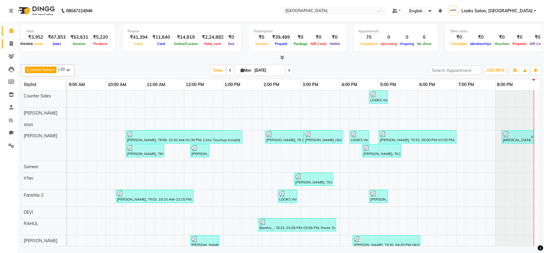
click at [8, 45] on span at bounding box center [11, 44] width 11 height 7
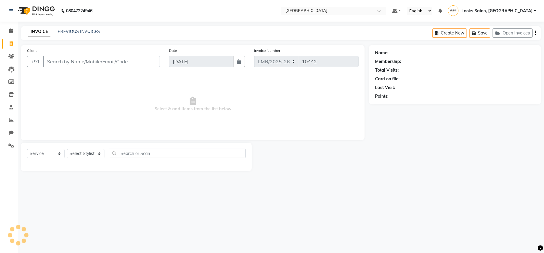
click at [57, 63] on input "Client" at bounding box center [101, 61] width 117 height 11
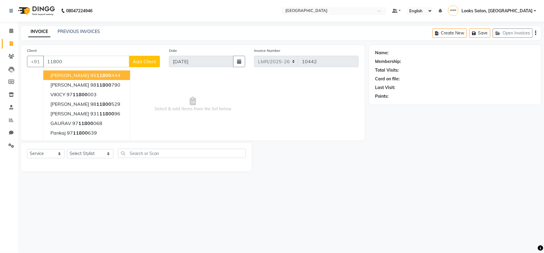
click at [56, 59] on input "11800" at bounding box center [86, 61] width 86 height 11
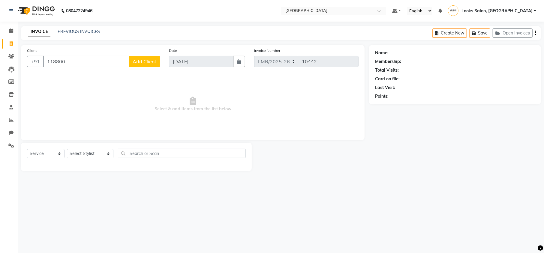
click at [80, 64] on input "118800" at bounding box center [86, 61] width 86 height 11
click at [79, 61] on input "118800" at bounding box center [86, 61] width 86 height 11
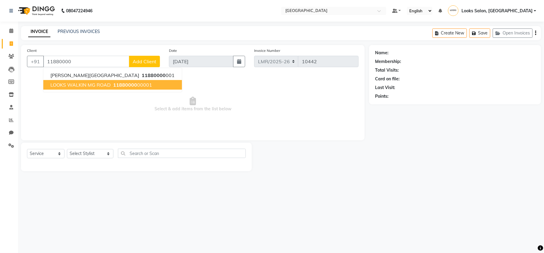
click at [110, 87] on span "LOOKS WALKIN MG ROAD" at bounding box center [80, 85] width 60 height 6
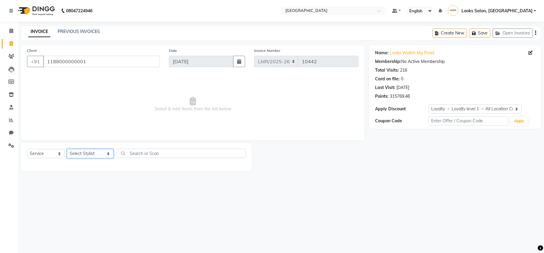
click at [82, 150] on select "Select Stylist Counter Sales DEVI Dr Manika Dr Nimisha Faizu_asst Farishta-2 Ga…" at bounding box center [90, 153] width 47 height 9
click at [67, 149] on select "Select Stylist Counter Sales DEVI Dr Manika Dr Nimisha Faizu_asst Farishta-2 Ga…" at bounding box center [90, 153] width 47 height 9
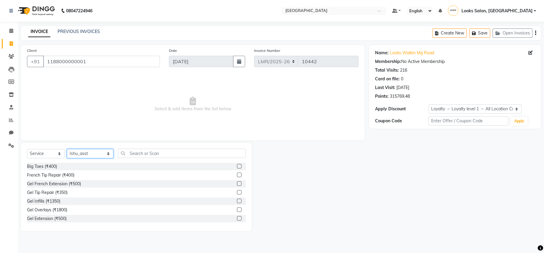
click at [77, 153] on select "Select Stylist Counter Sales DEVI Dr Manika Dr Nimisha Faizu_asst Farishta-2 Ga…" at bounding box center [90, 153] width 47 height 9
click at [67, 149] on select "Select Stylist Counter Sales DEVI Dr Manika Dr Nimisha Faizu_asst Farishta-2 Ga…" at bounding box center [90, 153] width 47 height 9
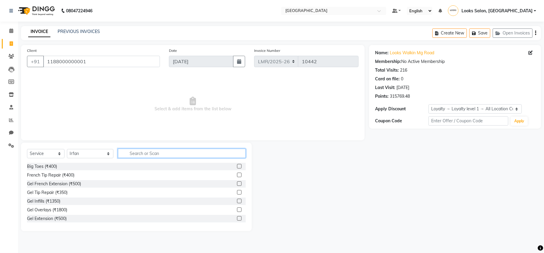
click at [128, 155] on input "text" at bounding box center [182, 153] width 128 height 9
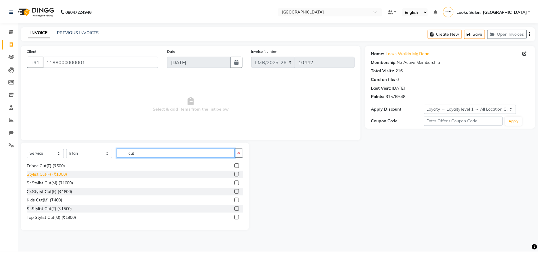
scroll to position [40, 0]
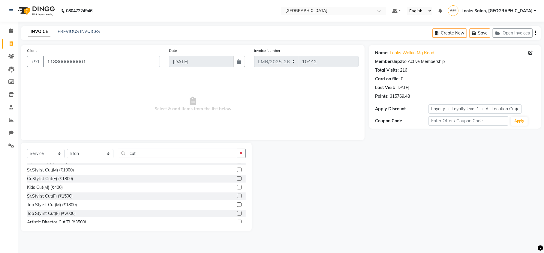
click at [56, 193] on div "Sr.Stylist Cut(F) (₹1500)" at bounding box center [136, 197] width 219 height 8
click at [58, 196] on div "Sr.Stylist Cut(F) (₹1500)" at bounding box center [50, 196] width 46 height 6
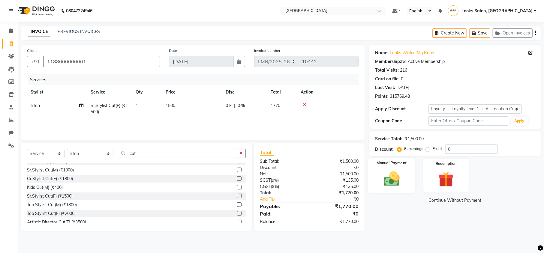
click at [392, 176] on img at bounding box center [392, 179] width 26 height 18
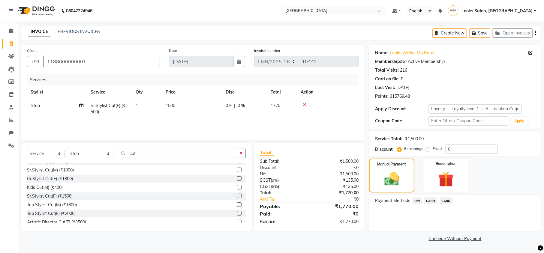
click at [431, 200] on span "CASH" at bounding box center [430, 200] width 13 height 7
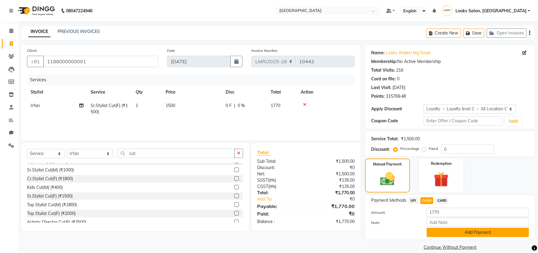
click at [444, 230] on button "Add Payment" at bounding box center [478, 232] width 102 height 9
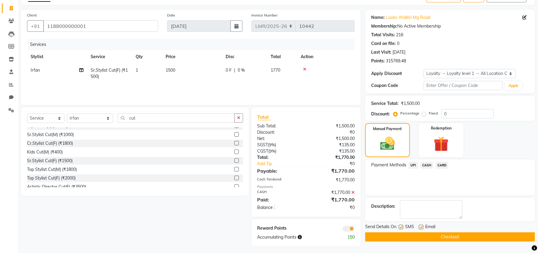
scroll to position [38, 0]
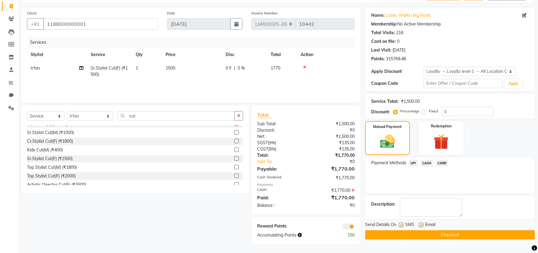
click at [417, 232] on button "Checkout" at bounding box center [450, 234] width 170 height 9
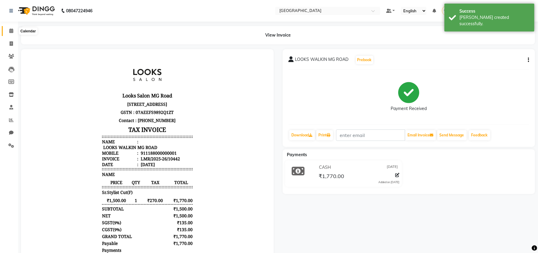
click at [9, 30] on icon at bounding box center [11, 31] width 4 height 5
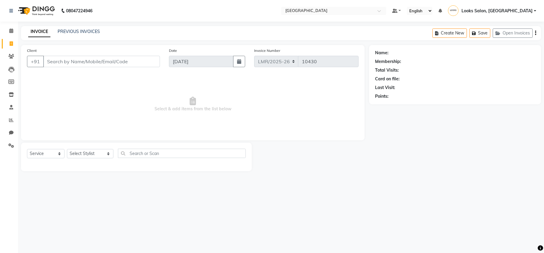
select select "service"
click at [9, 30] on icon at bounding box center [11, 31] width 4 height 5
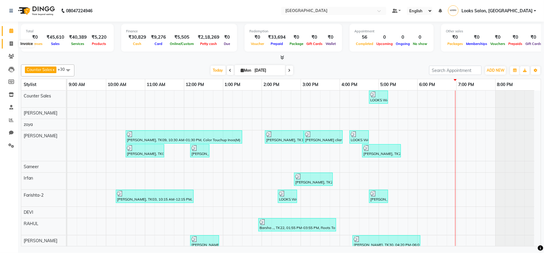
click at [8, 41] on span at bounding box center [11, 44] width 11 height 7
select select "service"
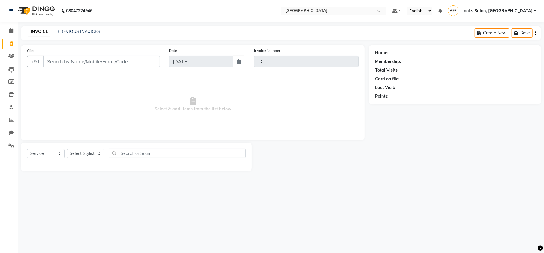
type input "10435"
select select "7647"
click at [76, 64] on input "Client" at bounding box center [101, 61] width 117 height 11
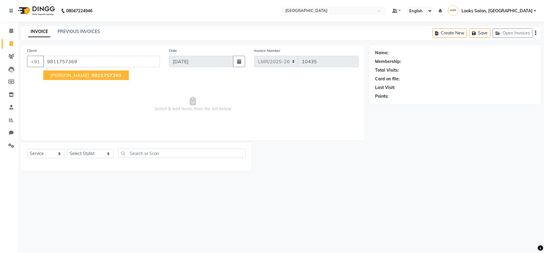
type input "9811757369"
select select "1: Object"
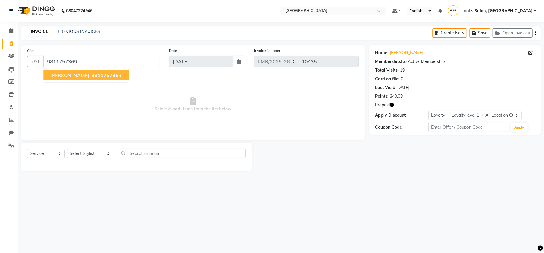
click at [73, 78] on button "SHIKHA SEHRAWAT 981175736 9" at bounding box center [86, 76] width 86 height 10
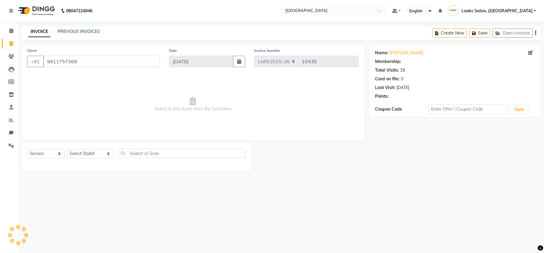
select select "1: Object"
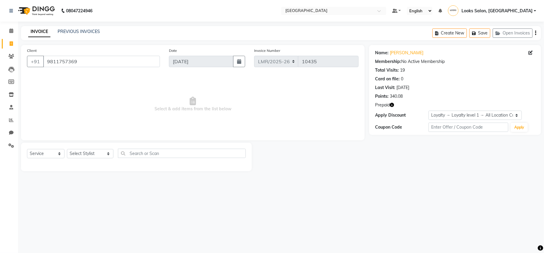
click at [391, 106] on icon "button" at bounding box center [392, 105] width 4 height 4
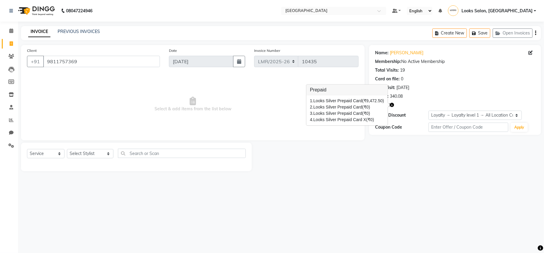
drag, startPoint x: 440, startPoint y: 224, endPoint x: 234, endPoint y: 188, distance: 208.7
click at [438, 224] on div "08047224946 Select Location × Looks Mg Road, Sultanpur, New Delhi Default Panel…" at bounding box center [272, 126] width 544 height 253
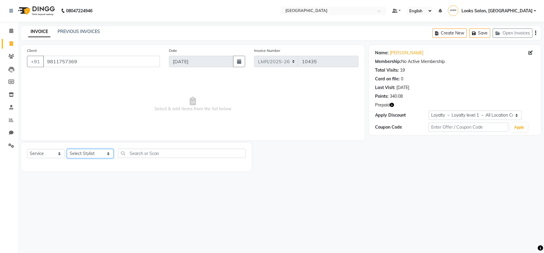
click at [92, 154] on select "Select Stylist Counter Sales DEVI [PERSON_NAME] Dr [PERSON_NAME] Farishta-2 Gau…" at bounding box center [90, 153] width 47 height 9
select select "66868"
click at [67, 149] on select "Select Stylist Counter Sales DEVI [PERSON_NAME] Dr [PERSON_NAME] Farishta-2 Gau…" at bounding box center [90, 153] width 47 height 9
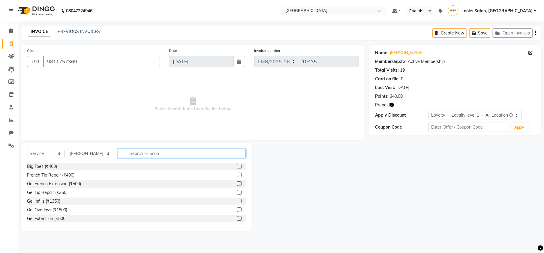
click at [134, 150] on input "text" at bounding box center [182, 153] width 128 height 9
type input "ino"
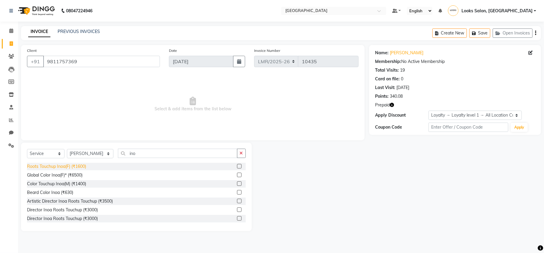
click at [68, 167] on div "Roots Touchup Inoa(F) (₹1600)" at bounding box center [56, 167] width 59 height 6
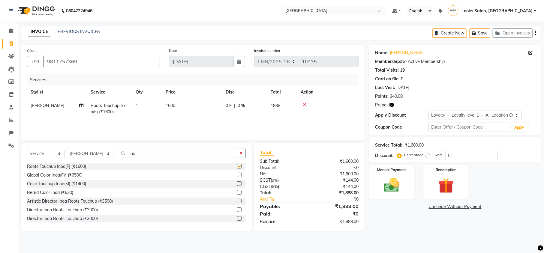
checkbox input "false"
drag, startPoint x: 134, startPoint y: 153, endPoint x: 94, endPoint y: 153, distance: 39.3
click at [94, 153] on div "Select Service Product Membership Package Voucher Prepaid Gift Card Select Styl…" at bounding box center [136, 156] width 219 height 14
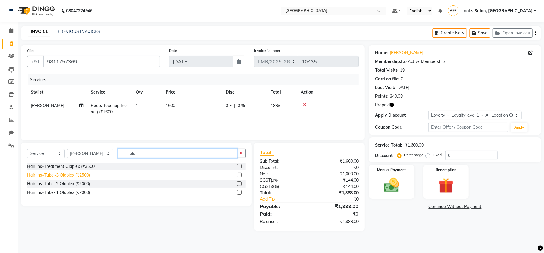
type input "ola"
click at [65, 177] on div "Hair Ins~Tube~3 Olaplex (₹2500)" at bounding box center [58, 175] width 63 height 6
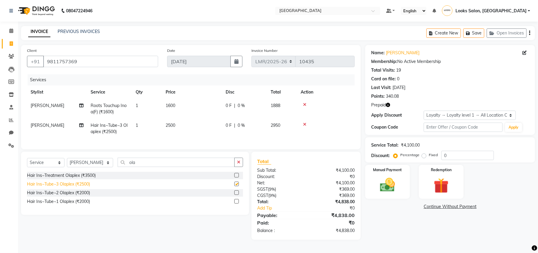
checkbox input "false"
click at [89, 167] on select "Select Stylist Counter Sales DEVI [PERSON_NAME] Dr [PERSON_NAME] Farishta-2 Gau…" at bounding box center [90, 162] width 46 height 9
select select "66882"
click at [67, 164] on select "Select Stylist Counter Sales DEVI [PERSON_NAME] Dr [PERSON_NAME] Farishta-2 Gau…" at bounding box center [90, 162] width 46 height 9
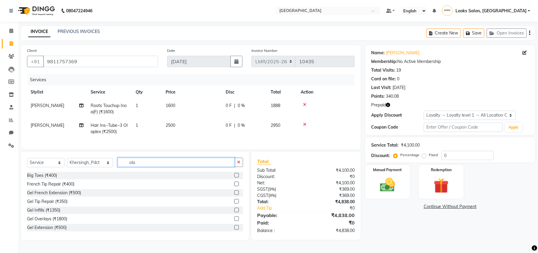
drag, startPoint x: 130, startPoint y: 167, endPoint x: 93, endPoint y: 172, distance: 37.9
click at [93, 172] on div "Select Service Product Membership Package Voucher Prepaid Gift Card Select Styl…" at bounding box center [135, 165] width 216 height 14
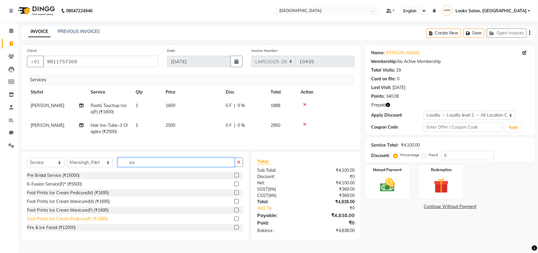
type input "ice"
click at [76, 222] on div "Foot Prints Ice Cream Pedicure(F) (₹1695)" at bounding box center [67, 219] width 81 height 6
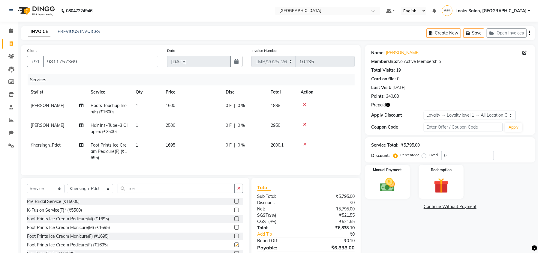
checkbox input "false"
click at [460, 186] on div "Redemption" at bounding box center [441, 181] width 47 height 35
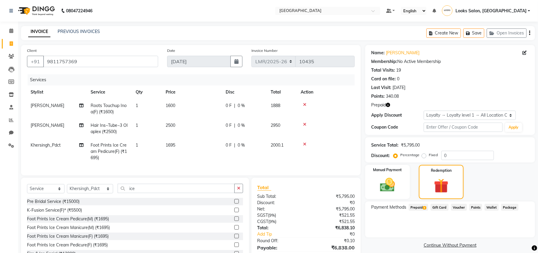
click at [409, 208] on span "Prepaid 4" at bounding box center [419, 207] width 20 height 7
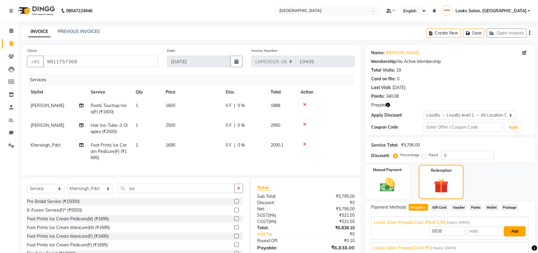
click at [513, 230] on button "Add" at bounding box center [515, 232] width 22 height 10
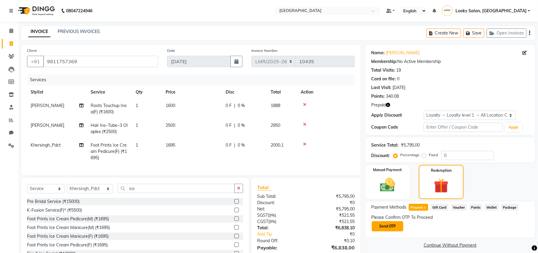
click at [391, 224] on button "Send OTP" at bounding box center [388, 226] width 32 height 10
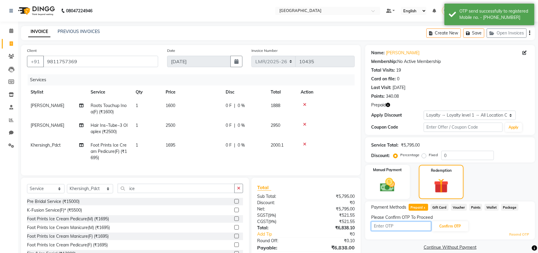
click at [391, 224] on input "text" at bounding box center [401, 226] width 60 height 9
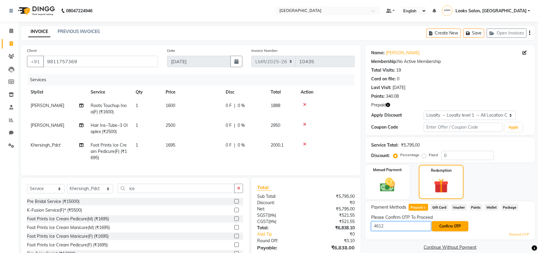
type input "4612"
click at [448, 226] on button "Confirm OTP" at bounding box center [450, 226] width 37 height 10
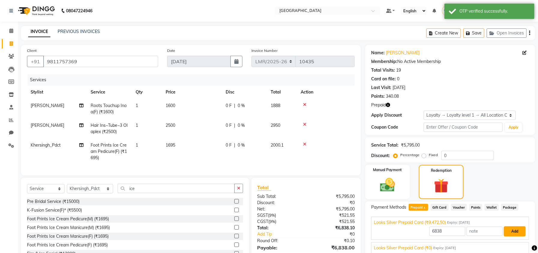
click at [511, 232] on button "Add" at bounding box center [515, 232] width 22 height 10
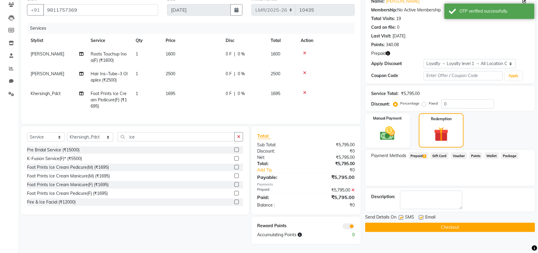
scroll to position [58, 0]
click at [498, 223] on button "Checkout" at bounding box center [450, 227] width 170 height 9
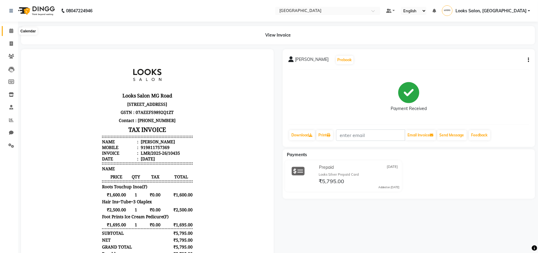
click at [12, 29] on icon at bounding box center [11, 31] width 4 height 5
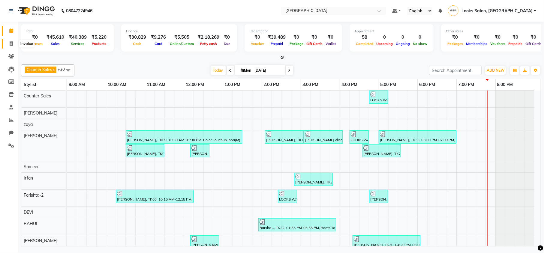
click at [10, 43] on icon at bounding box center [11, 43] width 3 height 5
select select "service"
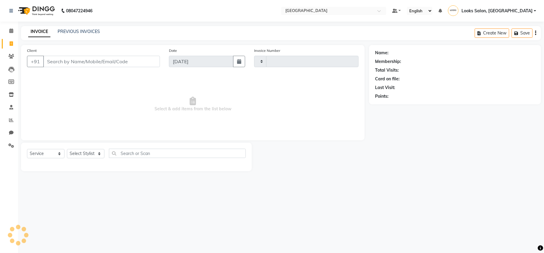
type input "10438"
select select "7647"
click at [106, 58] on input "Client" at bounding box center [101, 61] width 117 height 11
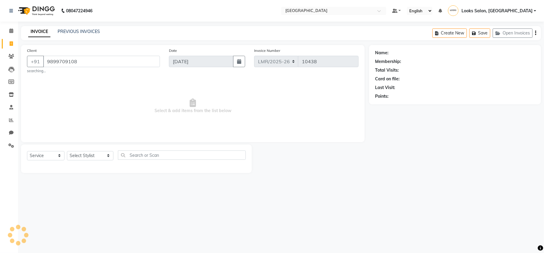
type input "9899709108"
select select "1: Object"
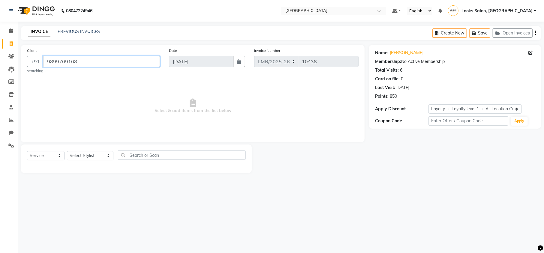
drag, startPoint x: 86, startPoint y: 62, endPoint x: 46, endPoint y: 70, distance: 41.1
click at [46, 70] on div "Client +91 9899709108 searching..." at bounding box center [94, 60] width 142 height 26
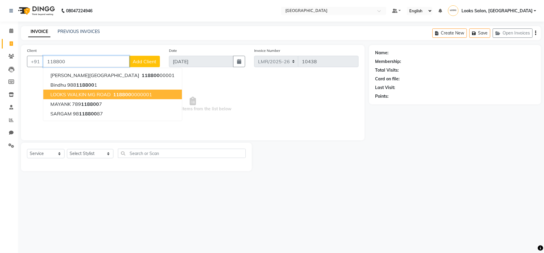
click at [113, 95] on ngb-highlight "118800 0000001" at bounding box center [132, 95] width 40 height 6
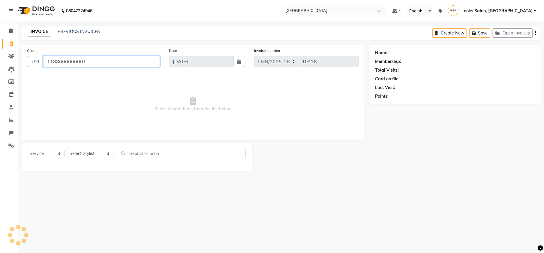
type input "1188000000001"
select select "1: Object"
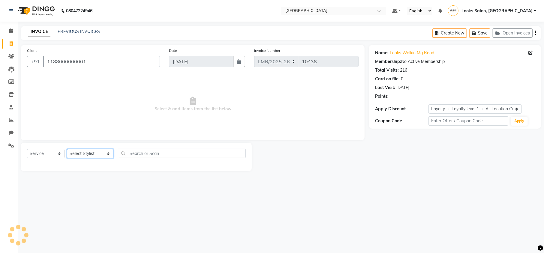
click at [78, 156] on select "Select Stylist Counter Sales DEVI [PERSON_NAME] Dr [PERSON_NAME] Farishta-2 Gau…" at bounding box center [90, 153] width 47 height 9
select select "66879"
click at [67, 149] on select "Select Stylist Counter Sales DEVI [PERSON_NAME] Dr [PERSON_NAME] Farishta-2 Gau…" at bounding box center [90, 153] width 47 height 9
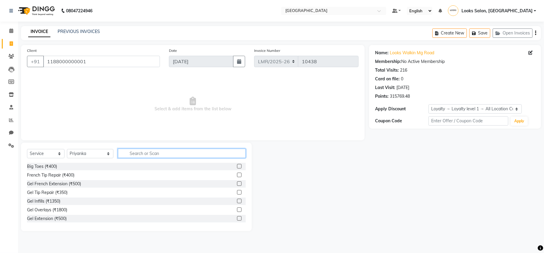
click at [138, 152] on input "text" at bounding box center [182, 153] width 128 height 9
type input "full wax"
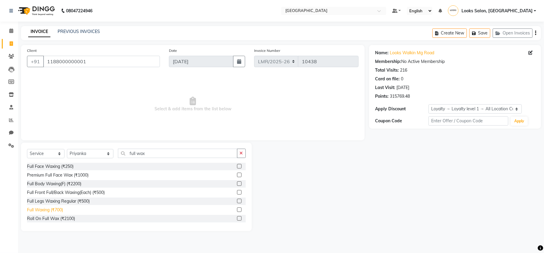
click at [47, 209] on div "Full Waxing (₹700)" at bounding box center [45, 210] width 36 height 6
checkbox input "false"
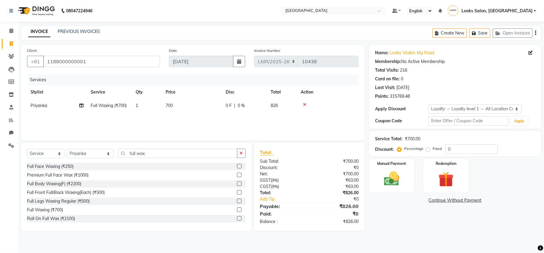
click at [174, 107] on td "700" at bounding box center [192, 106] width 60 height 14
select select "66879"
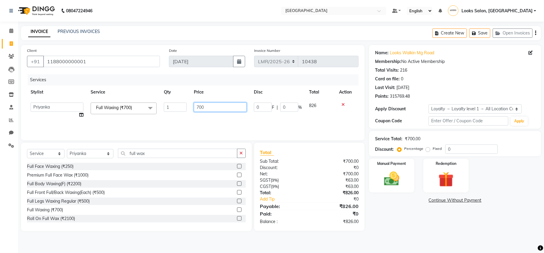
drag, startPoint x: 207, startPoint y: 104, endPoint x: 176, endPoint y: 104, distance: 30.6
click at [176, 104] on tr "Counter Sales DEVI Dr Manika Dr Nimisha Faizu_asst Farishta-2 Gaurav Inder_Pdct…" at bounding box center [193, 110] width 332 height 23
type input "1600"
click at [412, 234] on main "INVOICE PREVIOUS INVOICES Create New Save Open Invoices Client +91 118800000000…" at bounding box center [281, 133] width 526 height 214
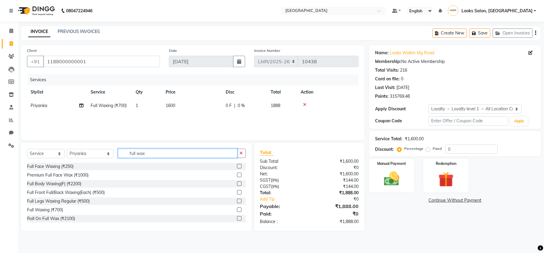
click at [145, 156] on input "full wax" at bounding box center [177, 153] width 119 height 9
drag, startPoint x: 144, startPoint y: 155, endPoint x: 133, endPoint y: 155, distance: 10.8
click at [133, 155] on input "full wax" at bounding box center [177, 153] width 119 height 9
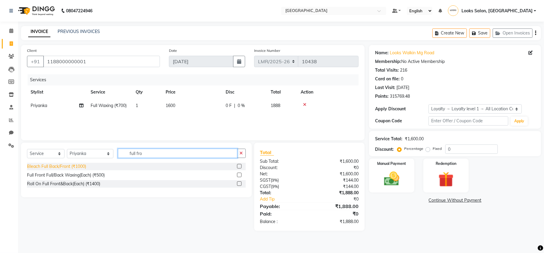
type input "full fro"
click at [65, 166] on div "Bleach Full Back/Front (₹1000)" at bounding box center [56, 167] width 59 height 6
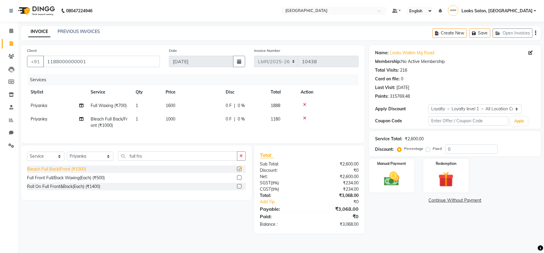
checkbox input "false"
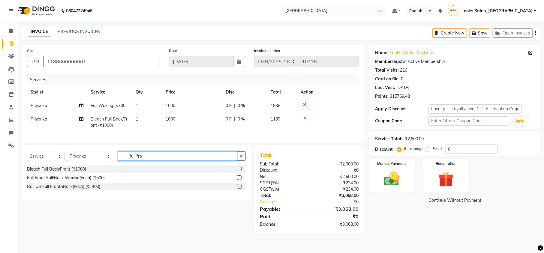
drag, startPoint x: 143, startPoint y: 164, endPoint x: 114, endPoint y: 160, distance: 29.4
click at [118, 160] on input "full fro" at bounding box center [177, 156] width 119 height 9
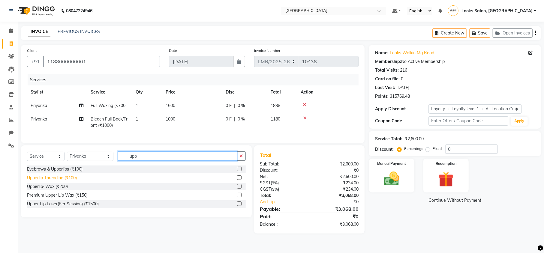
type input "upp"
click at [56, 181] on div "Upperlip Threading (₹100)" at bounding box center [52, 178] width 50 height 6
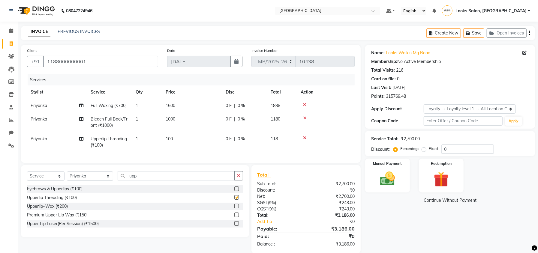
checkbox input "false"
drag, startPoint x: 135, startPoint y: 182, endPoint x: 113, endPoint y: 182, distance: 21.6
click at [118, 181] on input "upp" at bounding box center [176, 175] width 117 height 9
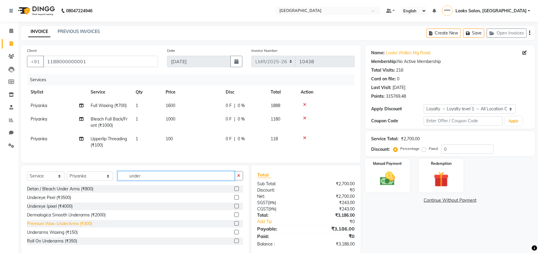
type input "under"
click at [66, 227] on div "Premium Wax~UnderArms (₹300)" at bounding box center [59, 224] width 65 height 6
checkbox input "false"
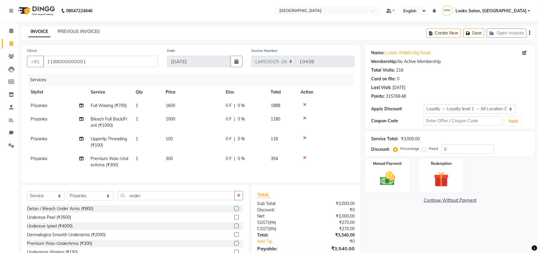
drag, startPoint x: 172, startPoint y: 158, endPoint x: 190, endPoint y: 160, distance: 18.4
click at [172, 158] on span "300" at bounding box center [169, 158] width 7 height 5
select select "66879"
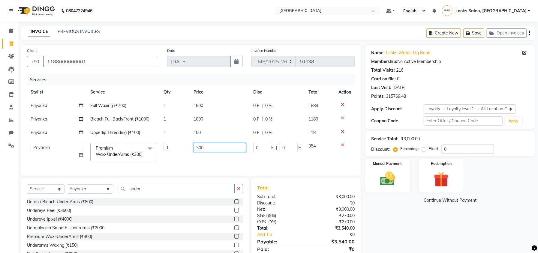
drag, startPoint x: 204, startPoint y: 147, endPoint x: 184, endPoint y: 147, distance: 20.4
click at [184, 147] on tr "Counter Sales DEVI Dr Manika Dr Nimisha Faizu_asst Farishta-2 Gaurav Inder_Pdct…" at bounding box center [191, 153] width 328 height 26
type input "500"
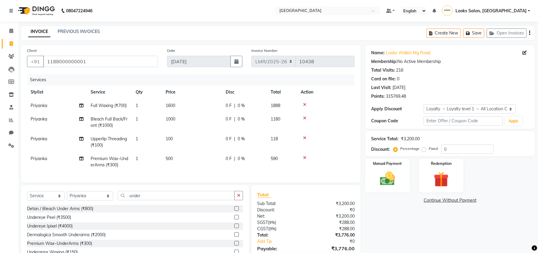
click at [429, 223] on div "Name: Looks Walkin Mg Road Membership: No Active Membership Total Visits: 216 C…" at bounding box center [452, 159] width 174 height 229
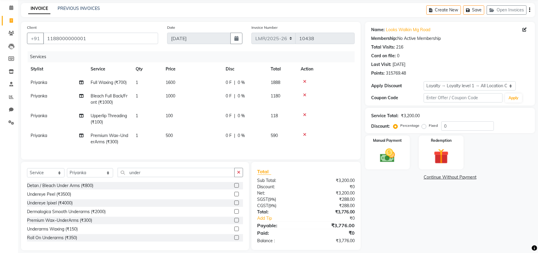
scroll to position [35, 0]
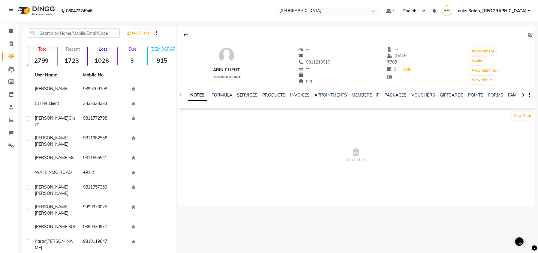
click at [246, 97] on link "SERVICES" at bounding box center [247, 94] width 20 height 5
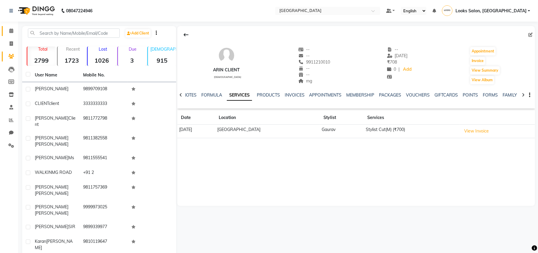
click at [12, 35] on link "Calendar" at bounding box center [9, 31] width 14 height 10
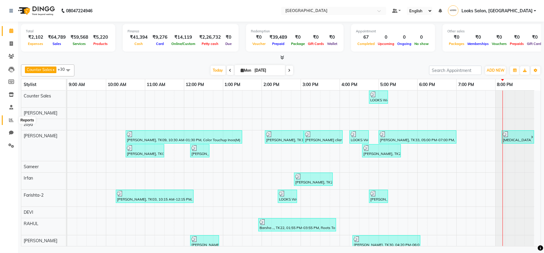
click at [7, 121] on span at bounding box center [11, 120] width 11 height 7
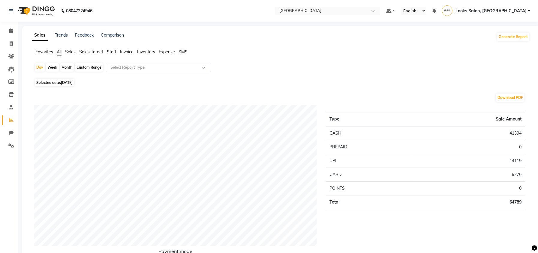
click at [111, 50] on span "Staff" at bounding box center [112, 51] width 10 height 5
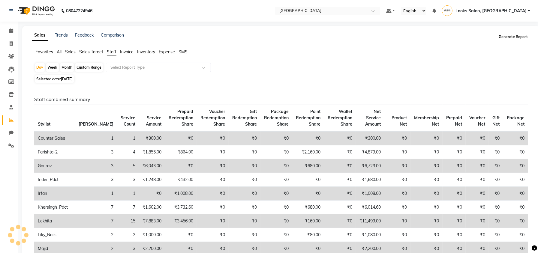
click at [506, 35] on button "Generate Report" at bounding box center [513, 37] width 32 height 8
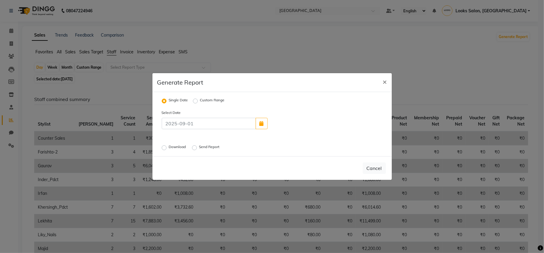
click at [169, 149] on label "Download" at bounding box center [178, 147] width 18 height 7
click at [166, 149] on input "Download" at bounding box center [165, 148] width 4 height 4
radio input "true"
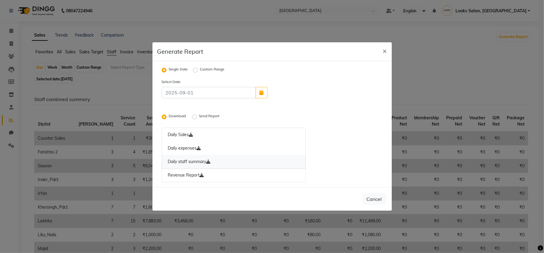
click at [209, 158] on link "Daily staff summary" at bounding box center [234, 162] width 144 height 14
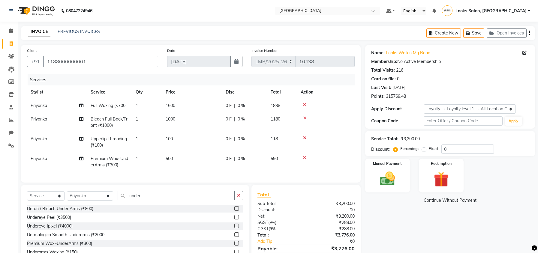
select select "service"
select select "66879"
select select "1: Object"
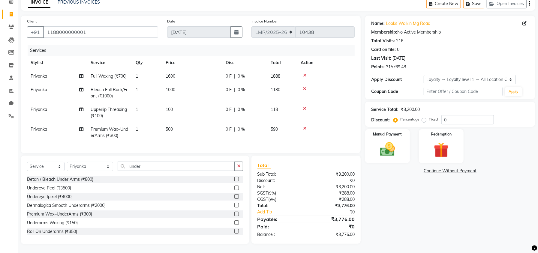
click at [305, 73] on icon at bounding box center [304, 75] width 3 height 4
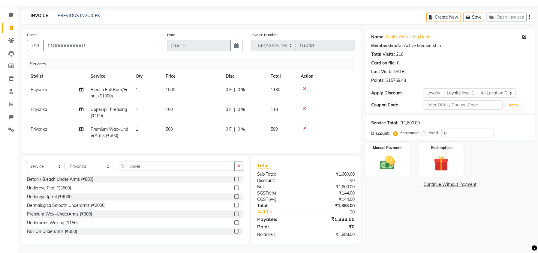
click at [308, 87] on div at bounding box center [326, 89] width 50 height 4
click at [303, 87] on icon at bounding box center [304, 89] width 3 height 4
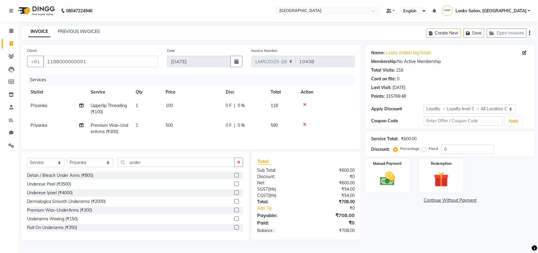
scroll to position [2, 0]
click at [305, 103] on icon at bounding box center [304, 105] width 3 height 4
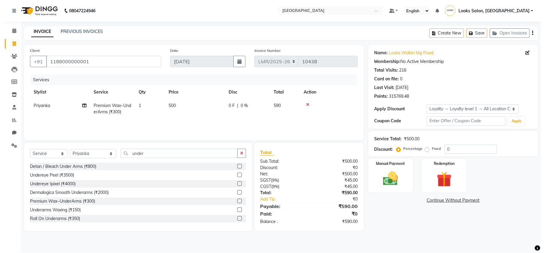
scroll to position [0, 0]
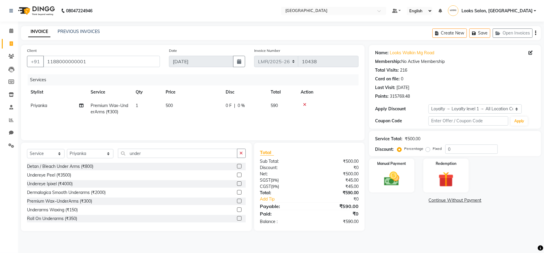
click at [304, 106] on icon at bounding box center [304, 105] width 3 height 4
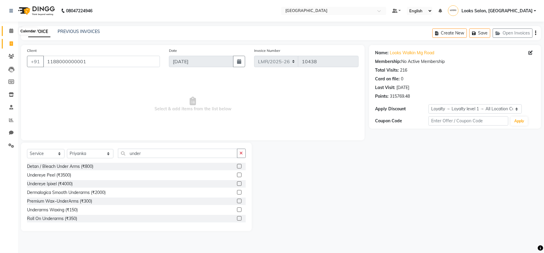
click at [8, 31] on span at bounding box center [11, 31] width 11 height 7
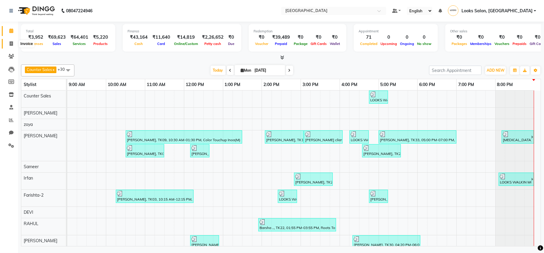
click at [14, 41] on span at bounding box center [11, 44] width 11 height 7
select select "service"
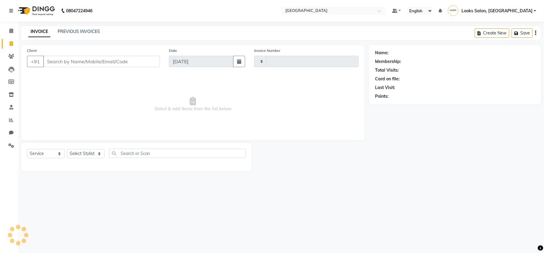
type input "10443"
select select "7647"
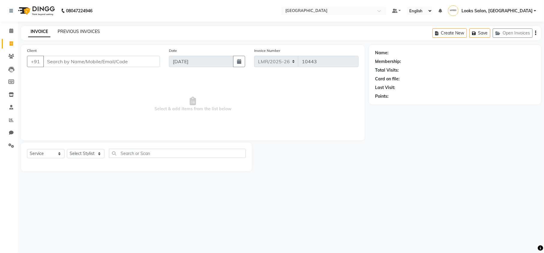
click at [86, 30] on link "PREVIOUS INVOICES" at bounding box center [79, 31] width 42 height 5
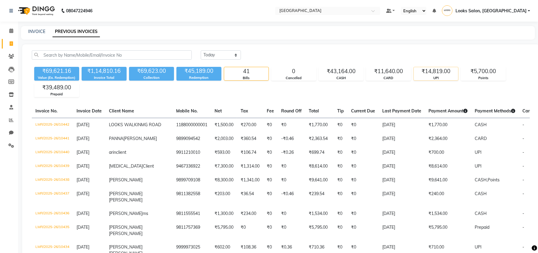
click at [432, 75] on div "₹14,819.00" at bounding box center [436, 71] width 44 height 8
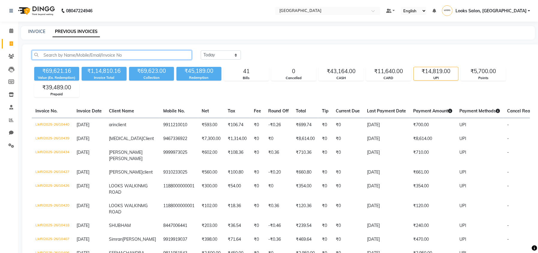
click at [96, 53] on input "text" at bounding box center [112, 54] width 160 height 9
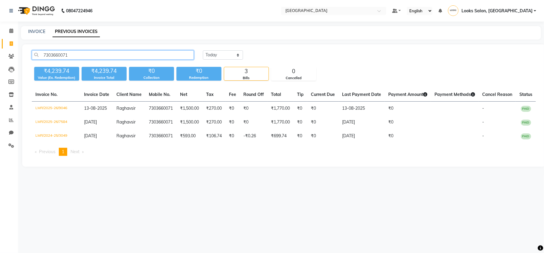
drag, startPoint x: 89, startPoint y: 57, endPoint x: 35, endPoint y: 59, distance: 53.5
click at [35, 59] on input "7303660071" at bounding box center [113, 54] width 162 height 9
type input "7303660071"
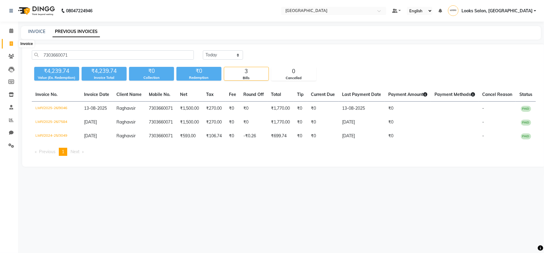
click at [10, 43] on icon at bounding box center [11, 43] width 3 height 5
select select "service"
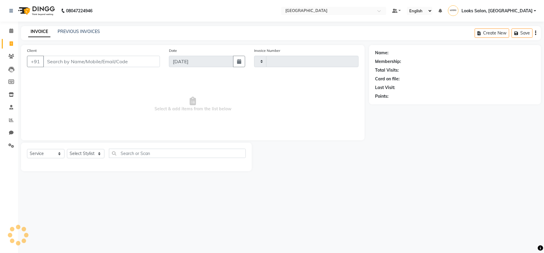
type input "10443"
select select "7647"
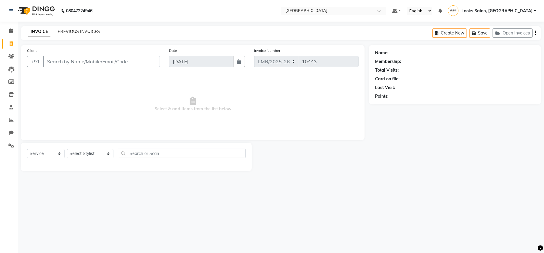
click at [89, 29] on link "PREVIOUS INVOICES" at bounding box center [79, 31] width 42 height 5
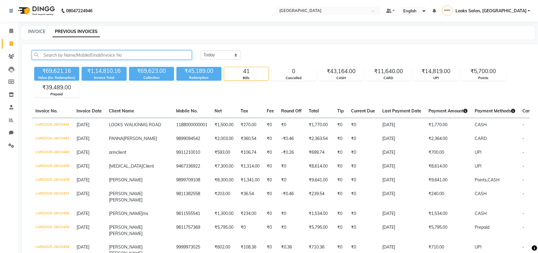
click at [84, 54] on input "text" at bounding box center [112, 54] width 160 height 9
paste input "7303660071"
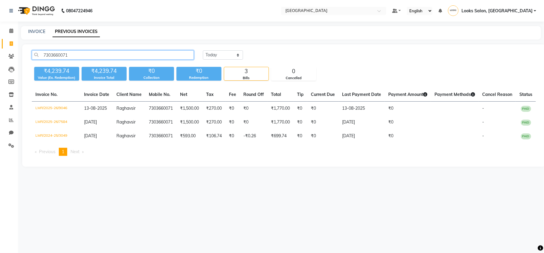
drag, startPoint x: 71, startPoint y: 55, endPoint x: 40, endPoint y: 54, distance: 31.2
click at [40, 54] on input "7303660071" at bounding box center [113, 54] width 162 height 9
type input "7303660071"
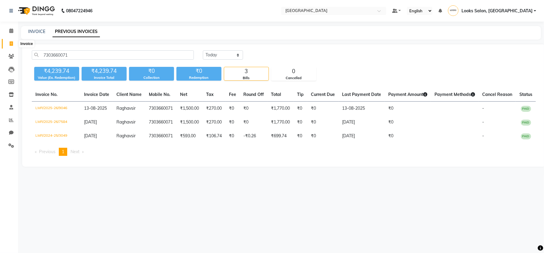
click at [11, 41] on span at bounding box center [11, 44] width 11 height 7
select select "service"
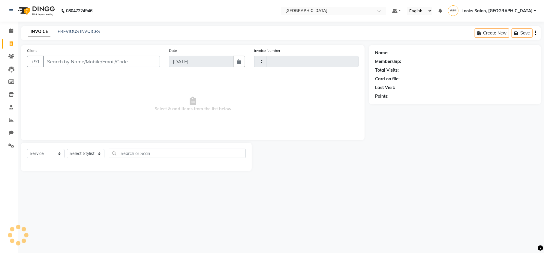
type input "10443"
select select "7647"
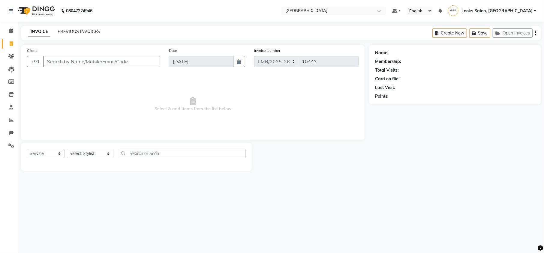
click at [84, 30] on link "PREVIOUS INVOICES" at bounding box center [79, 31] width 42 height 5
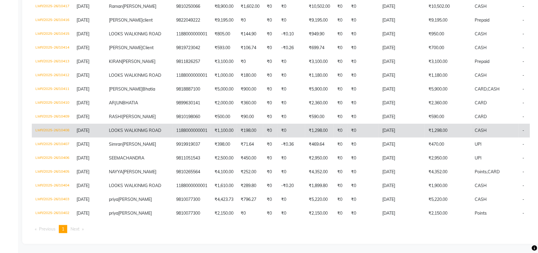
scroll to position [640, 0]
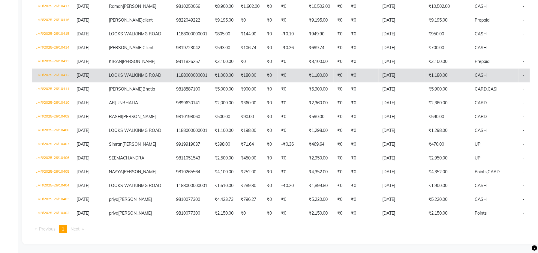
click at [48, 69] on td "LMR/2025-26/10412" at bounding box center [52, 76] width 41 height 14
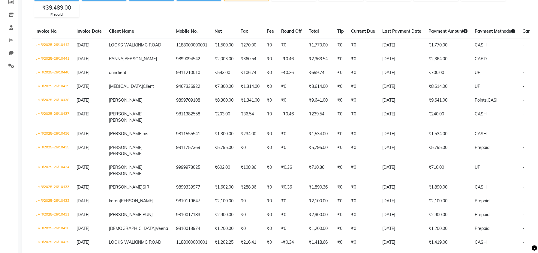
scroll to position [0, 0]
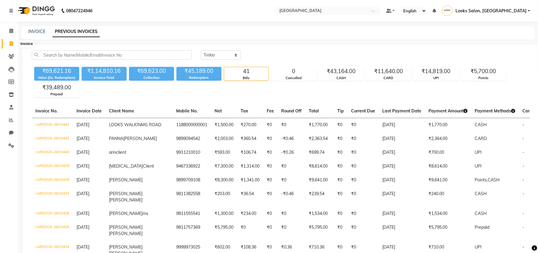
drag, startPoint x: 11, startPoint y: 45, endPoint x: 29, endPoint y: 49, distance: 18.1
click at [11, 45] on icon at bounding box center [11, 43] width 3 height 5
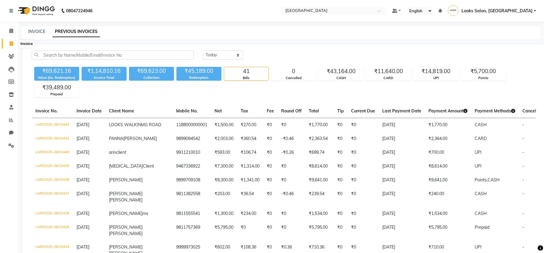
select select "service"
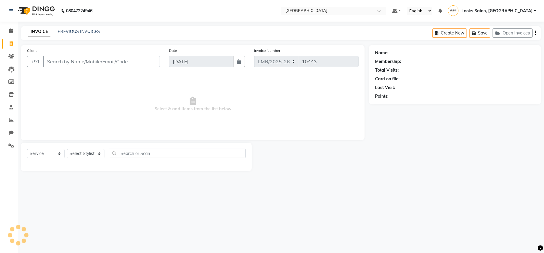
click at [60, 61] on input "Client" at bounding box center [101, 61] width 117 height 11
type input "7303660071"
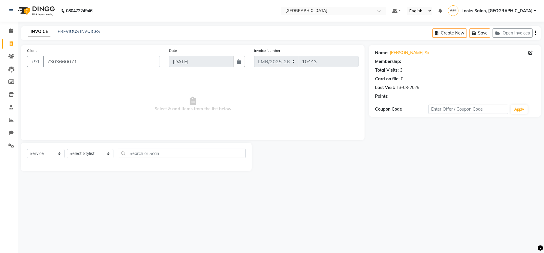
select select "1: Object"
click at [84, 154] on select "Select Stylist Counter Sales DEVI Dr Manika Dr Nimisha Faizu_asst Farishta-2 Ga…" at bounding box center [90, 153] width 47 height 9
select select "66876"
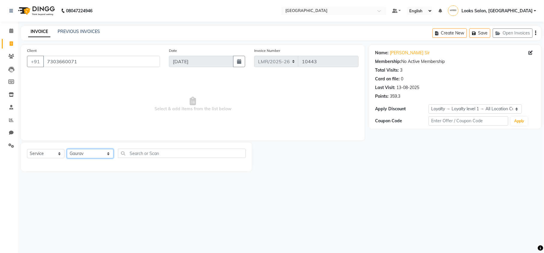
click at [67, 149] on select "Select Stylist Counter Sales DEVI Dr Manika Dr Nimisha Faizu_asst Farishta-2 Ga…" at bounding box center [90, 153] width 47 height 9
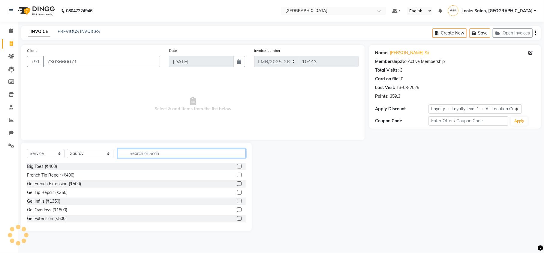
click at [136, 153] on input "text" at bounding box center [182, 153] width 128 height 9
type input "cut"
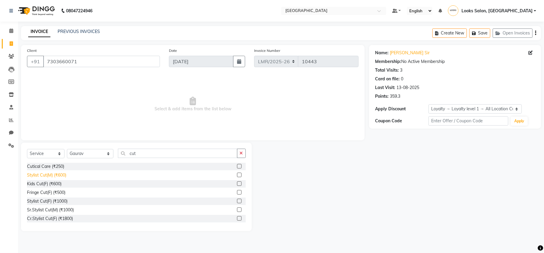
click at [50, 175] on div "Stylist Cut(M) (₹600)" at bounding box center [46, 175] width 39 height 6
checkbox input "false"
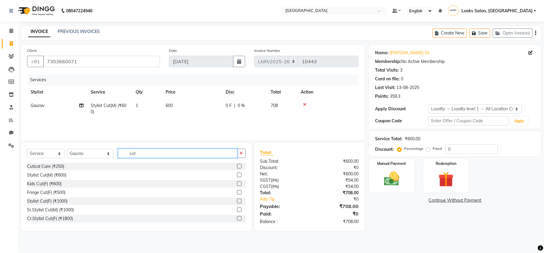
drag, startPoint x: 130, startPoint y: 154, endPoint x: 100, endPoint y: 154, distance: 30.0
click at [100, 154] on div "Select Service Product Membership Package Voucher Prepaid Gift Card Select Styl…" at bounding box center [136, 156] width 219 height 14
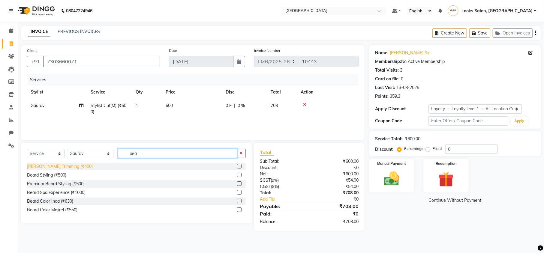
type input "bea"
click at [47, 164] on div "Beard Trimming (₹400)" at bounding box center [60, 167] width 66 height 6
checkbox input "false"
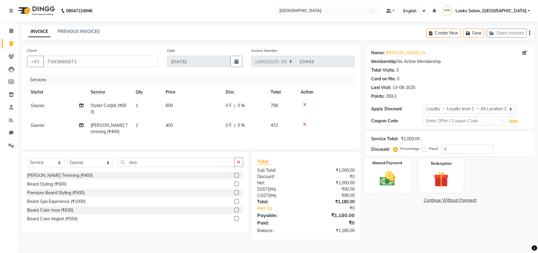
click at [394, 179] on img at bounding box center [388, 179] width 26 height 18
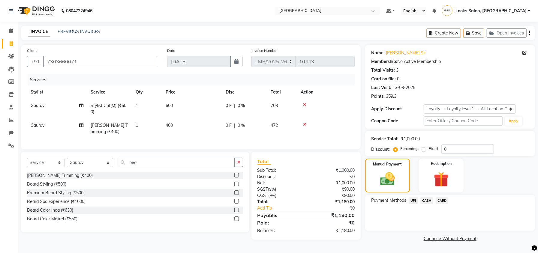
click at [411, 201] on span "UPI" at bounding box center [413, 200] width 9 height 7
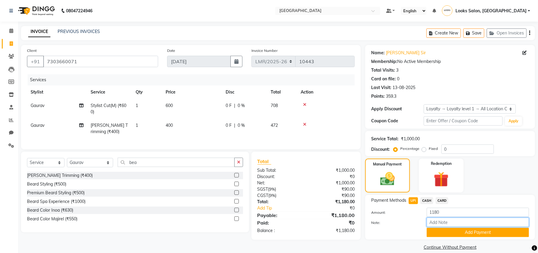
click at [442, 223] on input "Note:" at bounding box center [478, 222] width 102 height 9
paste input "7303660071"
type input "7303660071"
click at [447, 231] on button "Add Payment" at bounding box center [478, 232] width 102 height 9
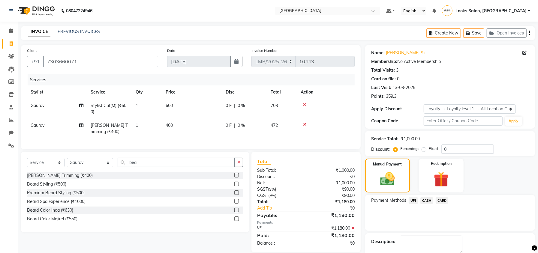
scroll to position [44, 0]
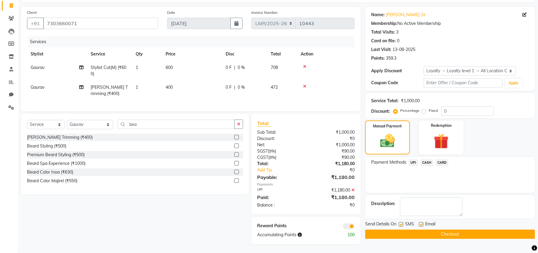
click at [425, 230] on button "Checkout" at bounding box center [450, 234] width 170 height 9
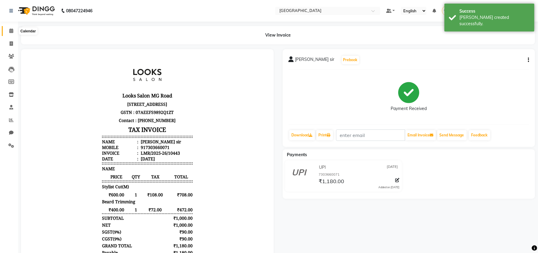
click at [13, 31] on span at bounding box center [11, 31] width 11 height 7
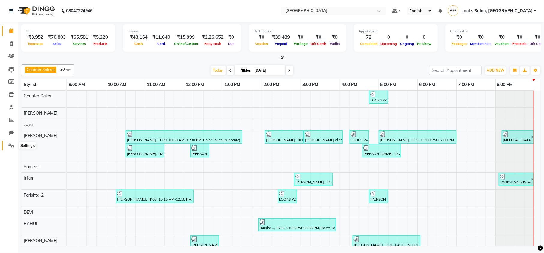
drag, startPoint x: 7, startPoint y: 144, endPoint x: 190, endPoint y: 108, distance: 186.2
click at [8, 144] on span at bounding box center [11, 146] width 11 height 7
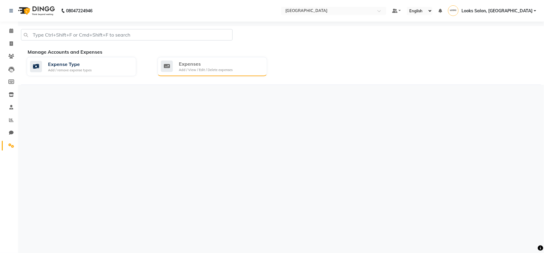
click at [215, 62] on div "Expenses" at bounding box center [206, 63] width 54 height 7
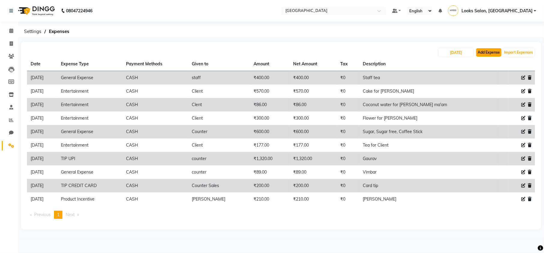
click at [485, 56] on button "Add Expense" at bounding box center [488, 52] width 25 height 8
select select "1"
select select "3343"
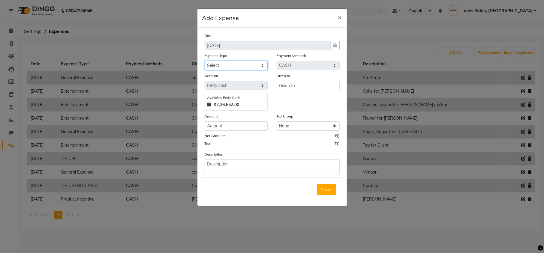
drag, startPoint x: 227, startPoint y: 64, endPoint x: 228, endPoint y: 68, distance: 3.8
click at [227, 64] on select "Select Bank Deposit Blinkit Cash Handover CLIENT Client ordered food Client Ref…" at bounding box center [236, 65] width 63 height 9
select select "19731"
click at [205, 61] on select "Select Bank Deposit Blinkit Cash Handover CLIENT Client ordered food Client Ref…" at bounding box center [236, 65] width 63 height 9
click at [300, 84] on input "text" at bounding box center [308, 85] width 63 height 9
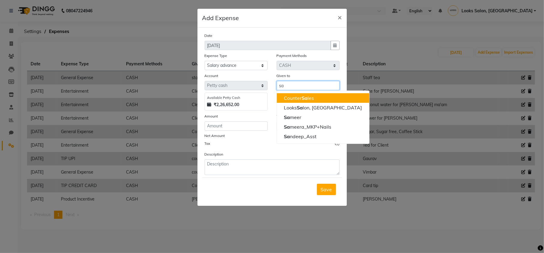
type input "s"
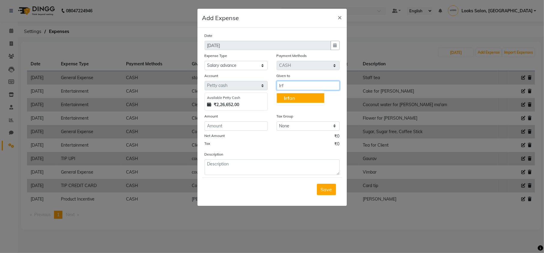
click at [300, 100] on button "Irf an" at bounding box center [300, 98] width 47 height 10
type input "Irfan"
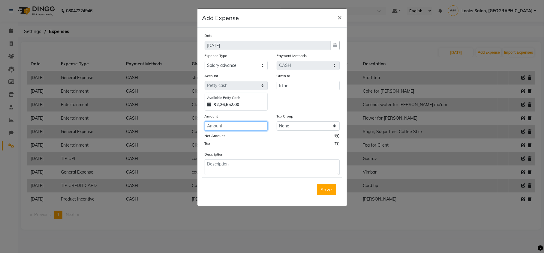
click at [246, 126] on input "number" at bounding box center [236, 126] width 63 height 9
type input "50000"
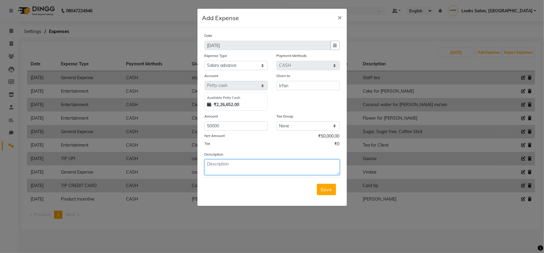
click at [241, 162] on textarea at bounding box center [272, 168] width 135 height 16
type textarea "Irfan (approved by Samat sir)"
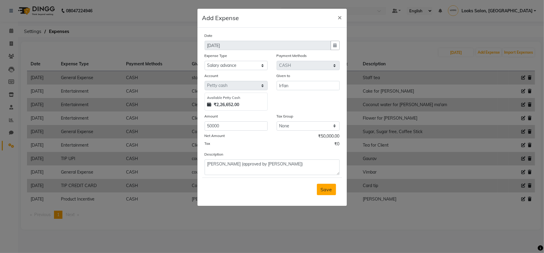
click at [329, 194] on button "Save" at bounding box center [326, 189] width 19 height 11
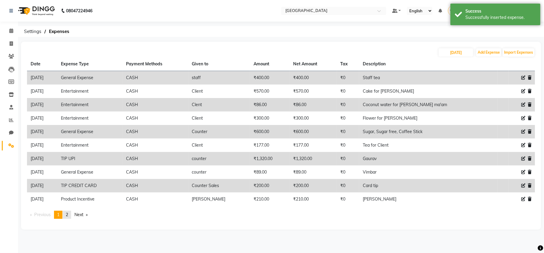
click at [68, 214] on span "2" at bounding box center [67, 214] width 2 height 5
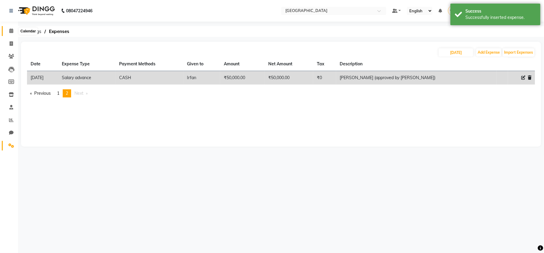
click at [10, 31] on icon at bounding box center [11, 31] width 4 height 5
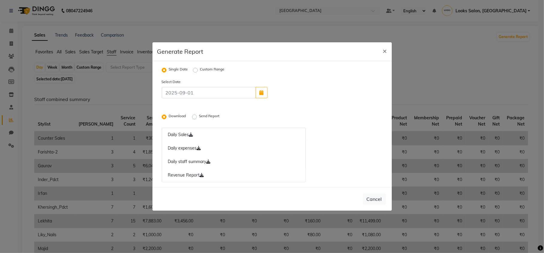
click at [169, 116] on label "Download" at bounding box center [178, 116] width 18 height 7
click at [166, 116] on input "Download" at bounding box center [165, 117] width 4 height 4
click at [211, 160] on icon at bounding box center [208, 162] width 4 height 4
click at [169, 115] on label "Download" at bounding box center [178, 116] width 18 height 7
click at [163, 115] on input "Download" at bounding box center [165, 117] width 4 height 4
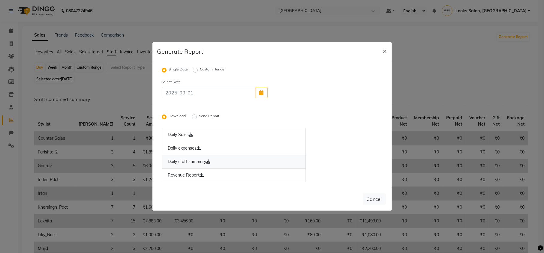
click at [209, 160] on icon at bounding box center [208, 162] width 4 height 4
click at [204, 163] on link "Daily staff summary" at bounding box center [234, 162] width 144 height 14
